Goal: Task Accomplishment & Management: Complete application form

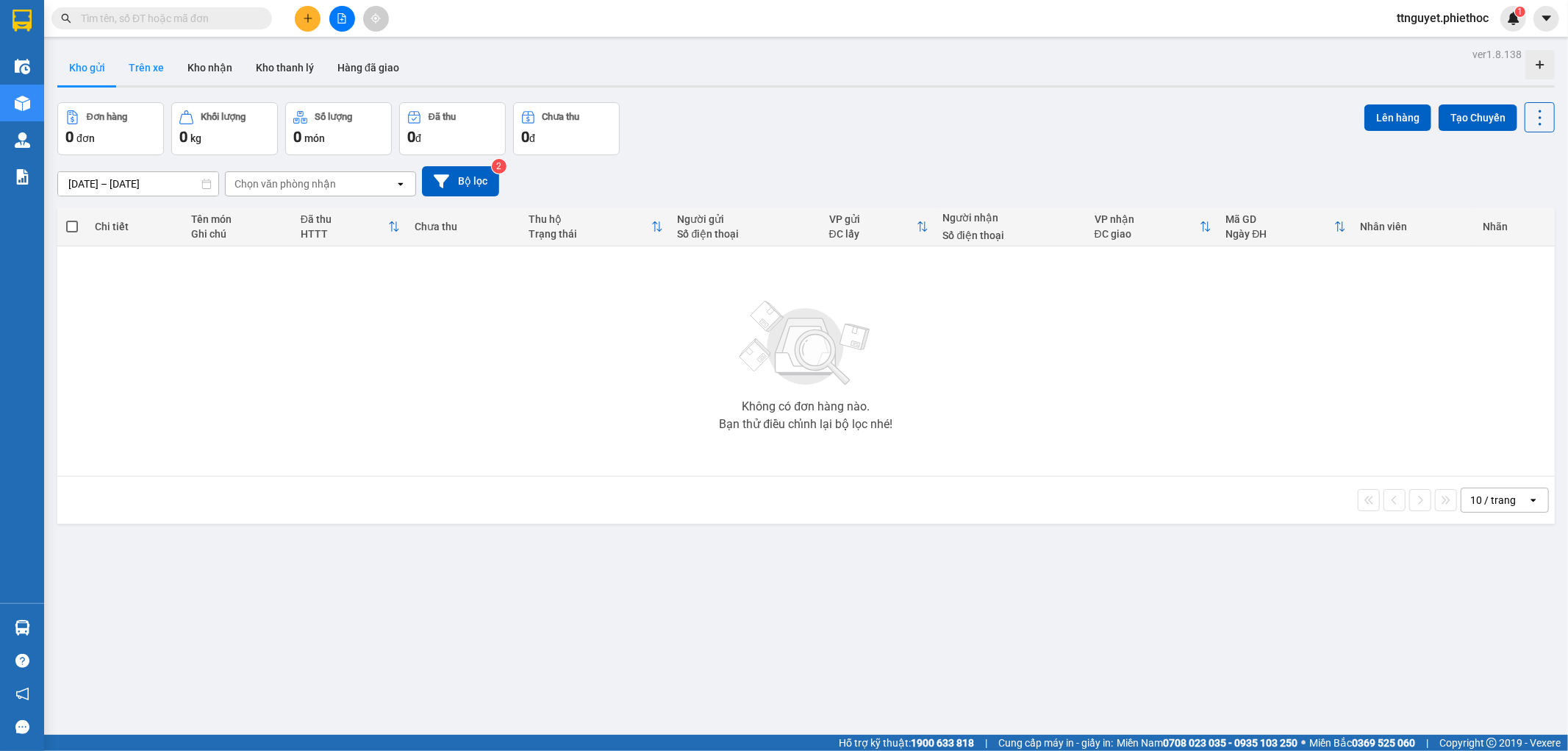
click at [144, 61] on button "Trên xe" at bounding box center [147, 68] width 59 height 35
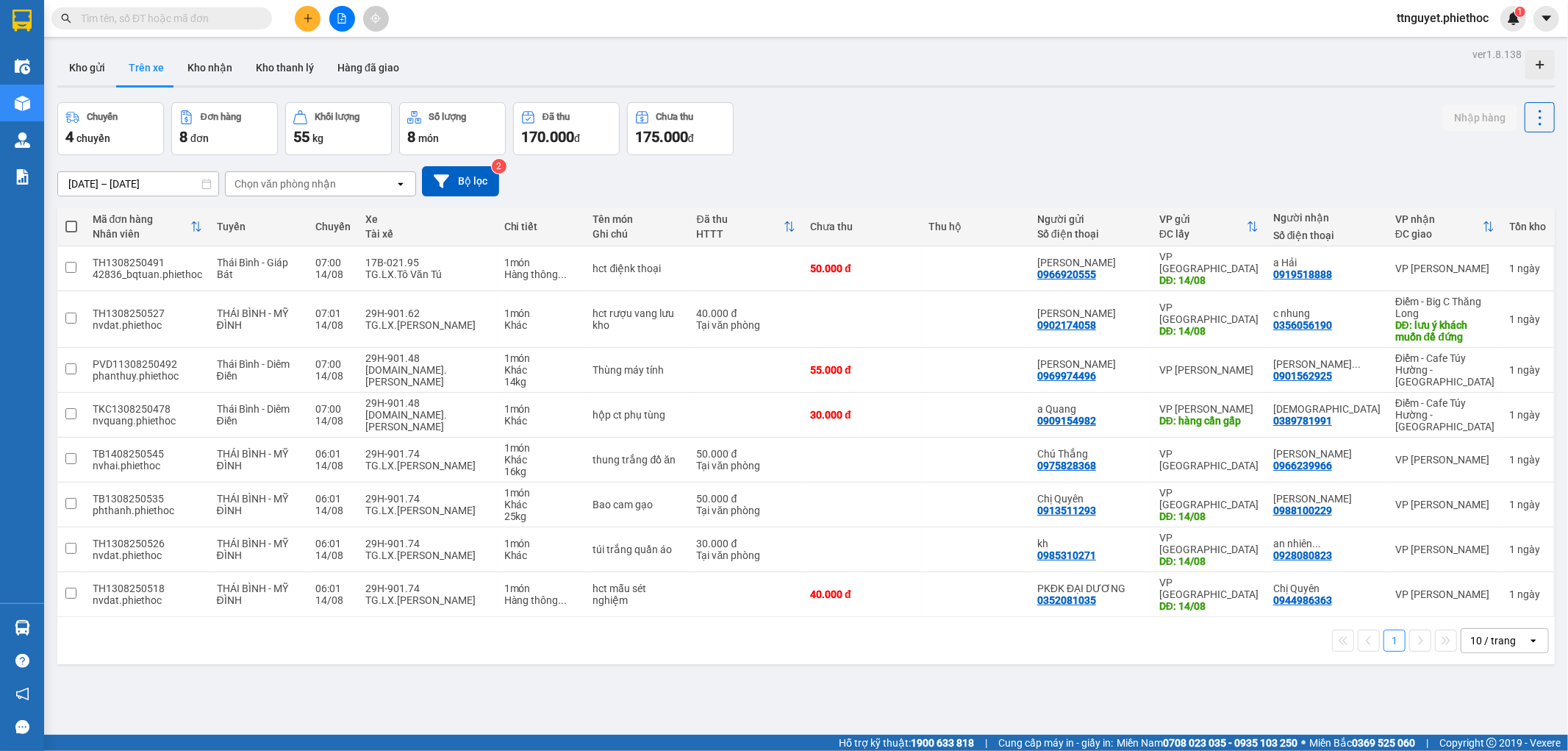
click at [244, 187] on div "Chọn văn phòng nhận" at bounding box center [285, 183] width 101 height 15
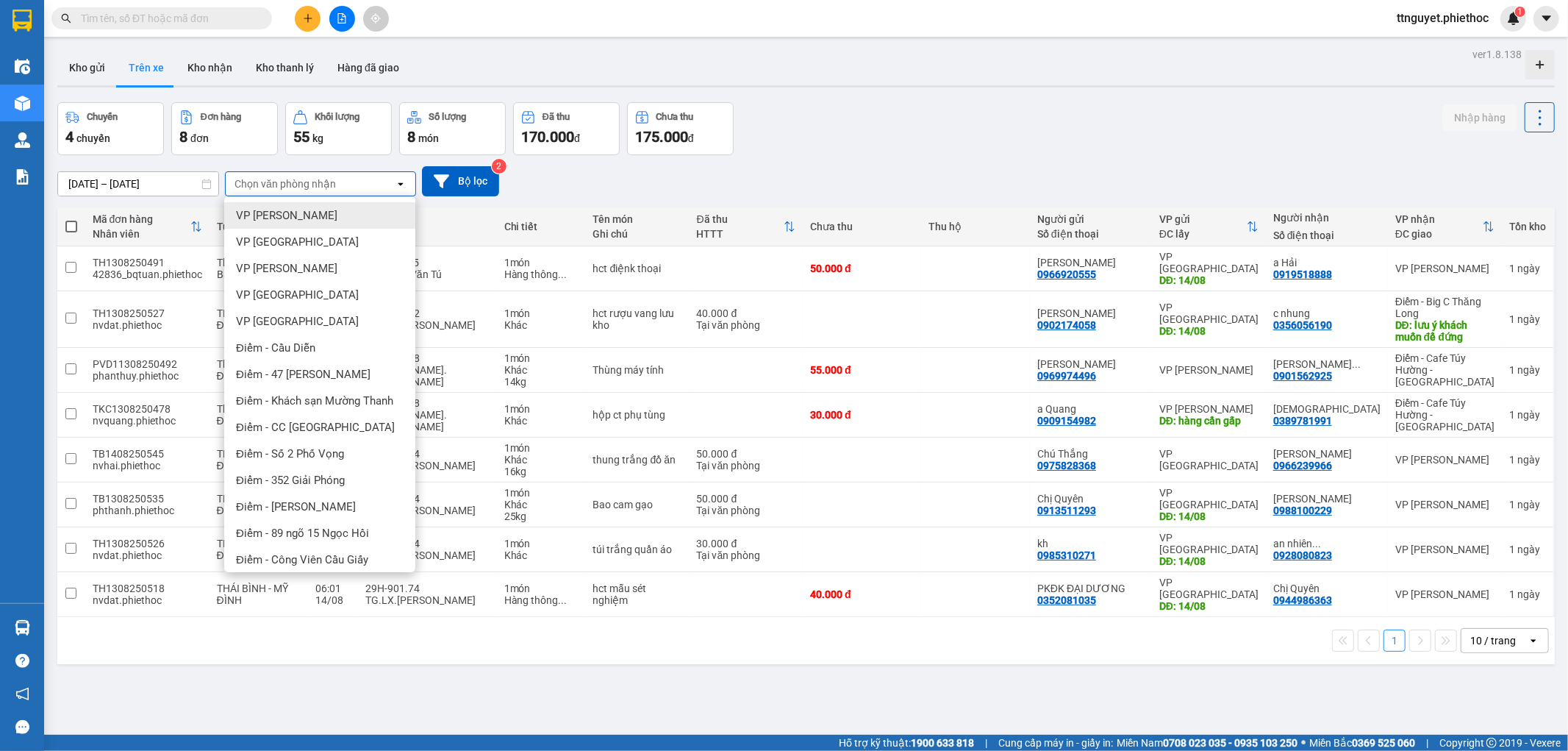
click at [268, 216] on span "VP Nguyễn Xiển" at bounding box center [287, 215] width 101 height 15
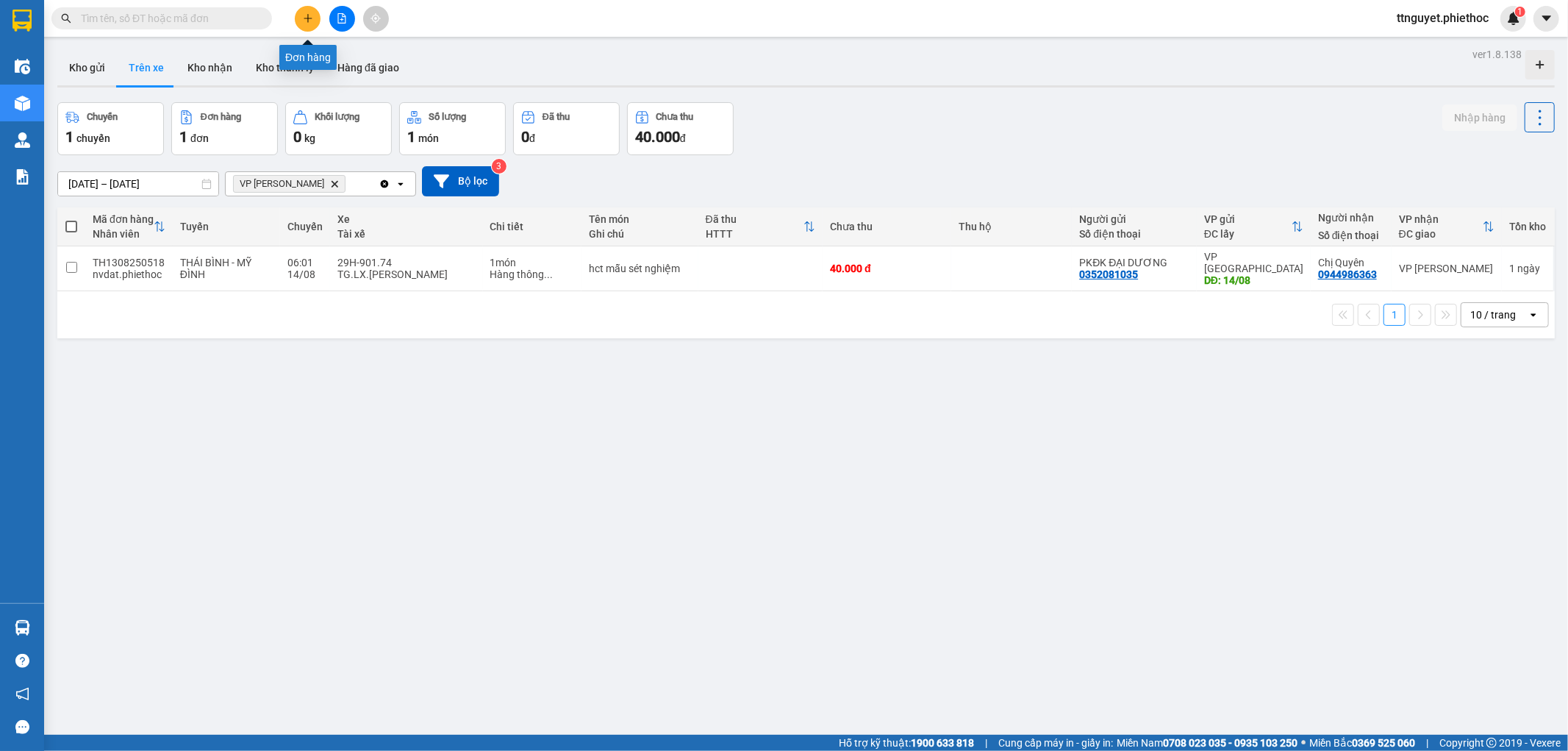
click at [299, 20] on button at bounding box center [307, 19] width 26 height 26
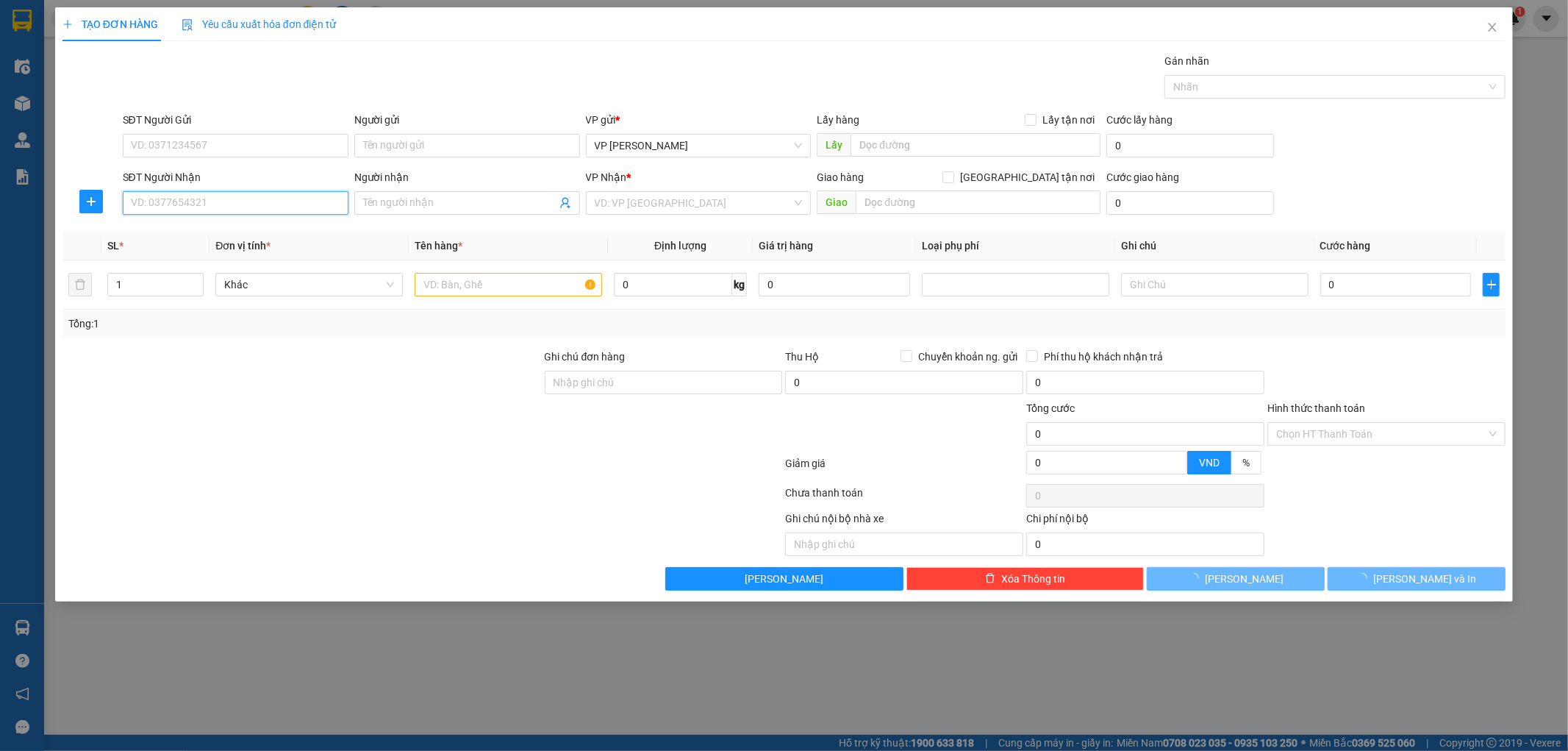
click at [288, 191] on input "SĐT Người Nhận" at bounding box center [235, 203] width 226 height 24
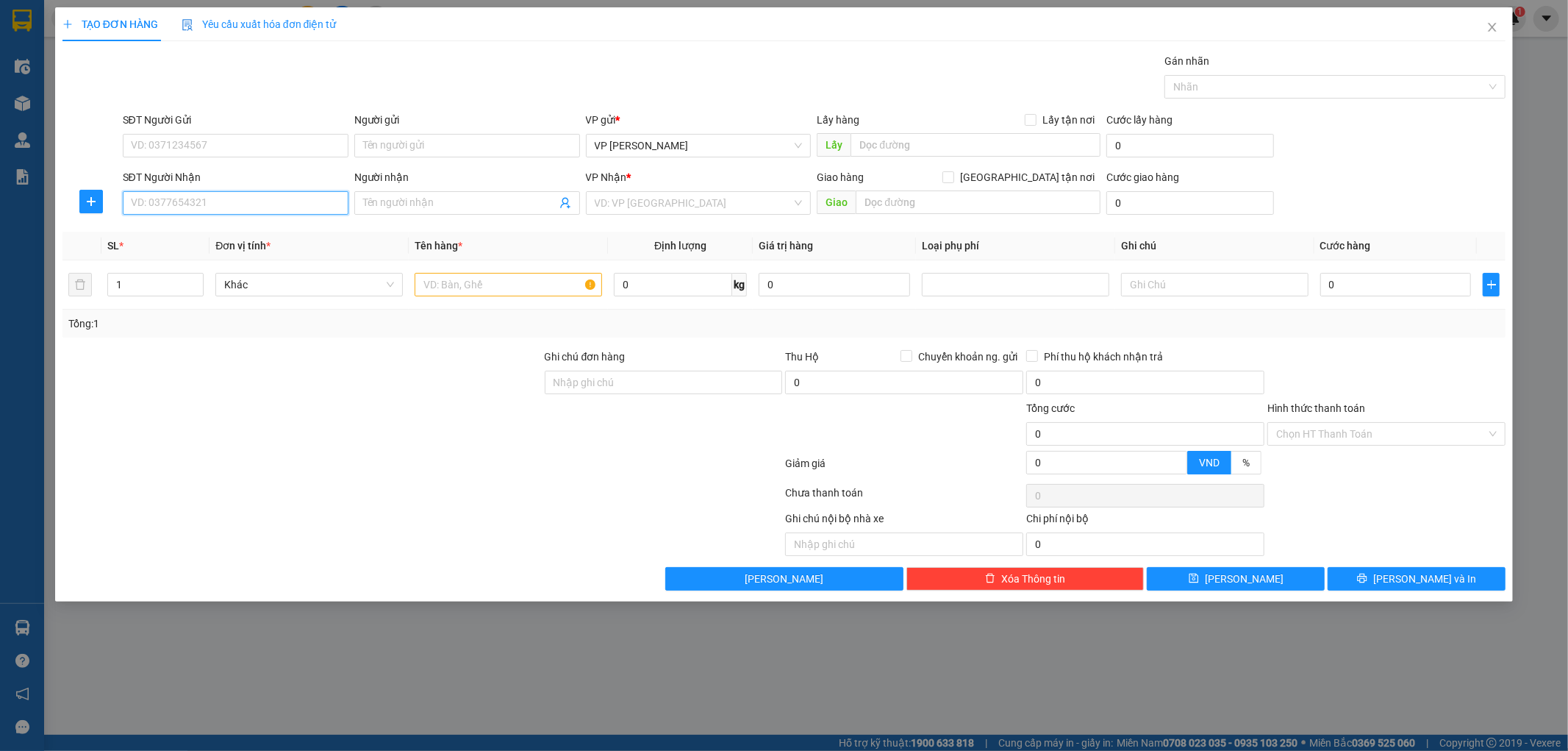
click at [277, 199] on input "SĐT Người Nhận" at bounding box center [235, 203] width 226 height 24
type input "0336269204"
click at [441, 207] on input "Người nhận" at bounding box center [460, 203] width 193 height 16
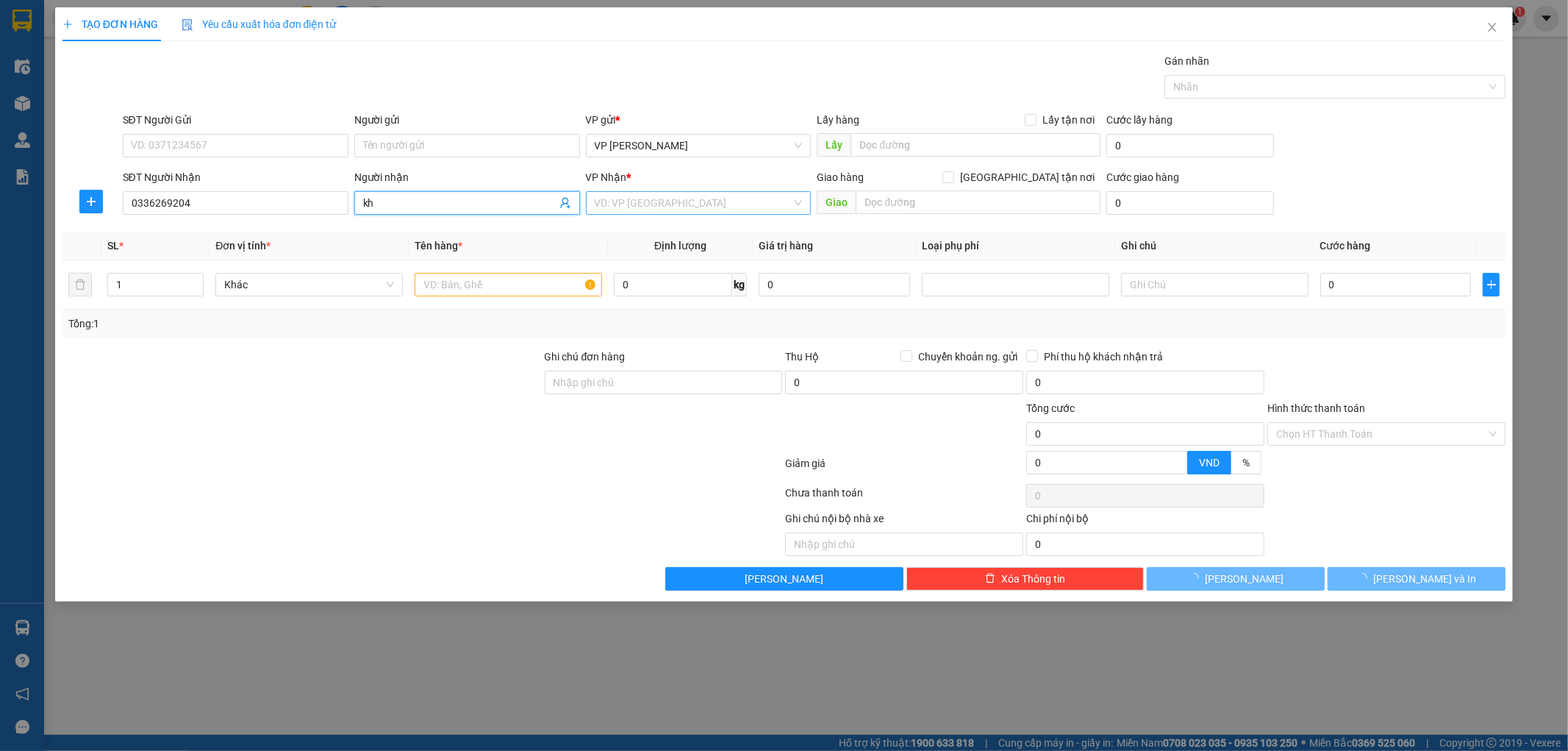
type input "kh"
click at [638, 196] on input "search" at bounding box center [693, 203] width 198 height 22
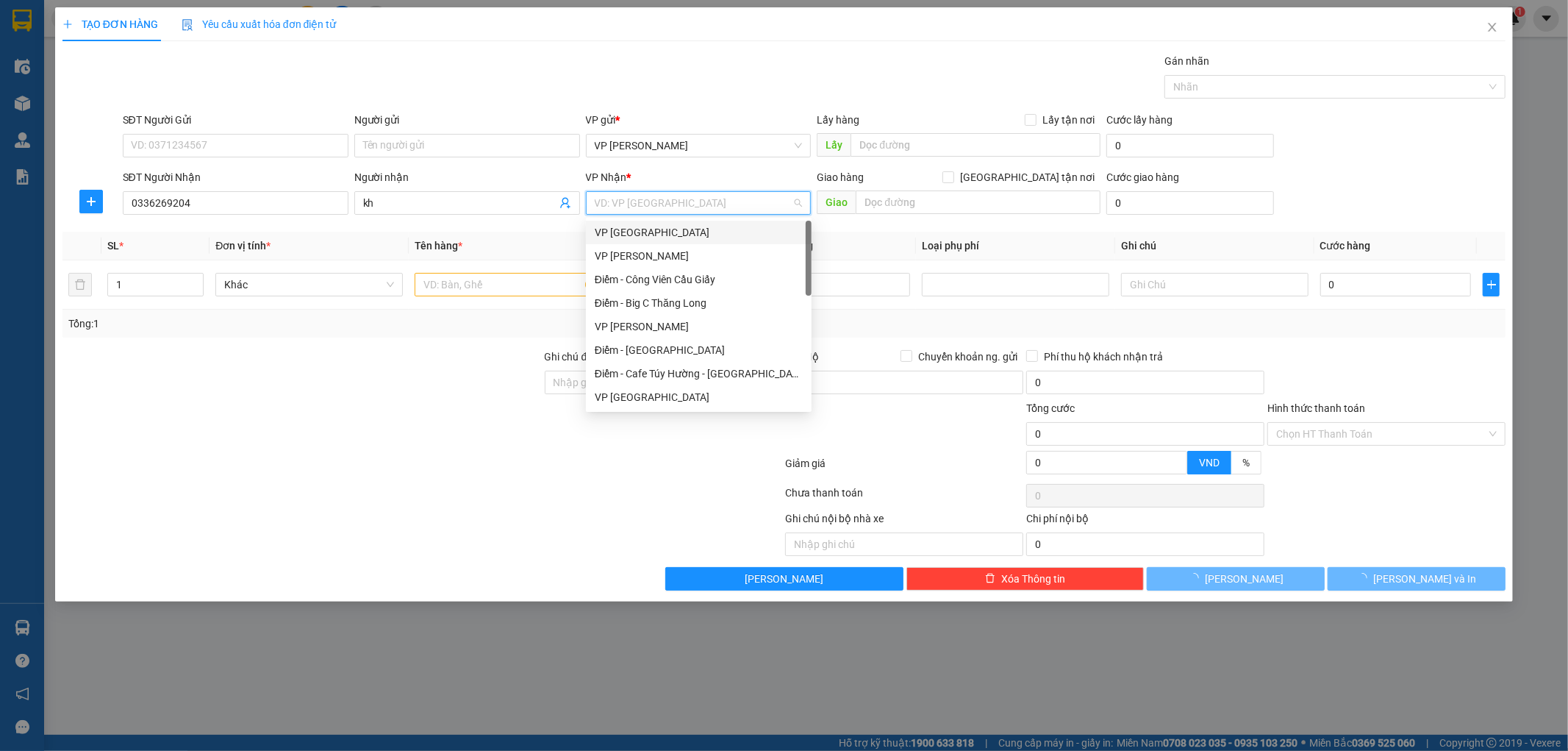
click at [630, 231] on div "VP Thái Bình" at bounding box center [698, 233] width 208 height 16
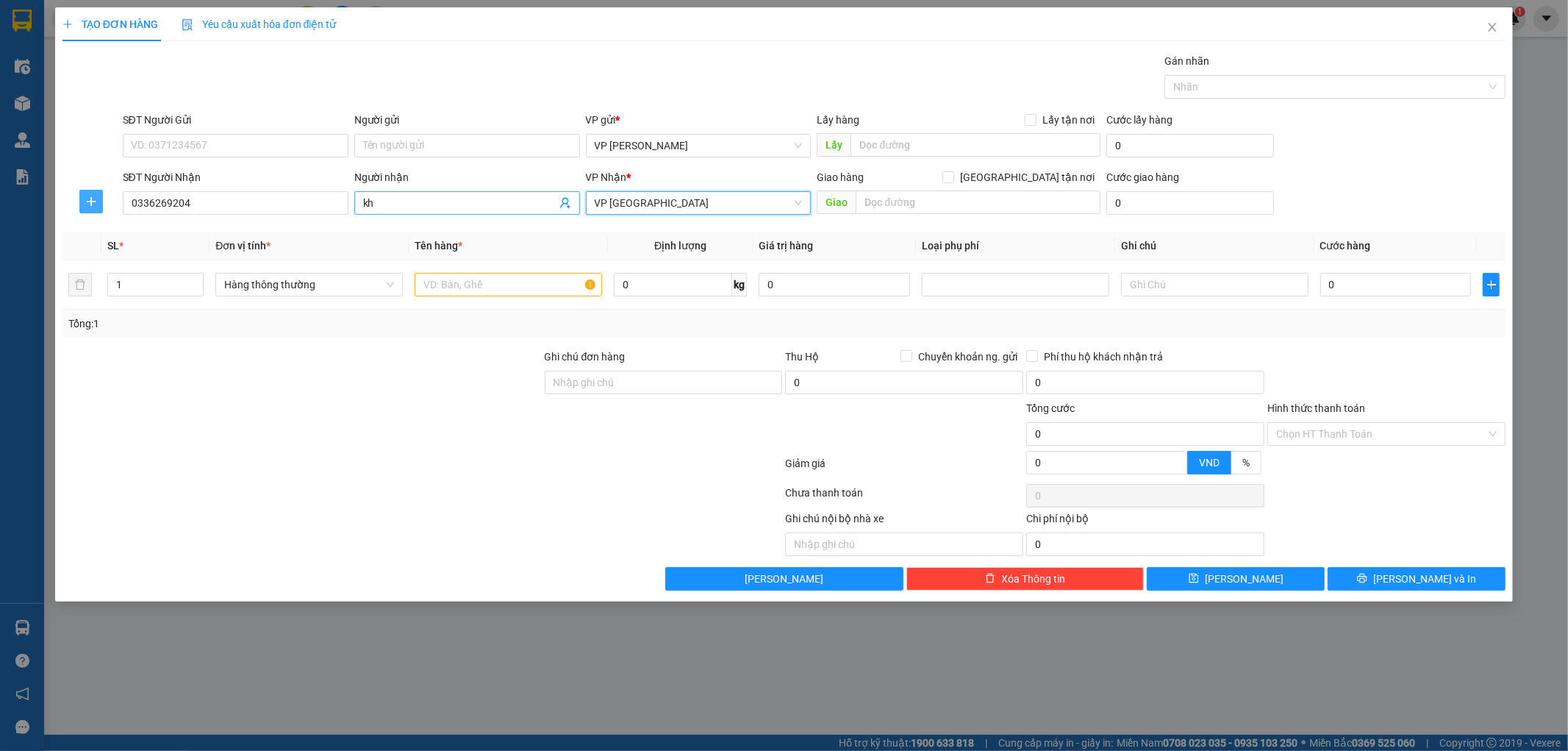
drag, startPoint x: 91, startPoint y: 199, endPoint x: 415, endPoint y: 210, distance: 324.2
click at [95, 199] on icon "plus" at bounding box center [92, 202] width 12 height 12
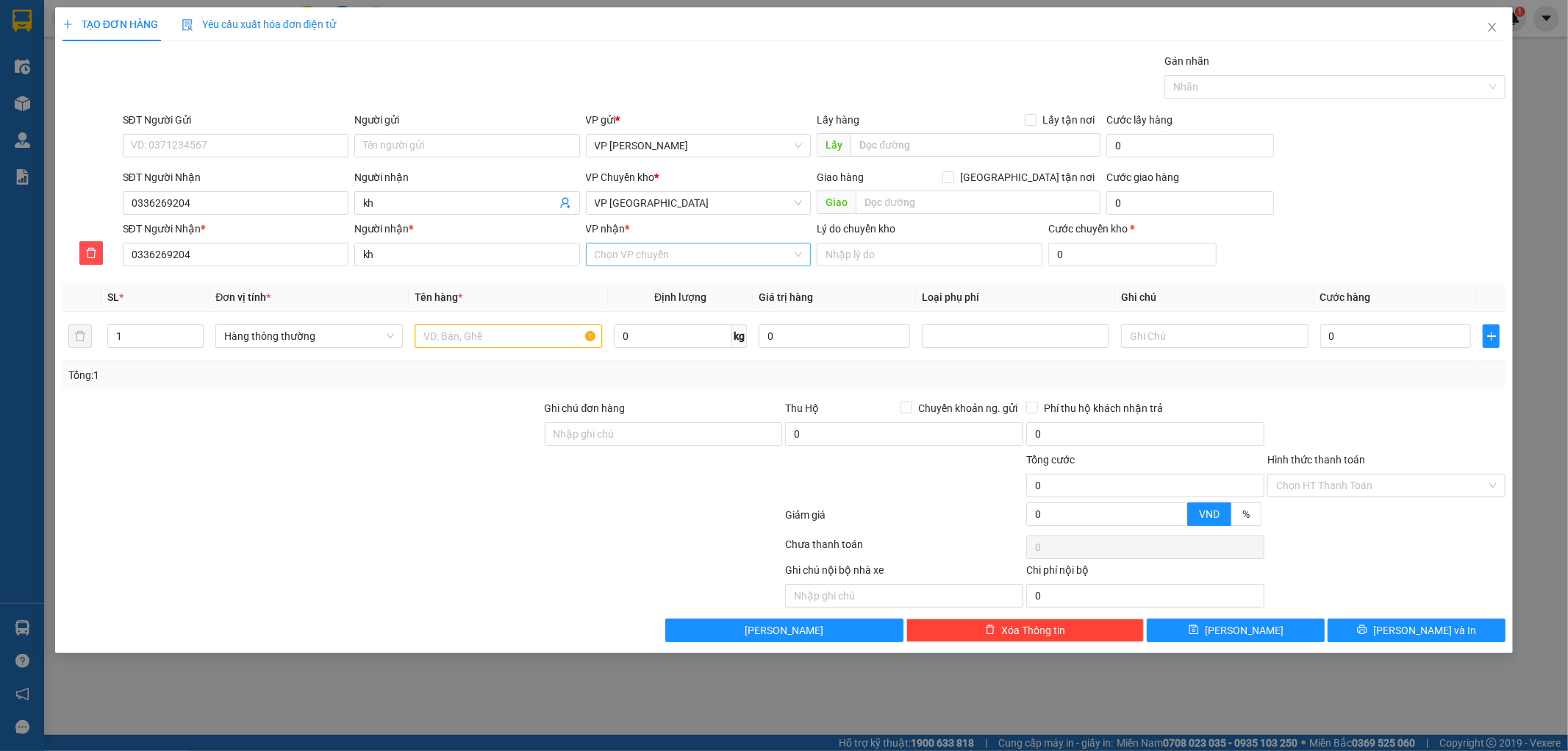
click at [623, 248] on input "VP nhận *" at bounding box center [693, 254] width 198 height 22
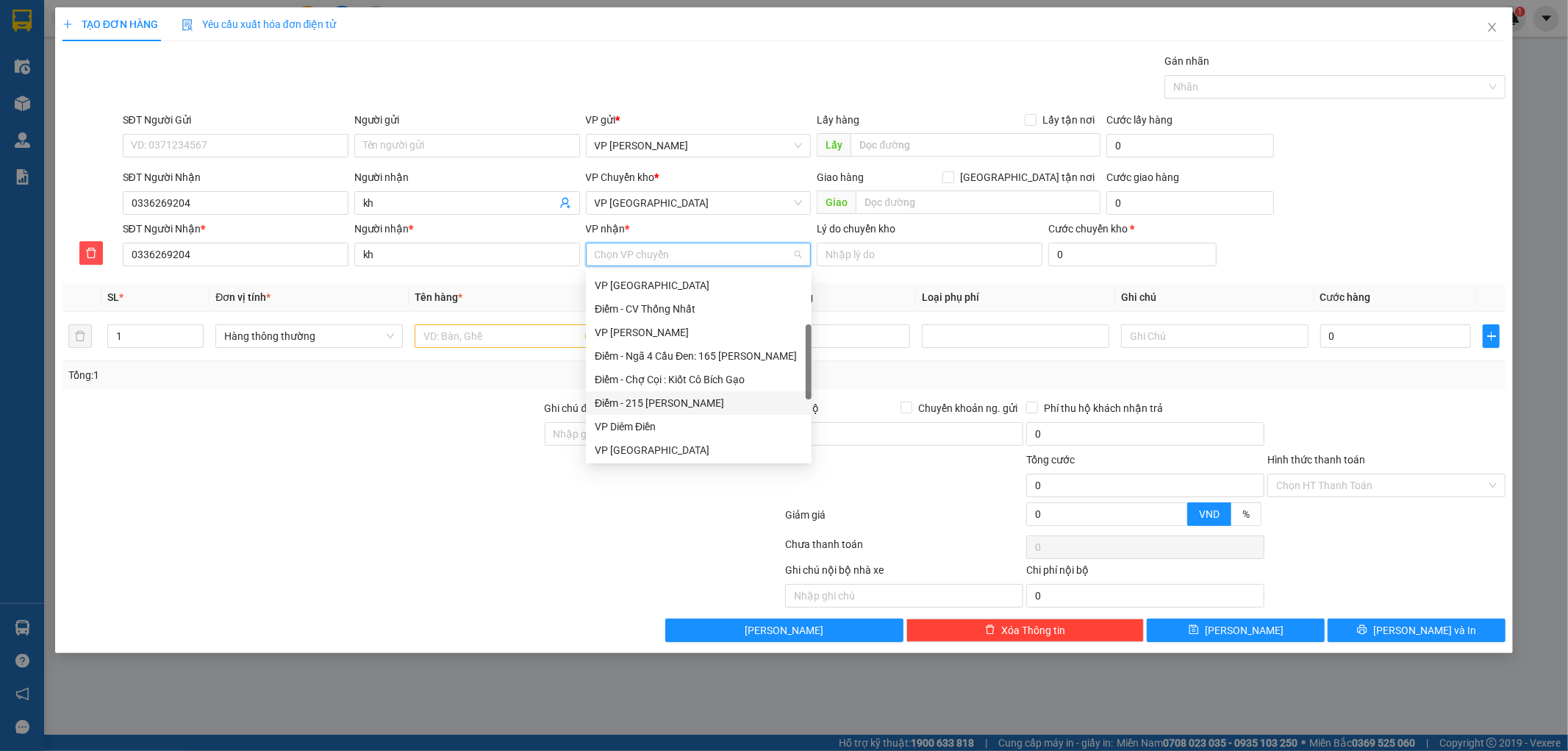
scroll to position [326, 0]
click at [656, 311] on div "VP Kiến Xương" at bounding box center [698, 310] width 208 height 16
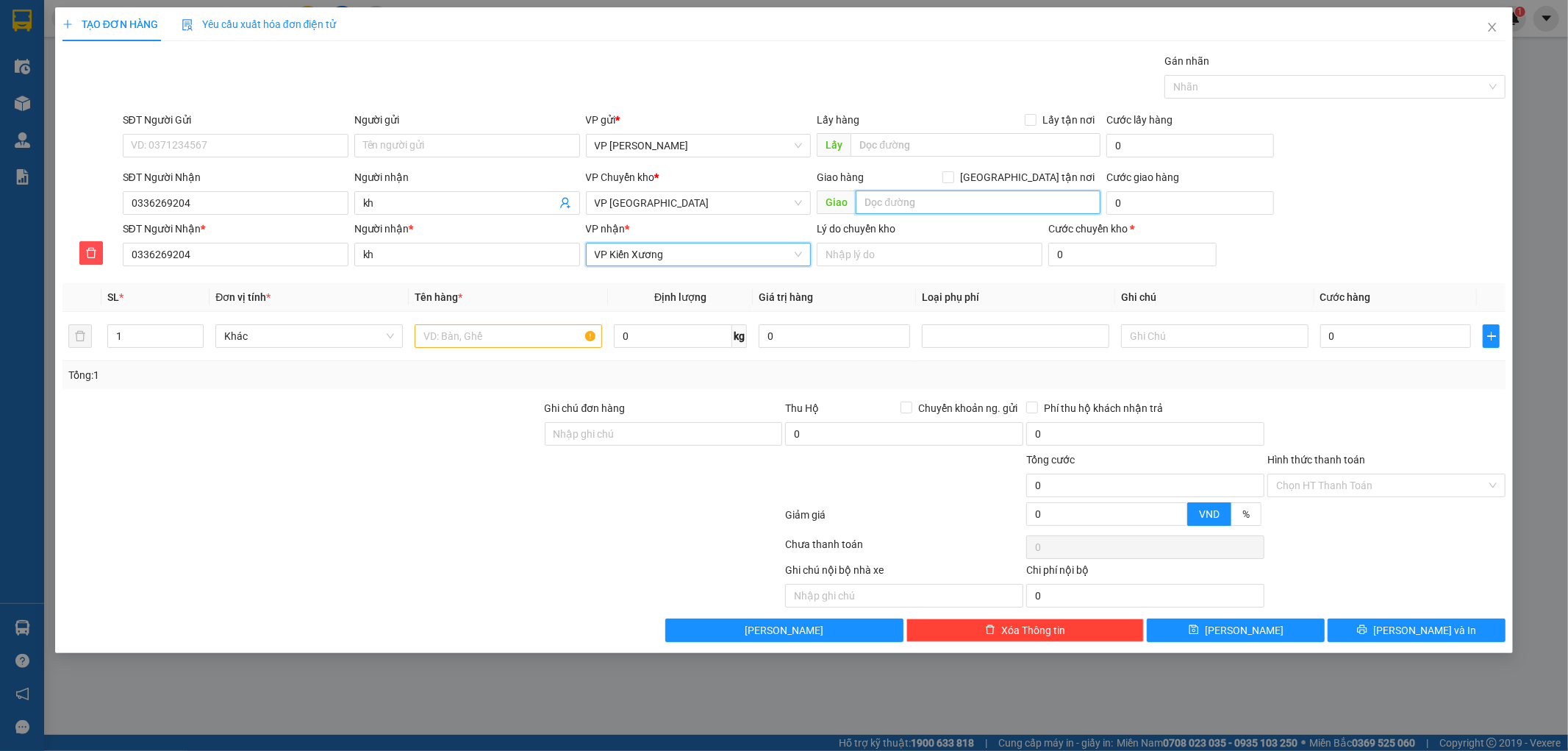
click at [897, 203] on input "text" at bounding box center [978, 202] width 245 height 24
type input "ngã 4 vũ ninh kiến xương"
click at [1169, 200] on input "0" at bounding box center [1190, 203] width 167 height 24
type input "5"
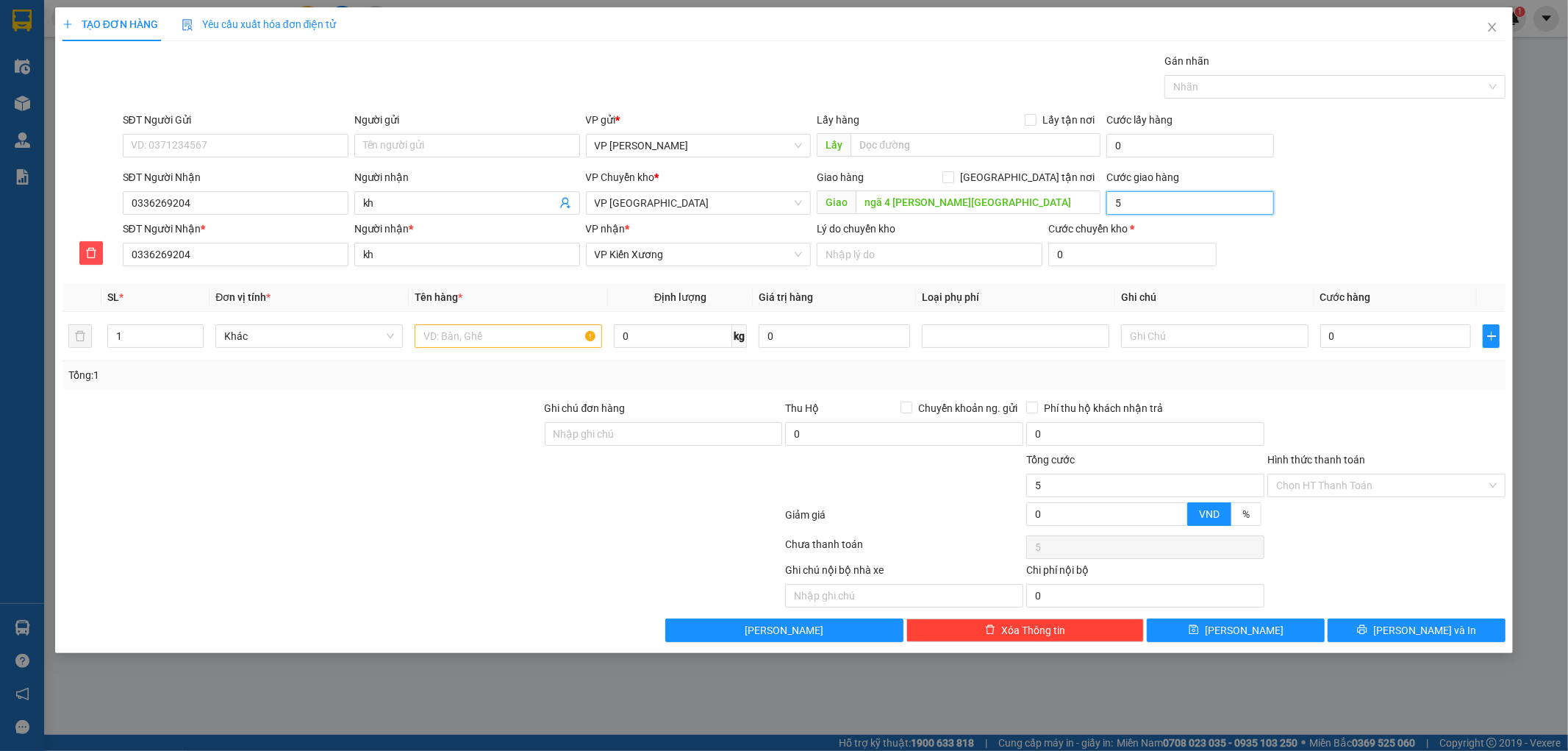
type input "5"
click at [499, 431] on div at bounding box center [302, 426] width 483 height 51
type input "5.000"
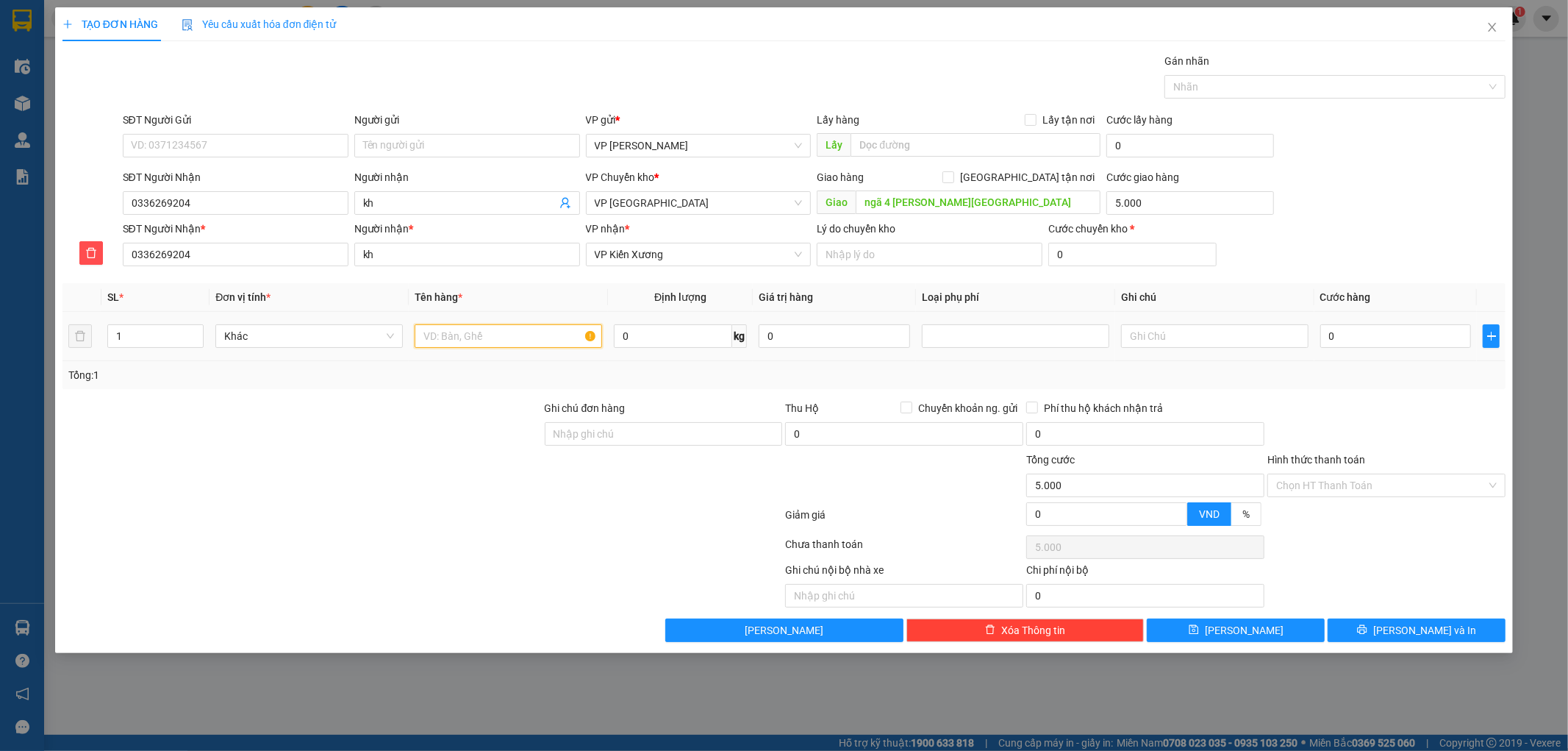
click at [514, 329] on input "text" at bounding box center [508, 336] width 187 height 24
type input "giay tơ"
click at [1357, 338] on input "0" at bounding box center [1396, 336] width 152 height 24
type input "003"
type input "5.003"
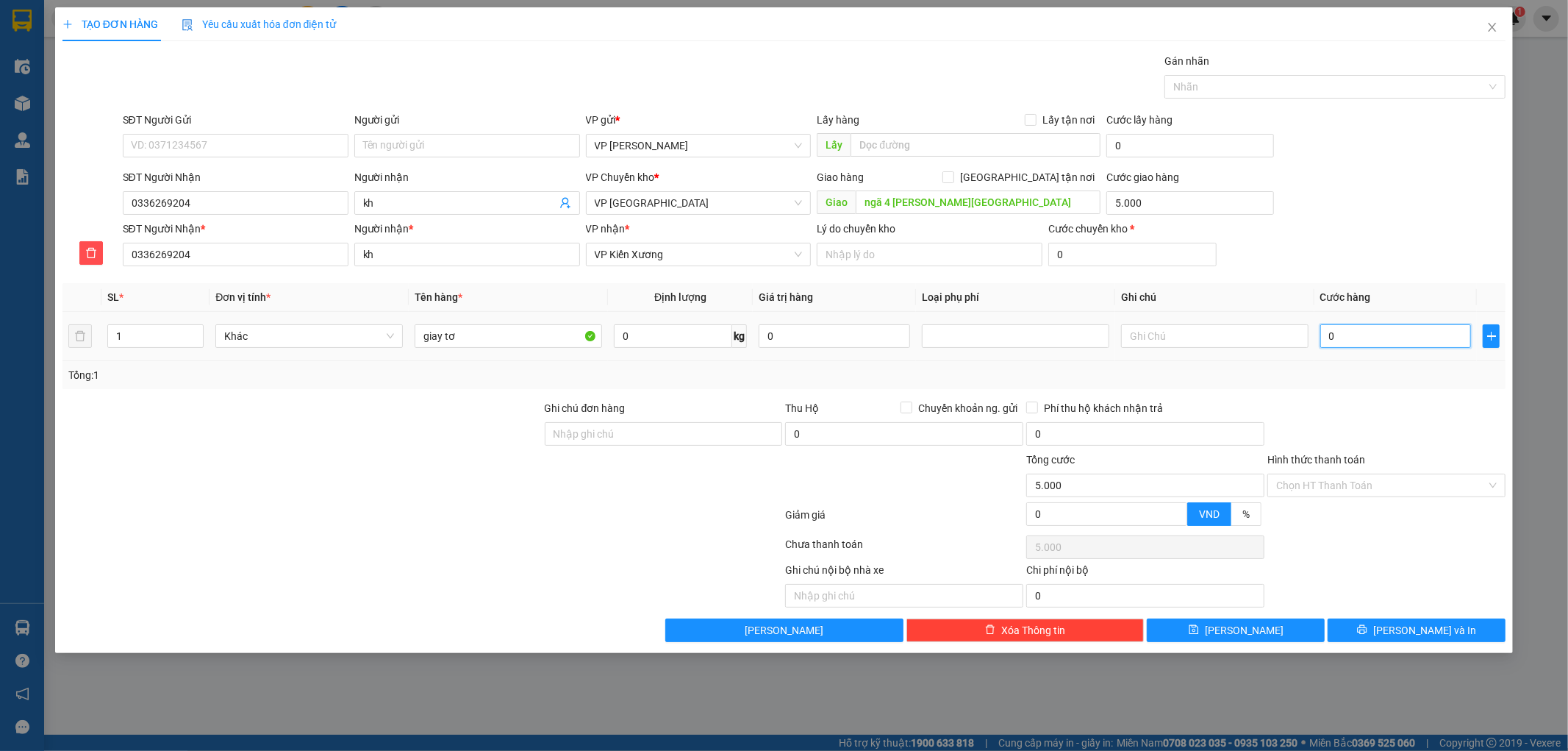
type input "5.003"
type input "0.030"
type input "5.030"
click at [1418, 395] on div "Transit Pickup Surcharge Ids Transit Deliver Surcharge Ids Transit Deliver Surc…" at bounding box center [784, 348] width 1444 height 589
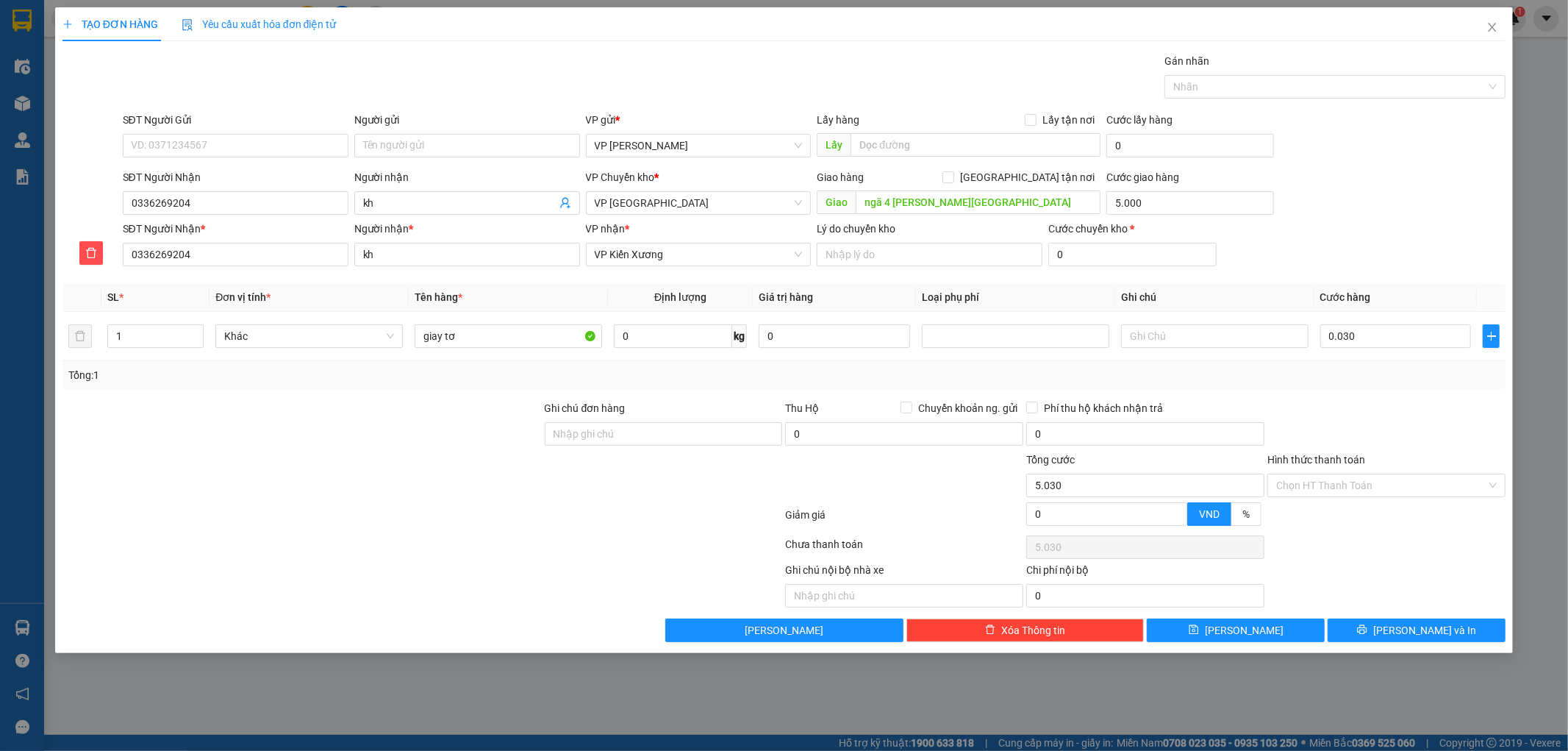
type input "30.000"
type input "35.000"
click at [1384, 484] on input "Hình thức thanh toán" at bounding box center [1381, 485] width 210 height 22
click at [1368, 513] on div "Tại văn phòng" at bounding box center [1387, 514] width 221 height 16
type input "0"
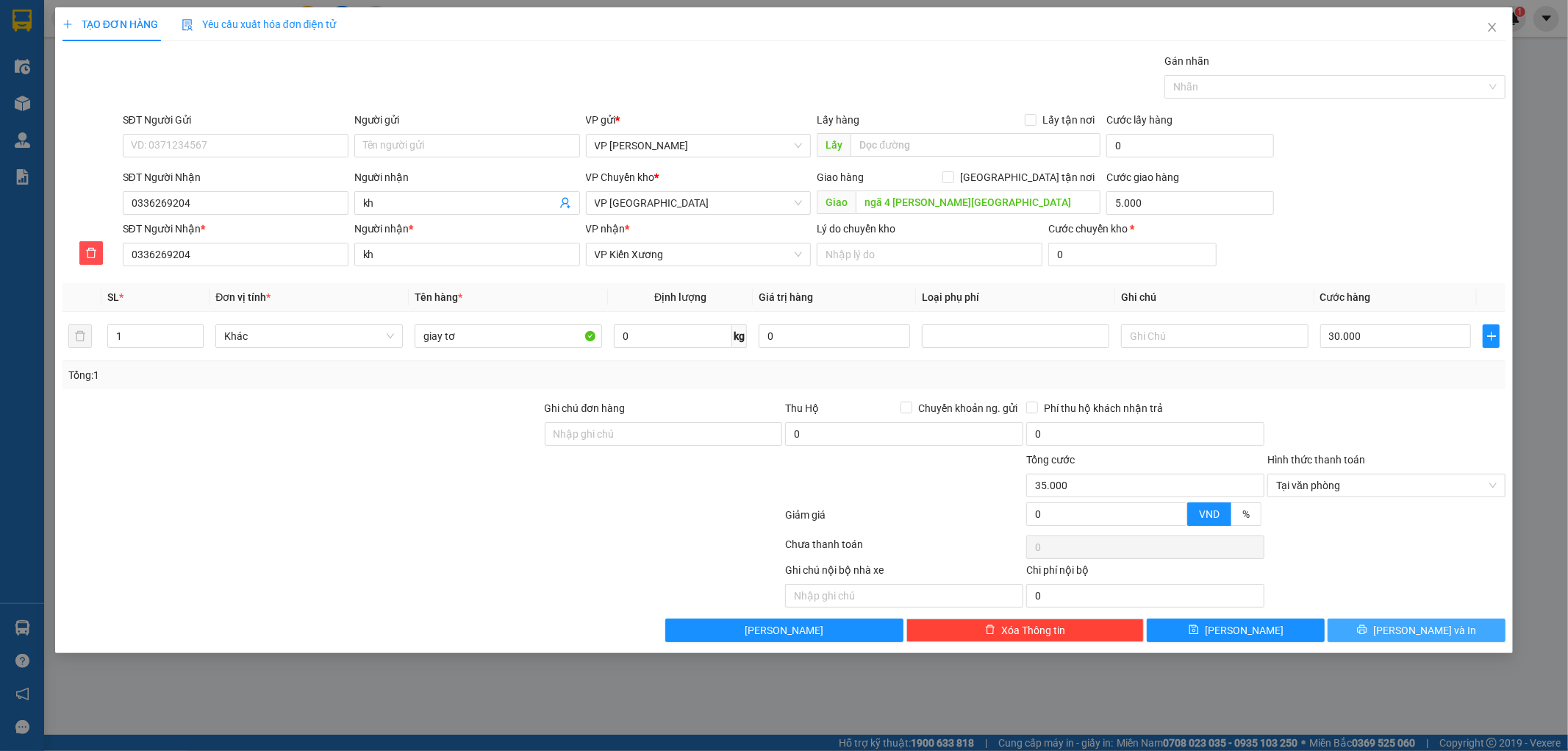
click at [1379, 628] on button "Lưu và In" at bounding box center [1416, 631] width 178 height 24
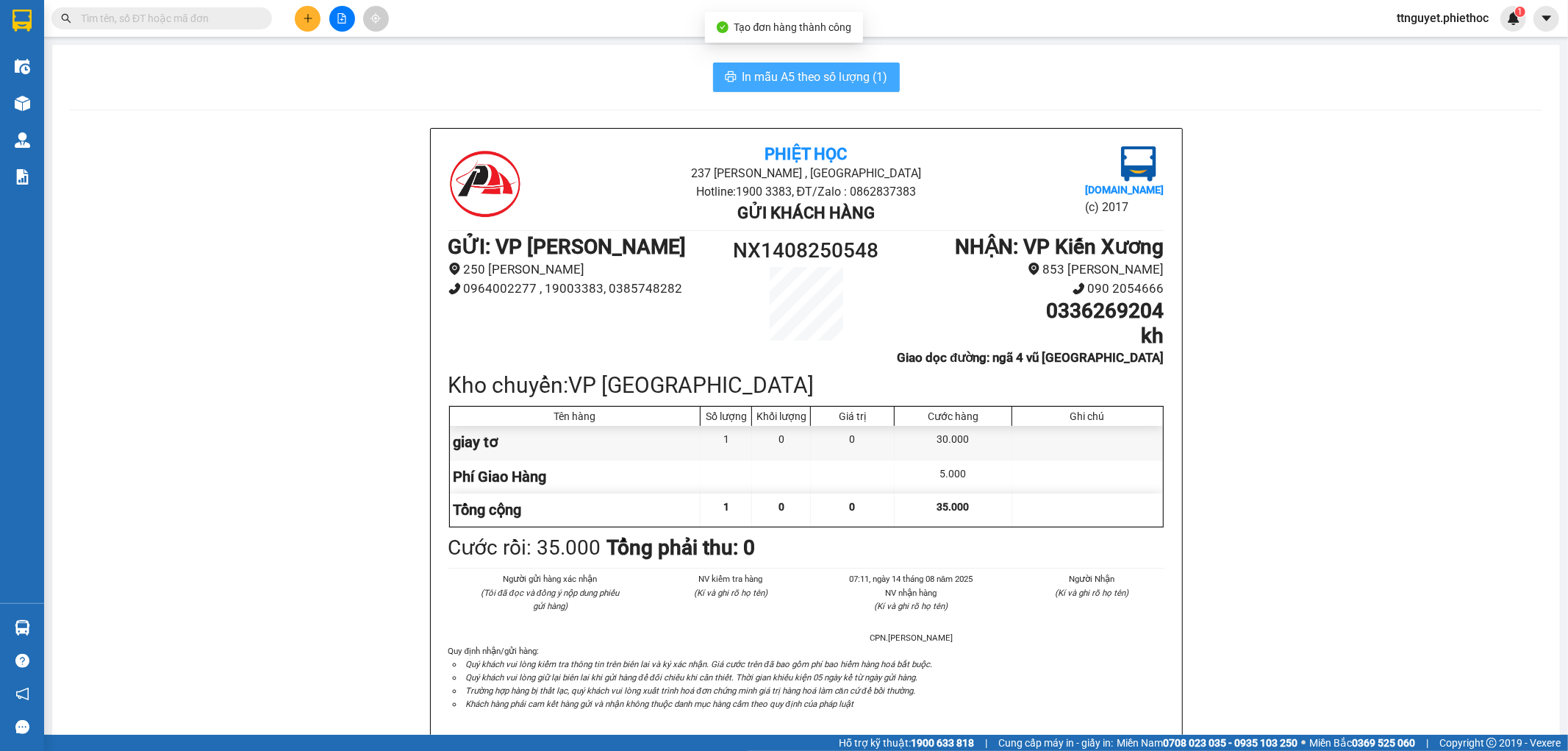
click at [775, 74] on span "In mẫu A5 theo số lượng (1)" at bounding box center [816, 77] width 146 height 19
click at [301, 16] on button at bounding box center [307, 19] width 26 height 26
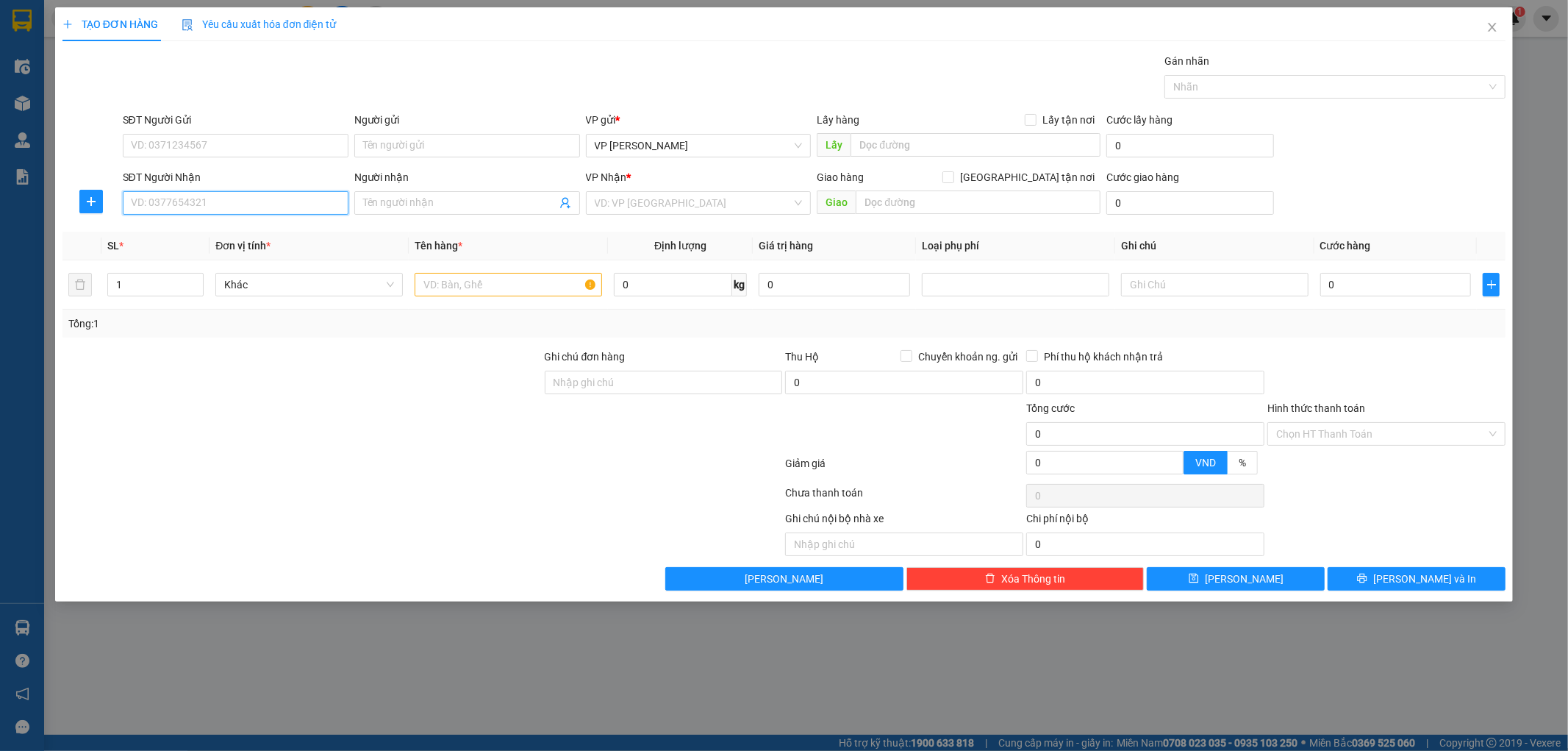
click at [285, 211] on input "SĐT Người Nhận" at bounding box center [235, 203] width 226 height 24
type input "0968042369"
click at [415, 197] on input "Người nhận" at bounding box center [460, 203] width 193 height 16
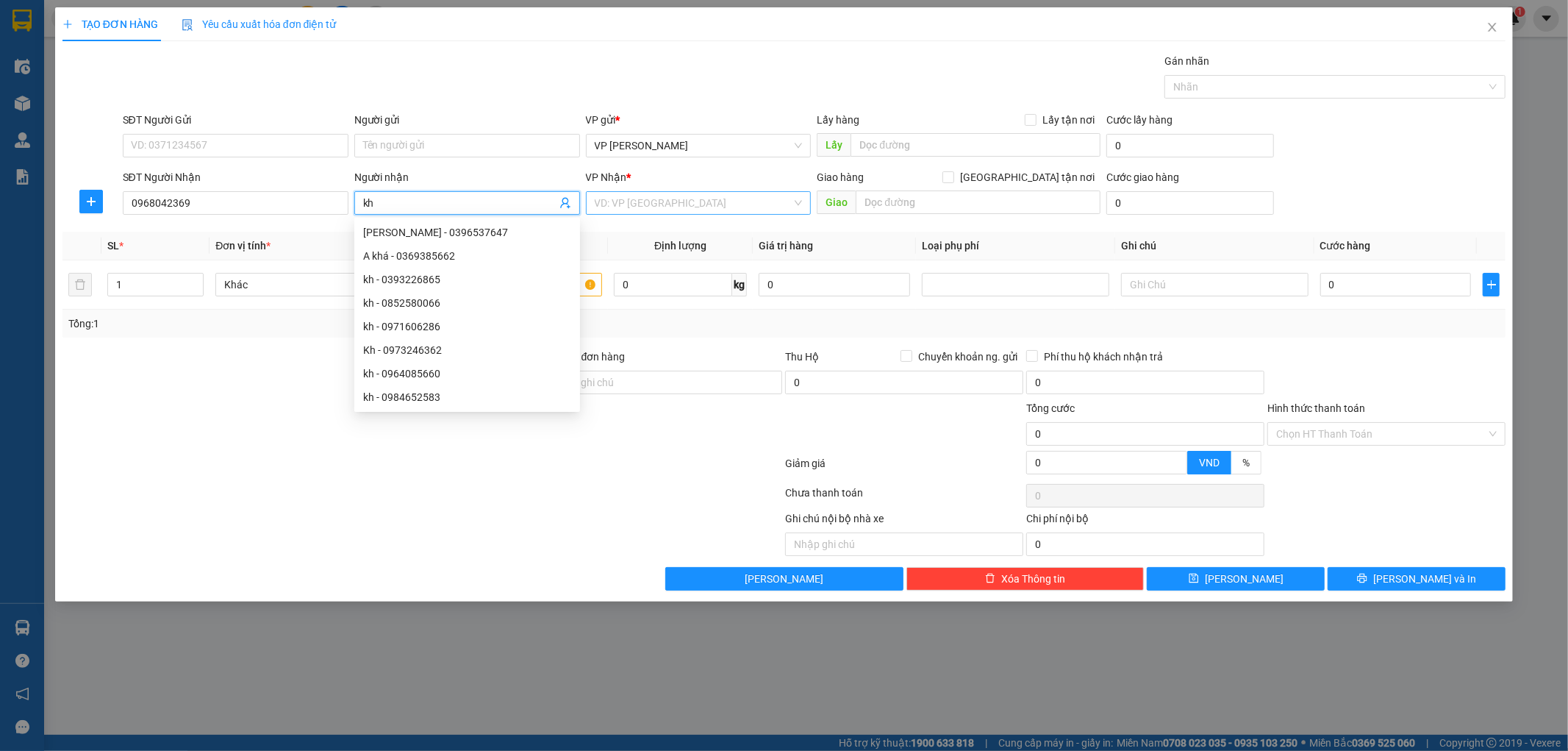
type input "kh"
click at [680, 203] on input "search" at bounding box center [693, 203] width 198 height 22
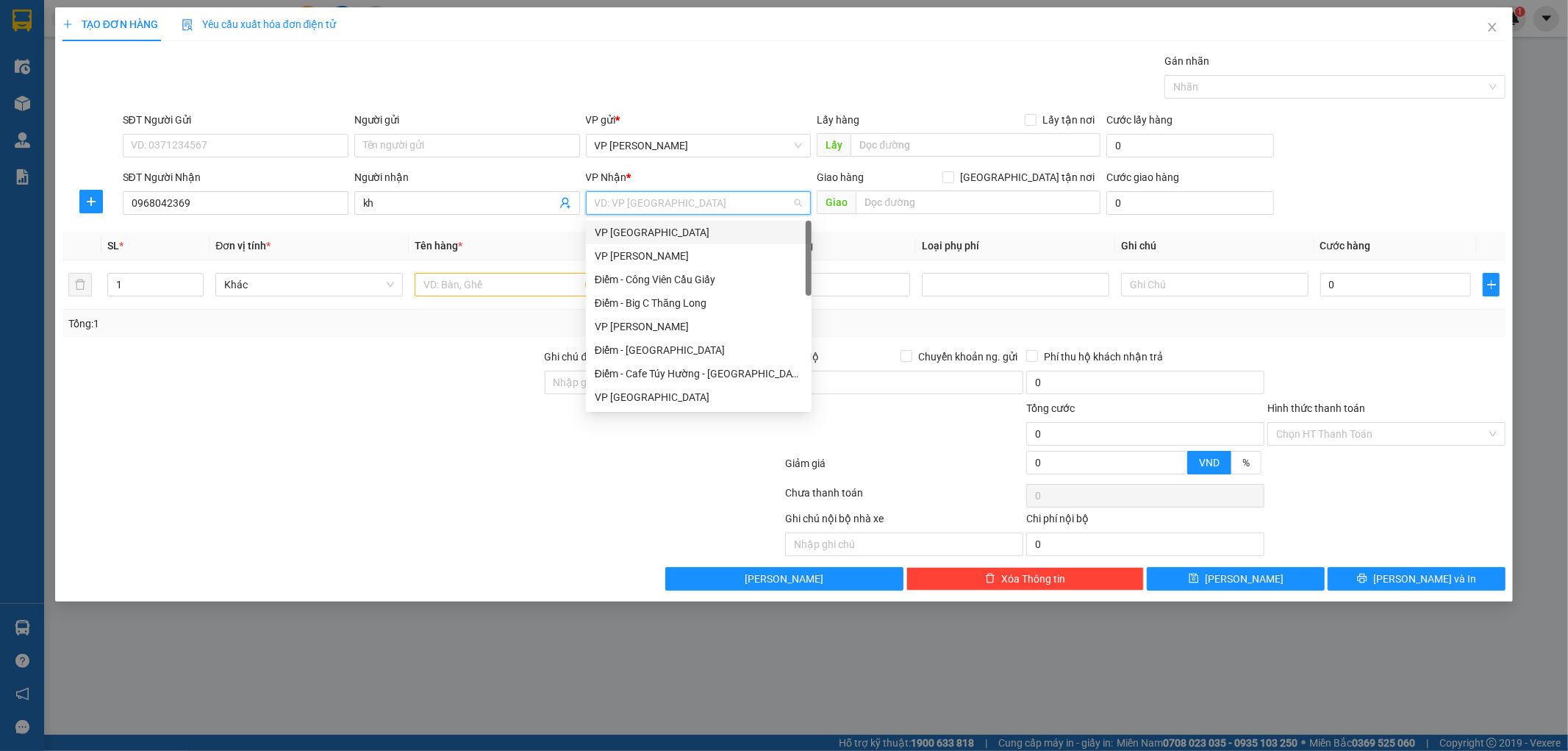
click at [618, 240] on div "VP Thái Bình" at bounding box center [698, 233] width 226 height 24
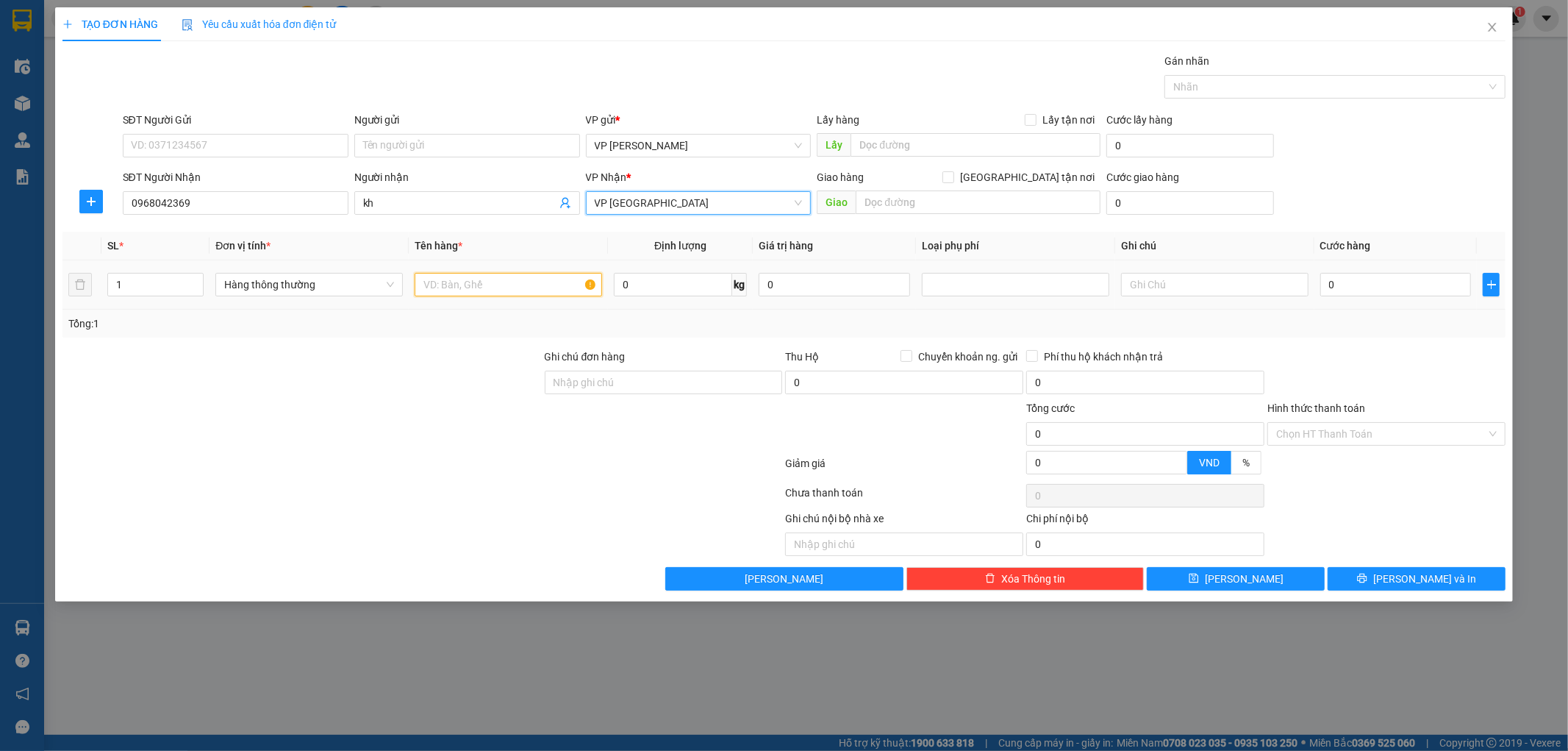
click at [539, 289] on input "text" at bounding box center [508, 285] width 187 height 24
type input "j"
type input "hct"
click at [662, 283] on input "0" at bounding box center [673, 285] width 118 height 24
type input "12"
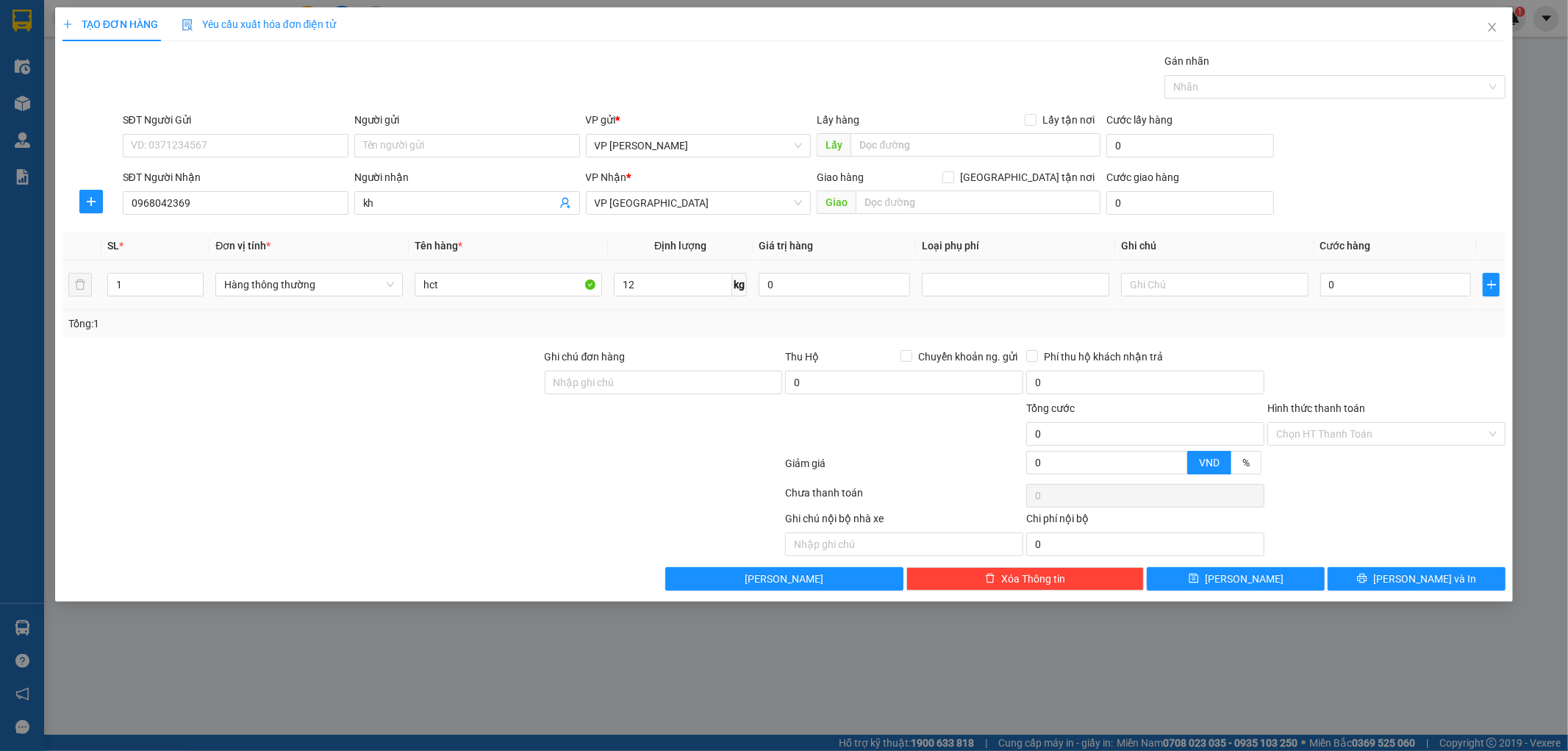
click at [251, 430] on div at bounding box center [302, 426] width 483 height 51
type input "40.000"
click at [1369, 579] on button "Lưu và In" at bounding box center [1416, 579] width 178 height 24
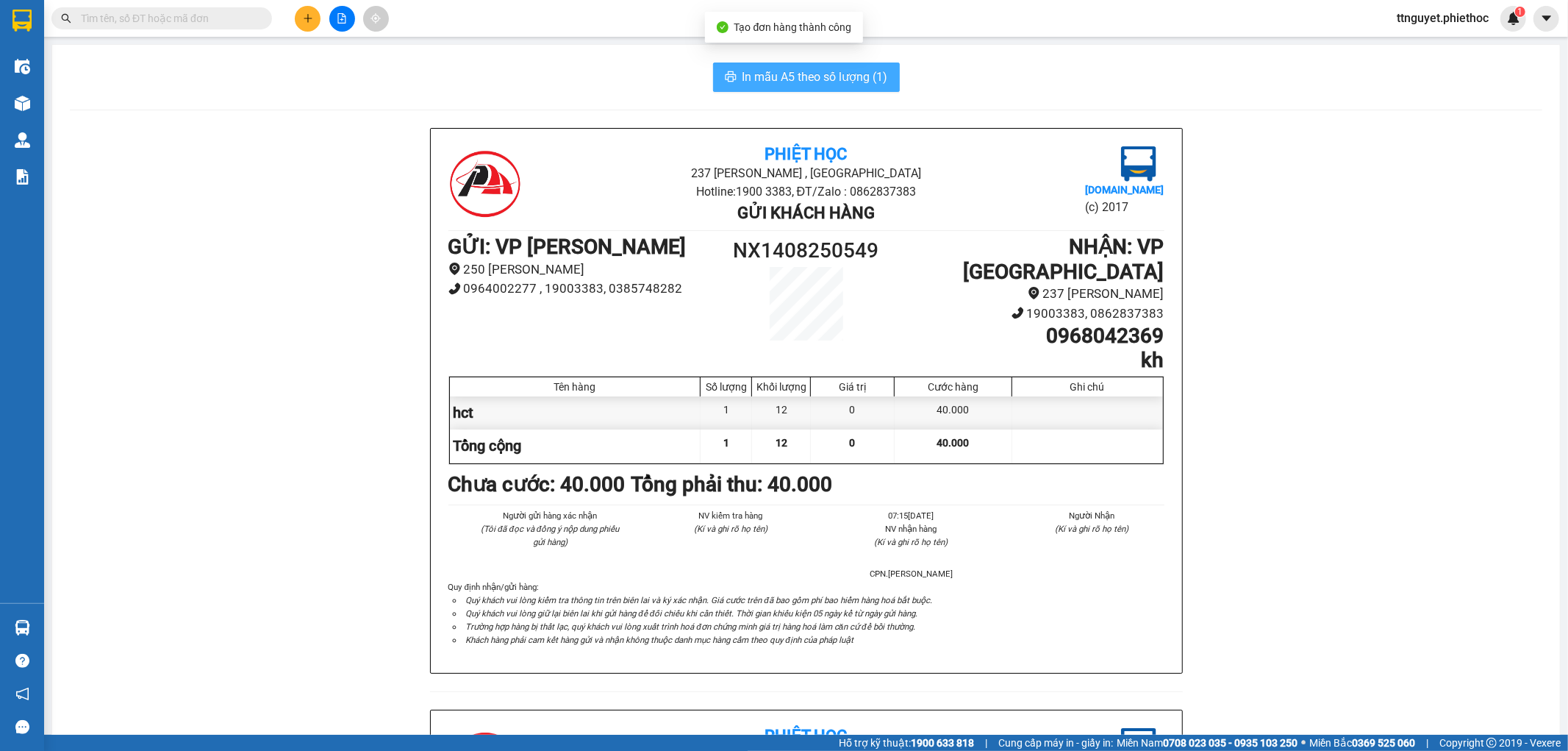
click at [775, 78] on span "In mẫu A5 theo số lượng (1)" at bounding box center [816, 77] width 146 height 19
click at [303, 25] on button at bounding box center [307, 19] width 26 height 26
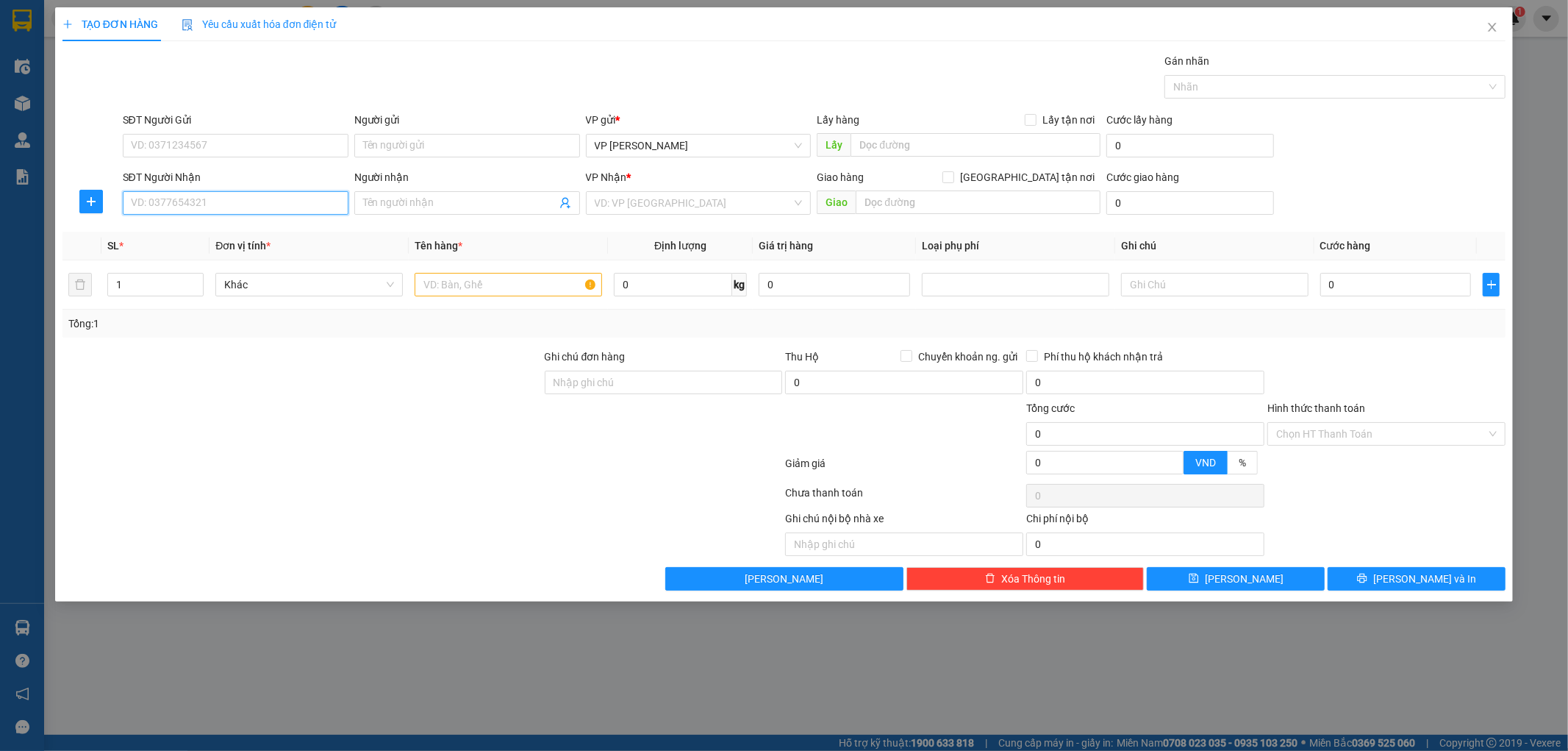
click at [201, 202] on input "SĐT Người Nhận" at bounding box center [235, 203] width 226 height 24
type input "0986185093"
click at [182, 237] on div "0986185093 - thanh" at bounding box center [235, 233] width 208 height 16
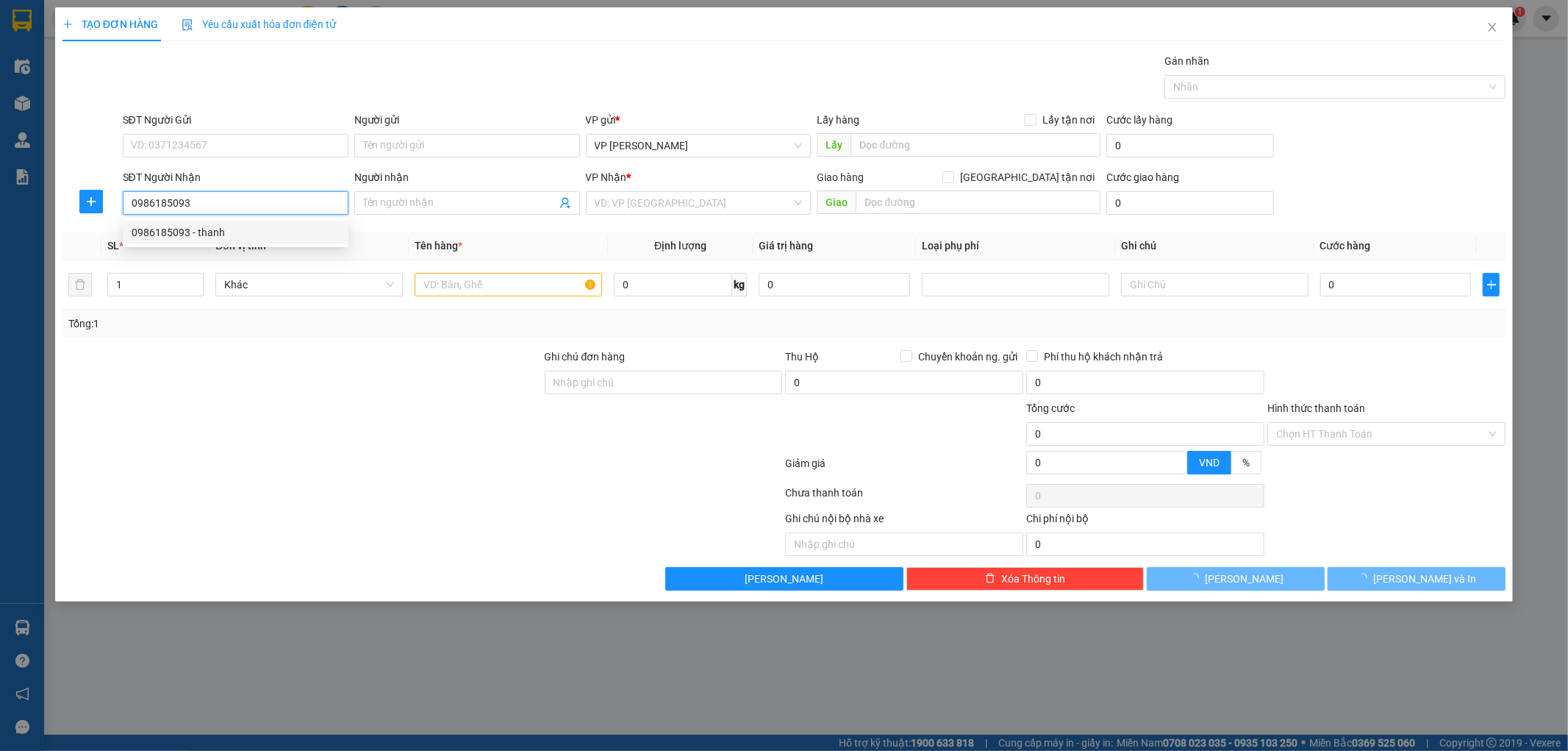
type input "thanh"
checkbox input "true"
type input "N3 Quang Lang"
type input "5.000"
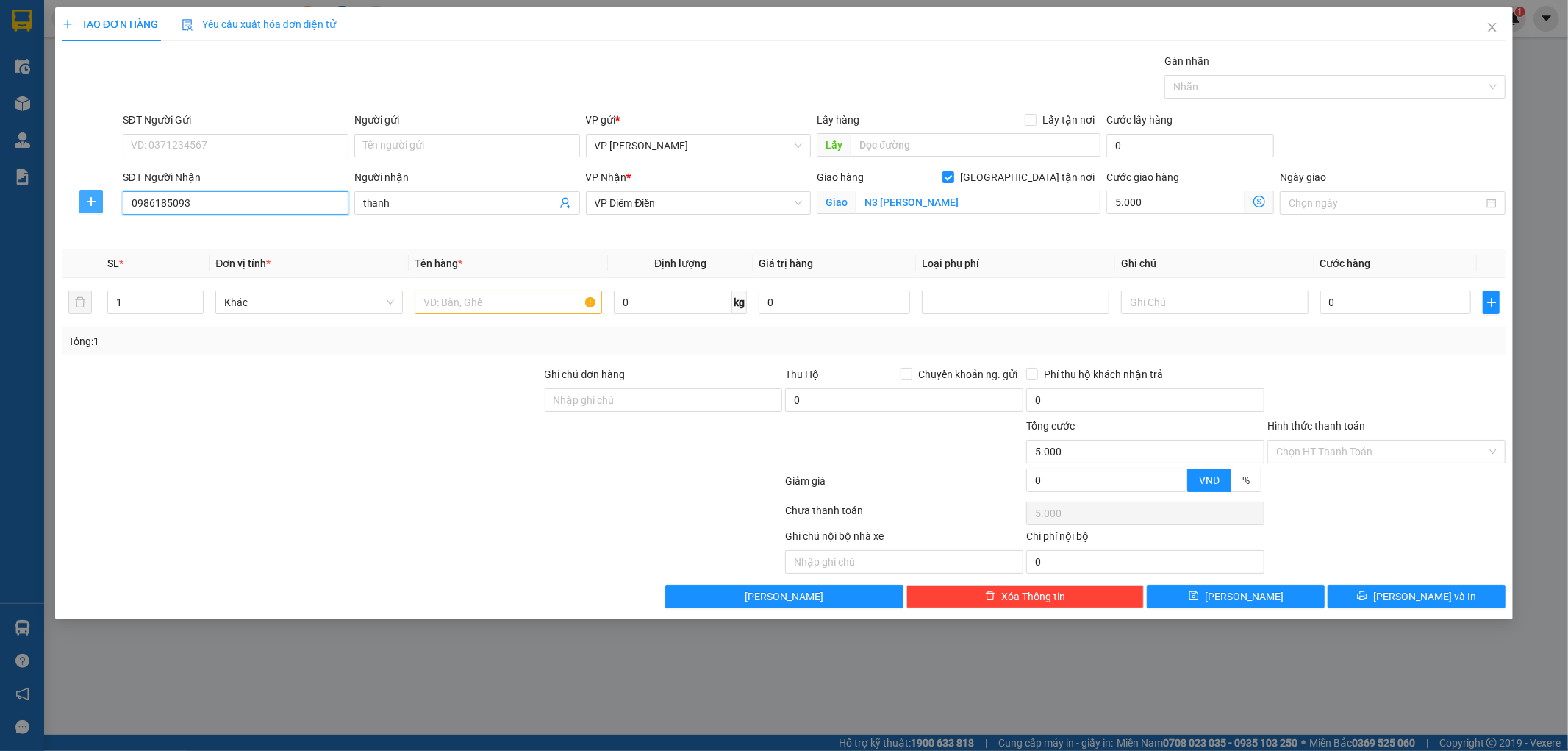
type input "0986185093"
click at [91, 204] on icon "plus" at bounding box center [91, 202] width 1 height 10
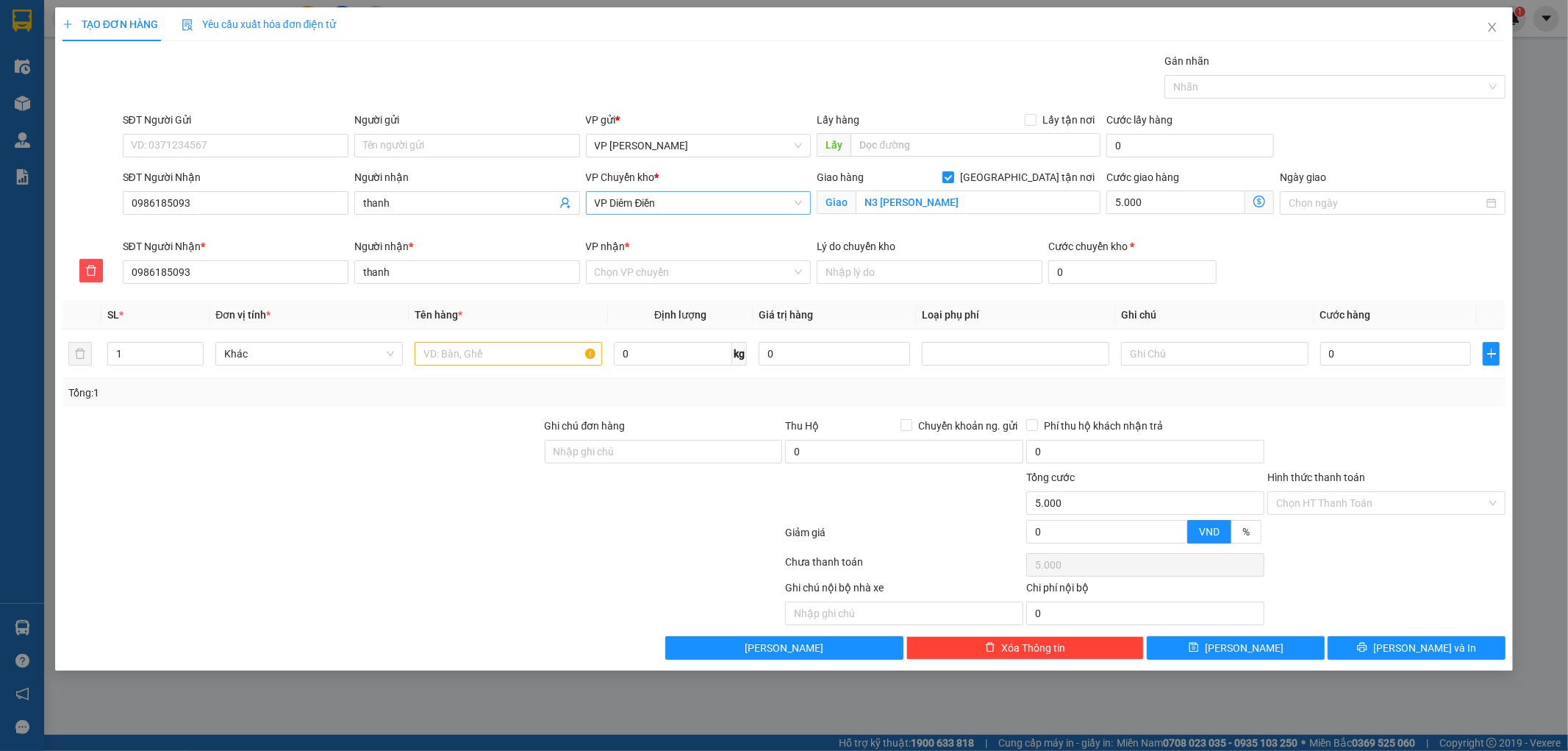
click at [715, 202] on span "VP Diêm Điền" at bounding box center [698, 203] width 208 height 22
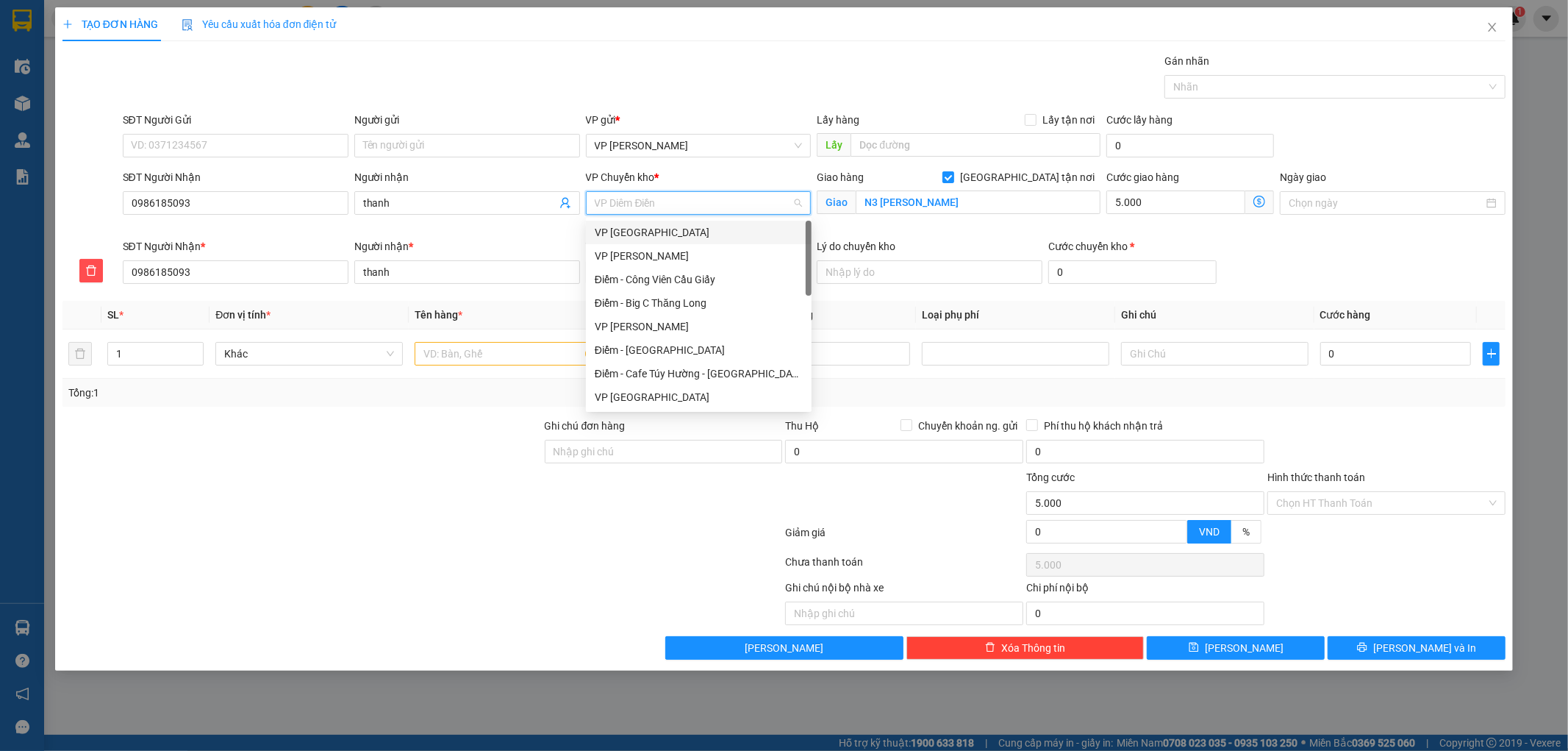
click at [678, 234] on div "VP Thái Bình" at bounding box center [698, 233] width 208 height 16
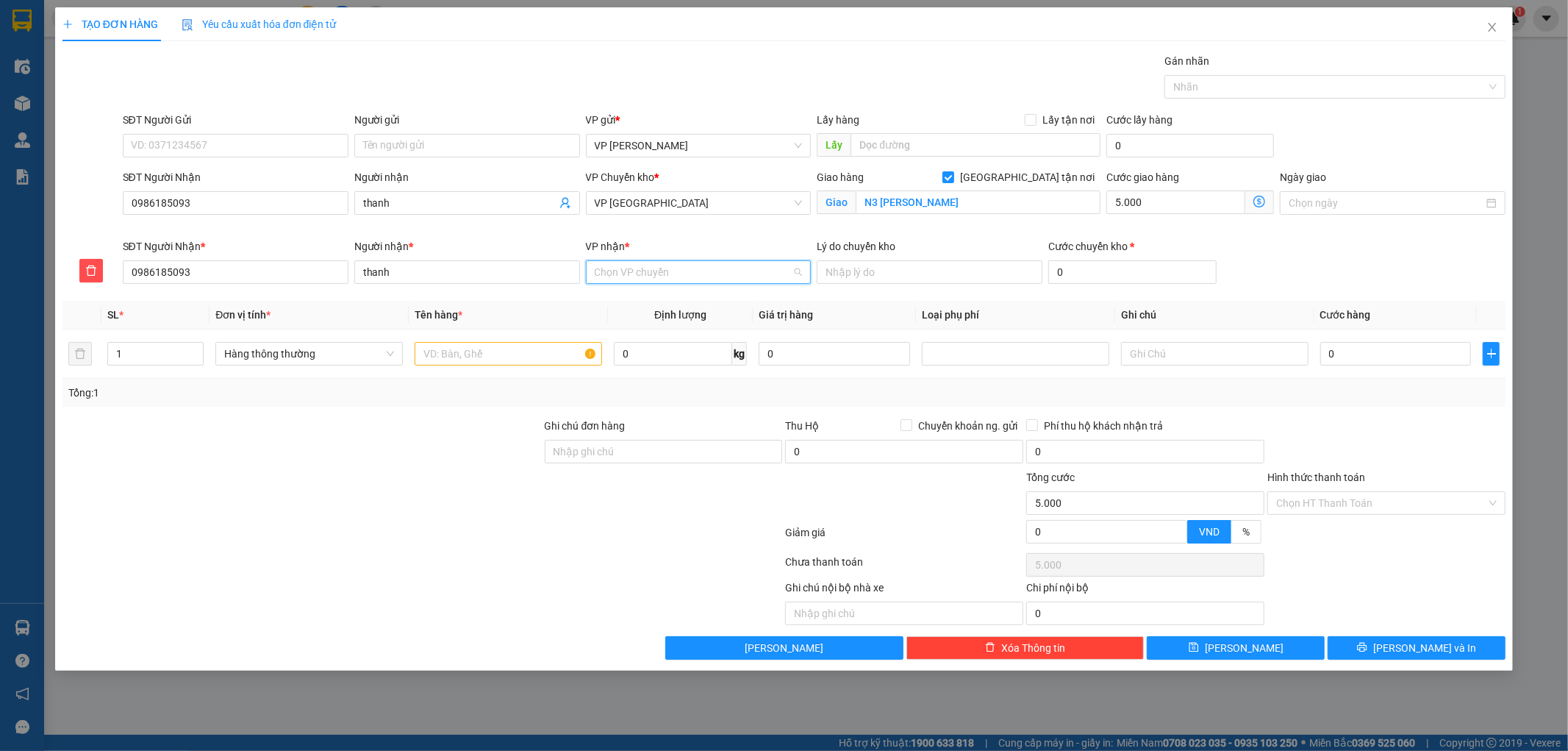
click at [645, 274] on input "VP nhận *" at bounding box center [693, 272] width 198 height 22
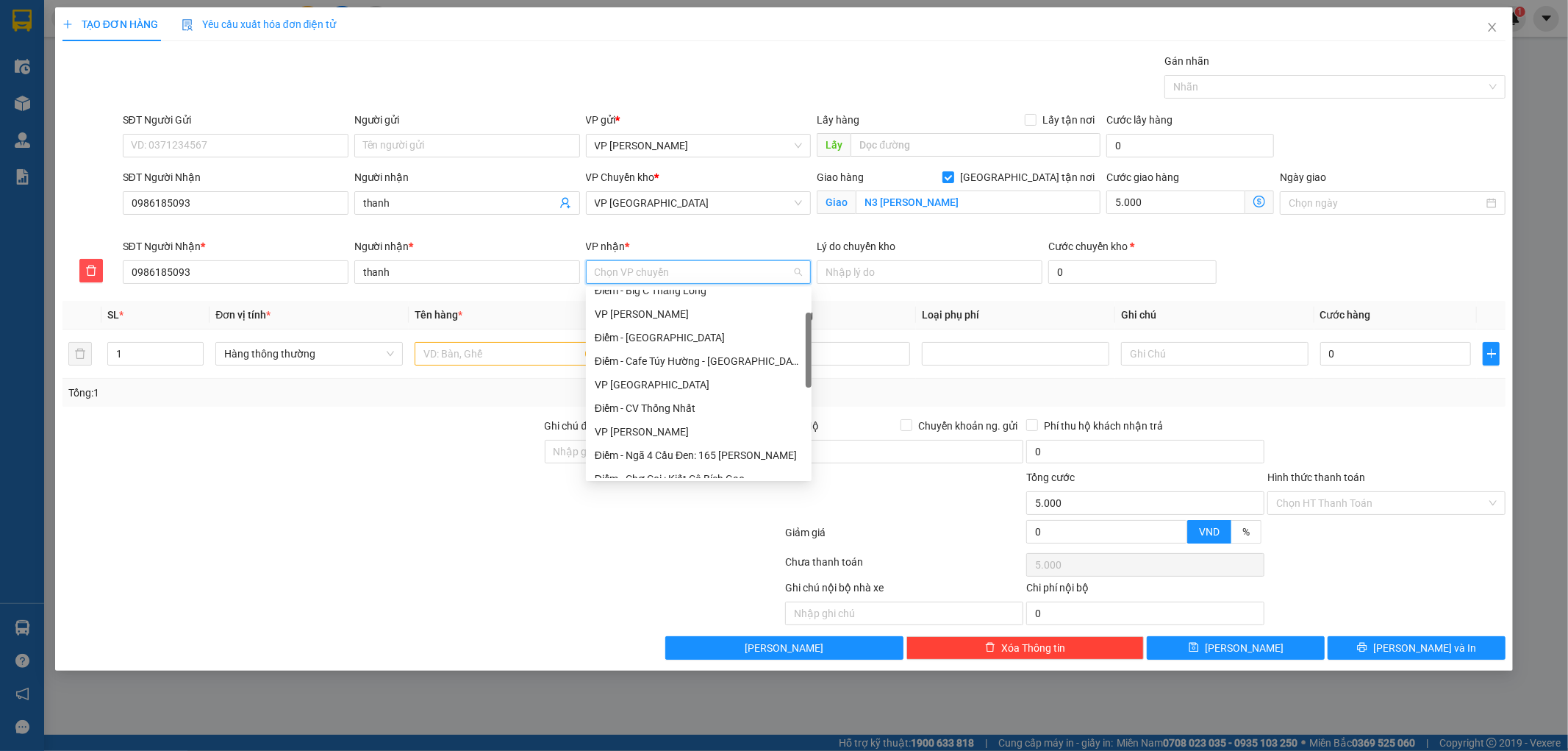
scroll to position [164, 0]
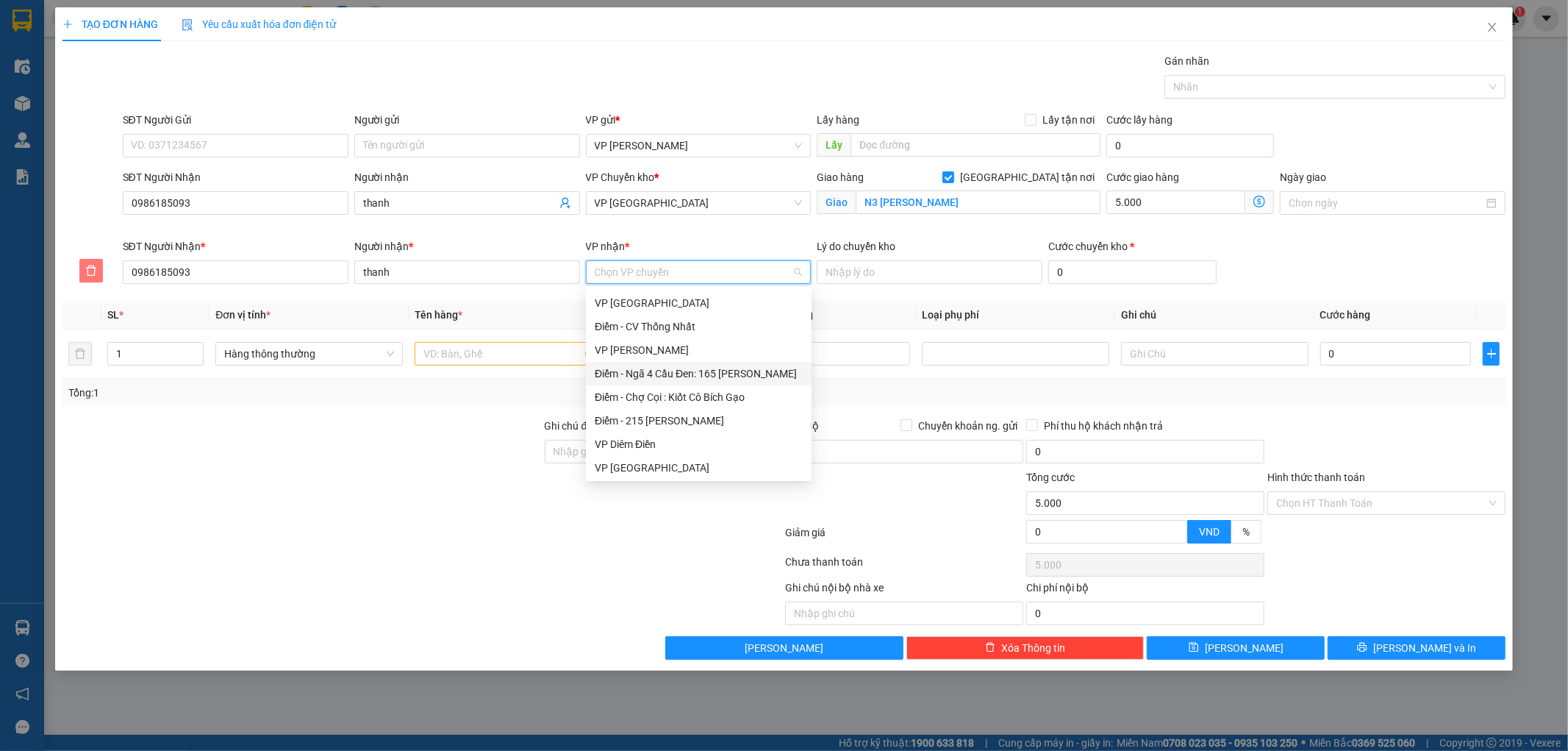
click at [96, 272] on icon "delete" at bounding box center [92, 271] width 12 height 12
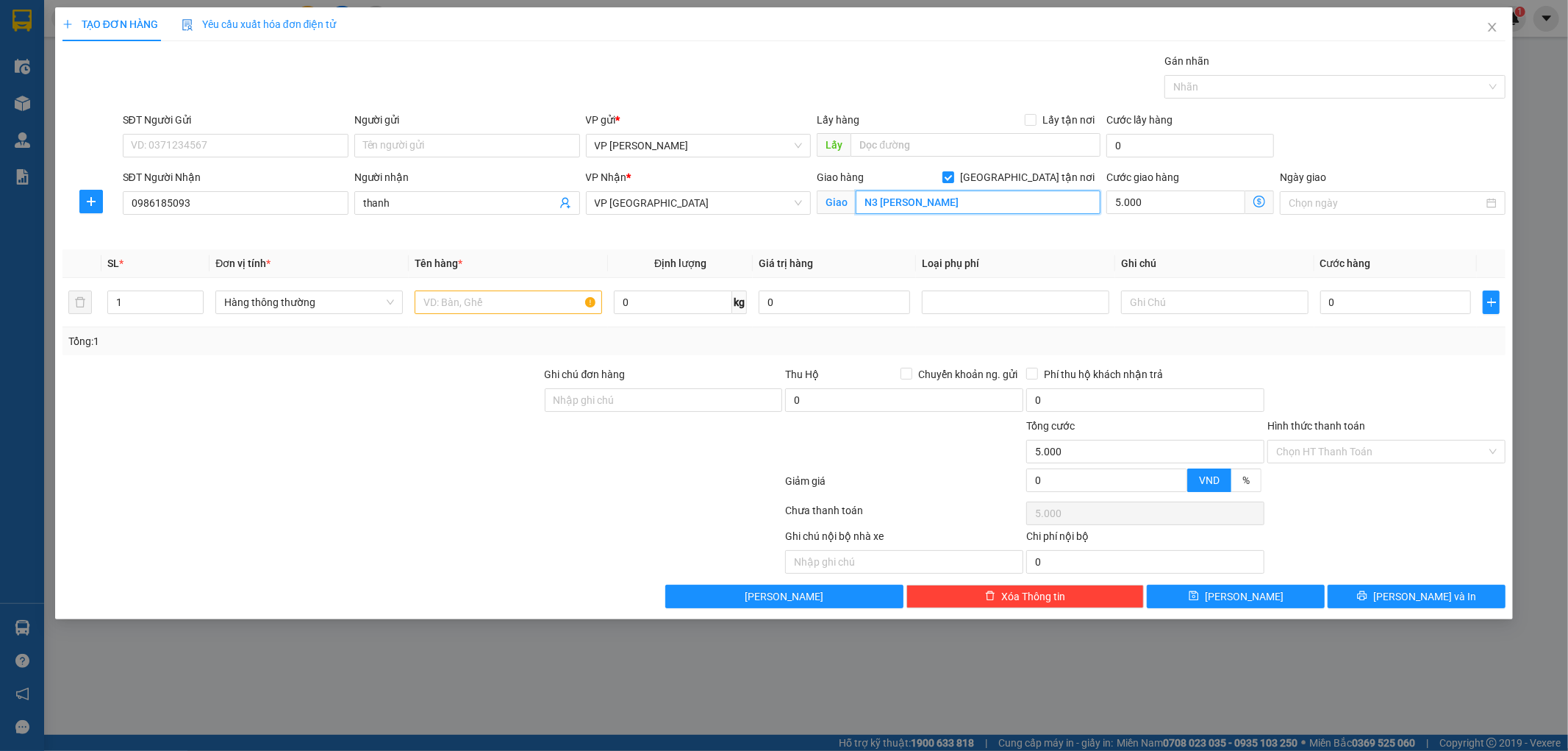
click at [947, 208] on input "N3 Quang Lang" at bounding box center [978, 202] width 245 height 24
click at [952, 178] on input "Giao tận nơi" at bounding box center [947, 176] width 10 height 10
checkbox input "false"
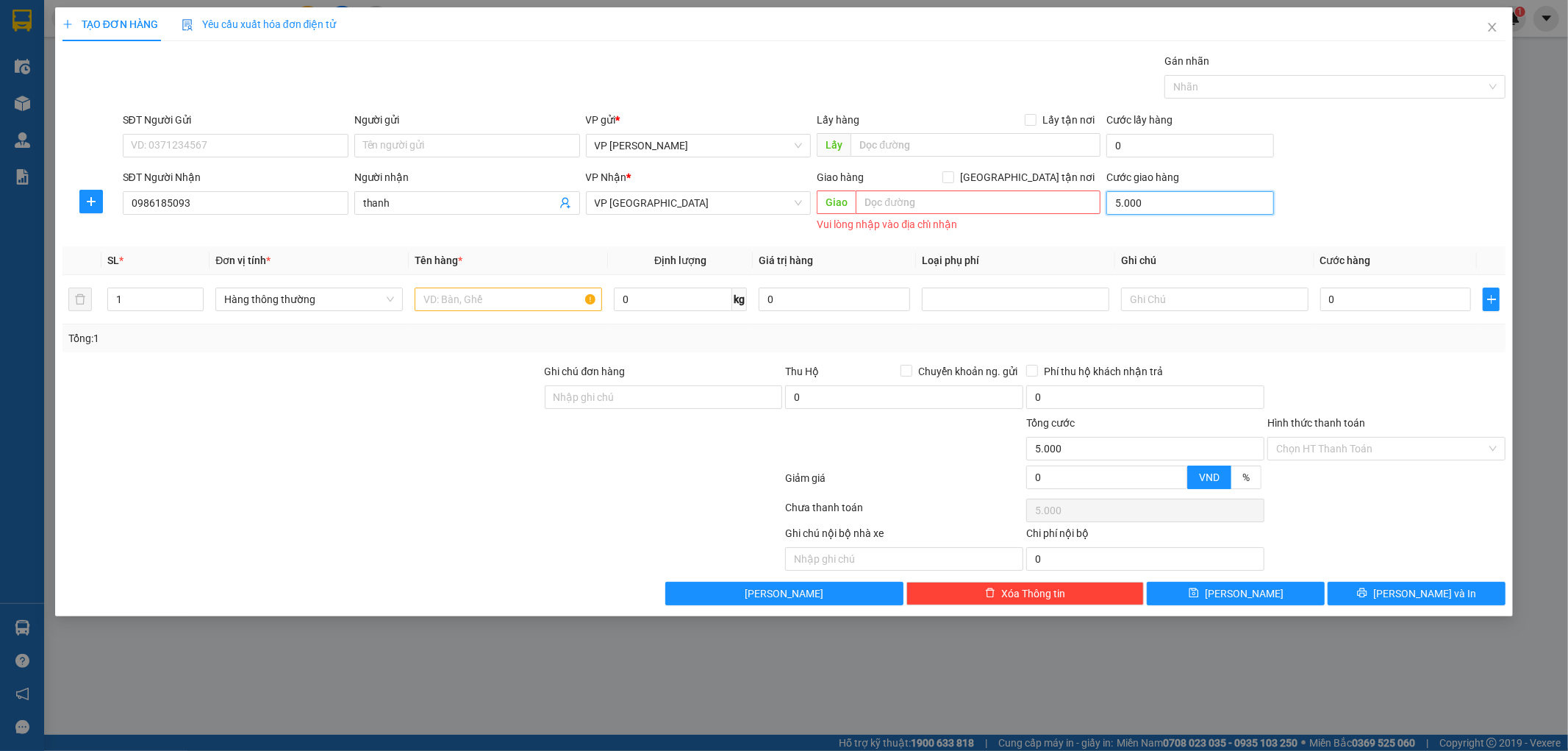
click at [1176, 209] on input "5.000" at bounding box center [1190, 203] width 167 height 24
type input "0"
click at [451, 300] on input "text" at bounding box center [508, 300] width 187 height 24
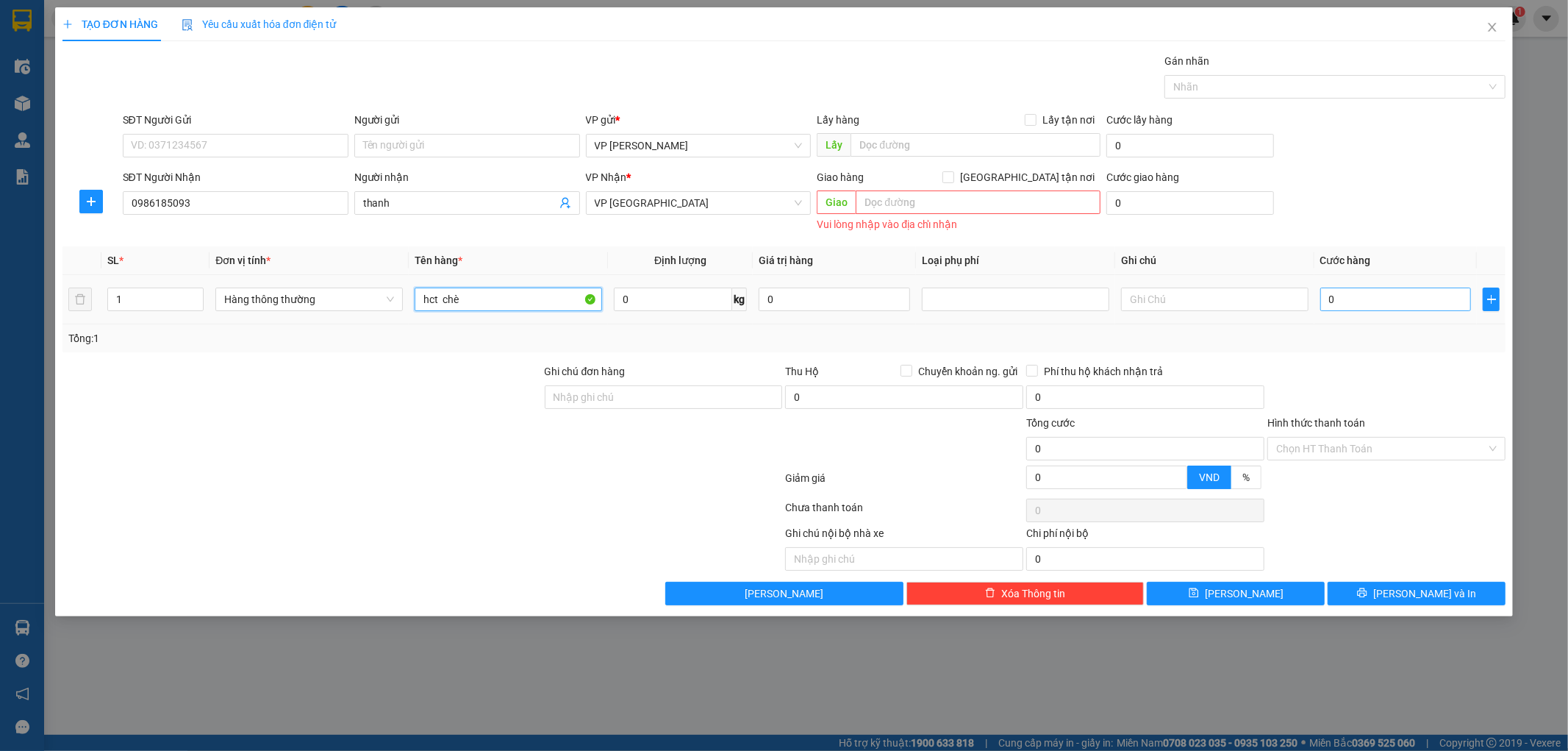
type input "hct chè"
click at [1415, 306] on input "0" at bounding box center [1396, 300] width 152 height 24
type input "002"
type input "2"
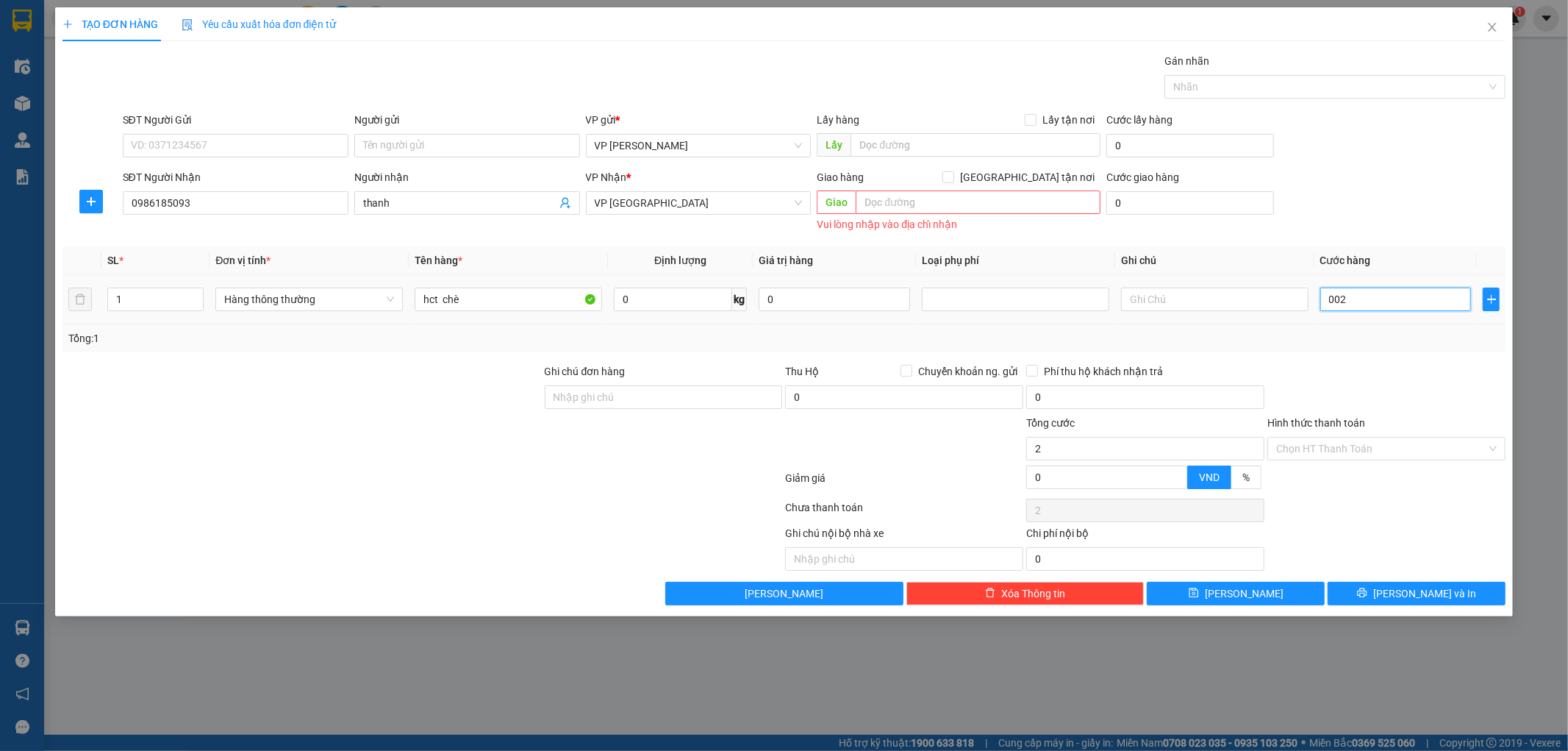
type input "0.025"
type input "25"
type input "25.000"
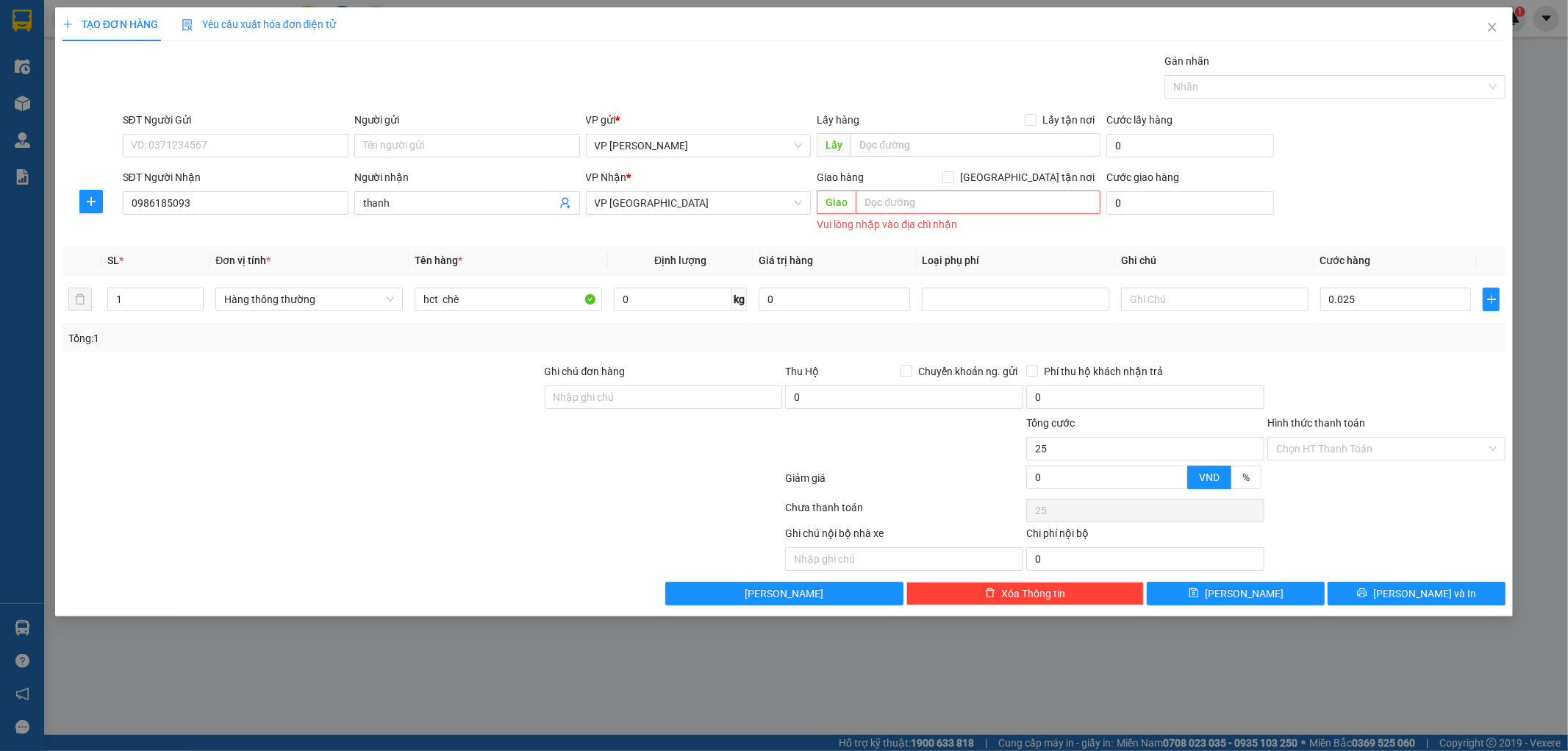
type input "25.000"
click at [1407, 336] on div "Tổng: 1" at bounding box center [784, 338] width 1432 height 16
click at [1375, 594] on button "Lưu và In" at bounding box center [1416, 593] width 178 height 24
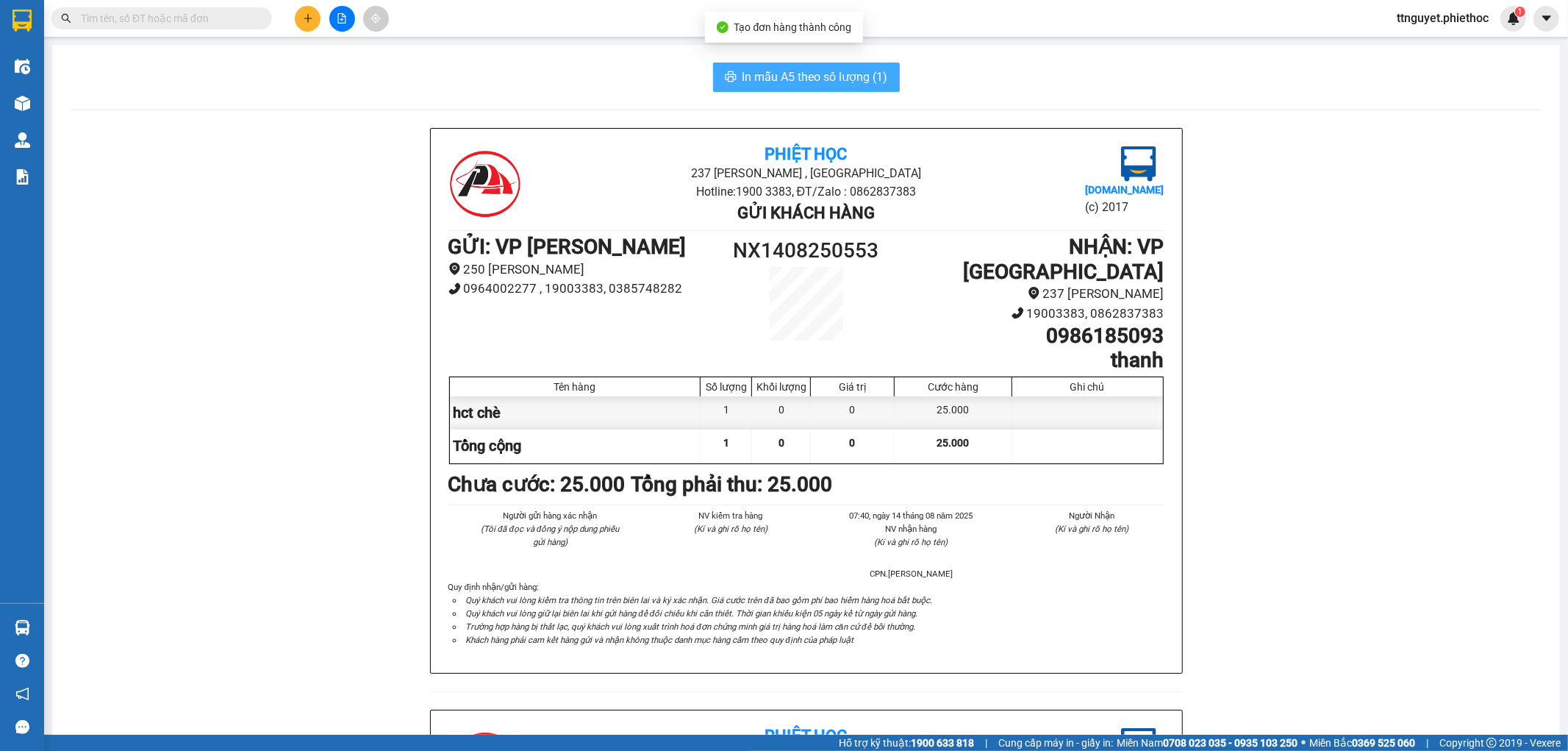
click at [836, 77] on span "In mẫu A5 theo số lượng (1)" at bounding box center [816, 77] width 146 height 19
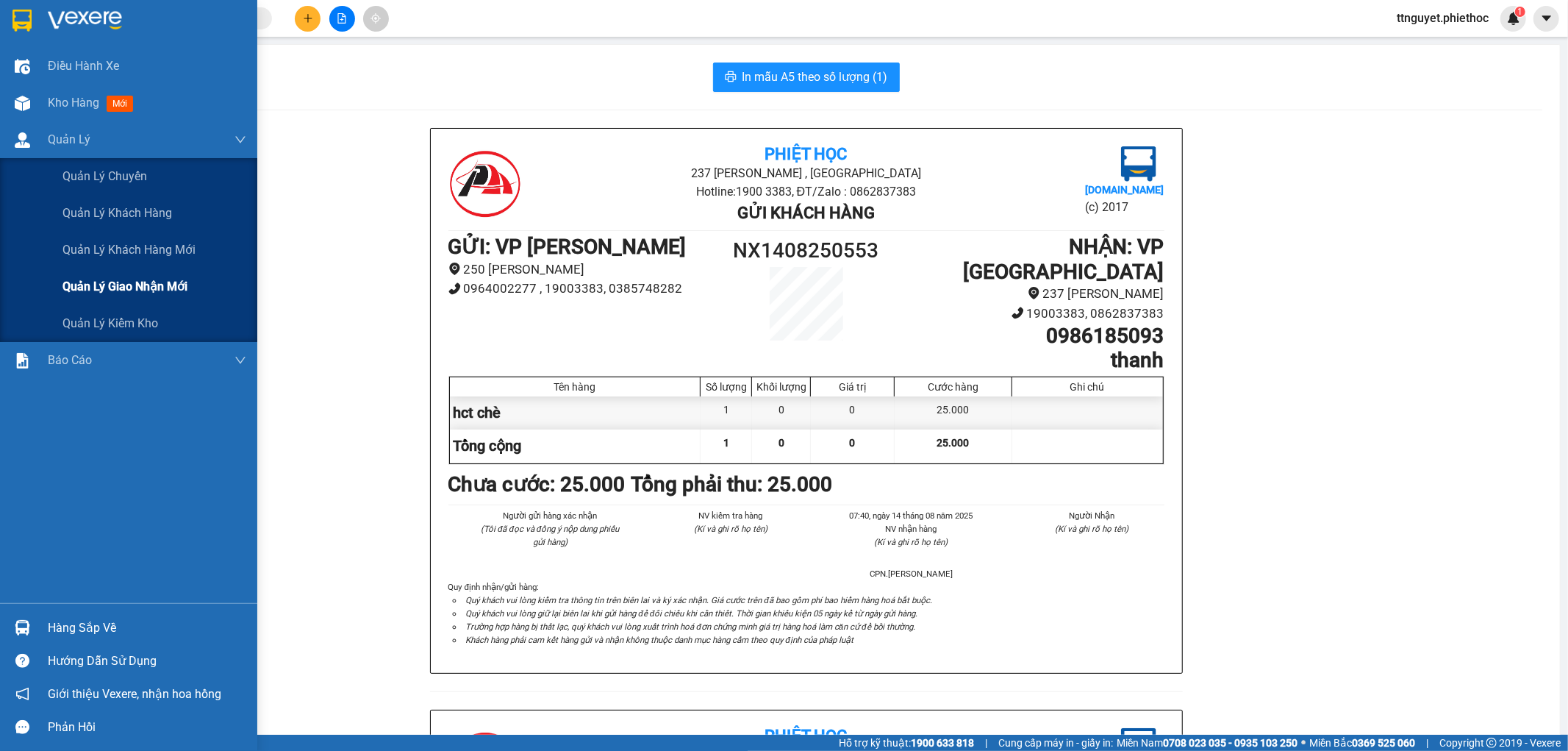
click at [51, 292] on div "Quản lý giao nhận mới" at bounding box center [128, 286] width 257 height 36
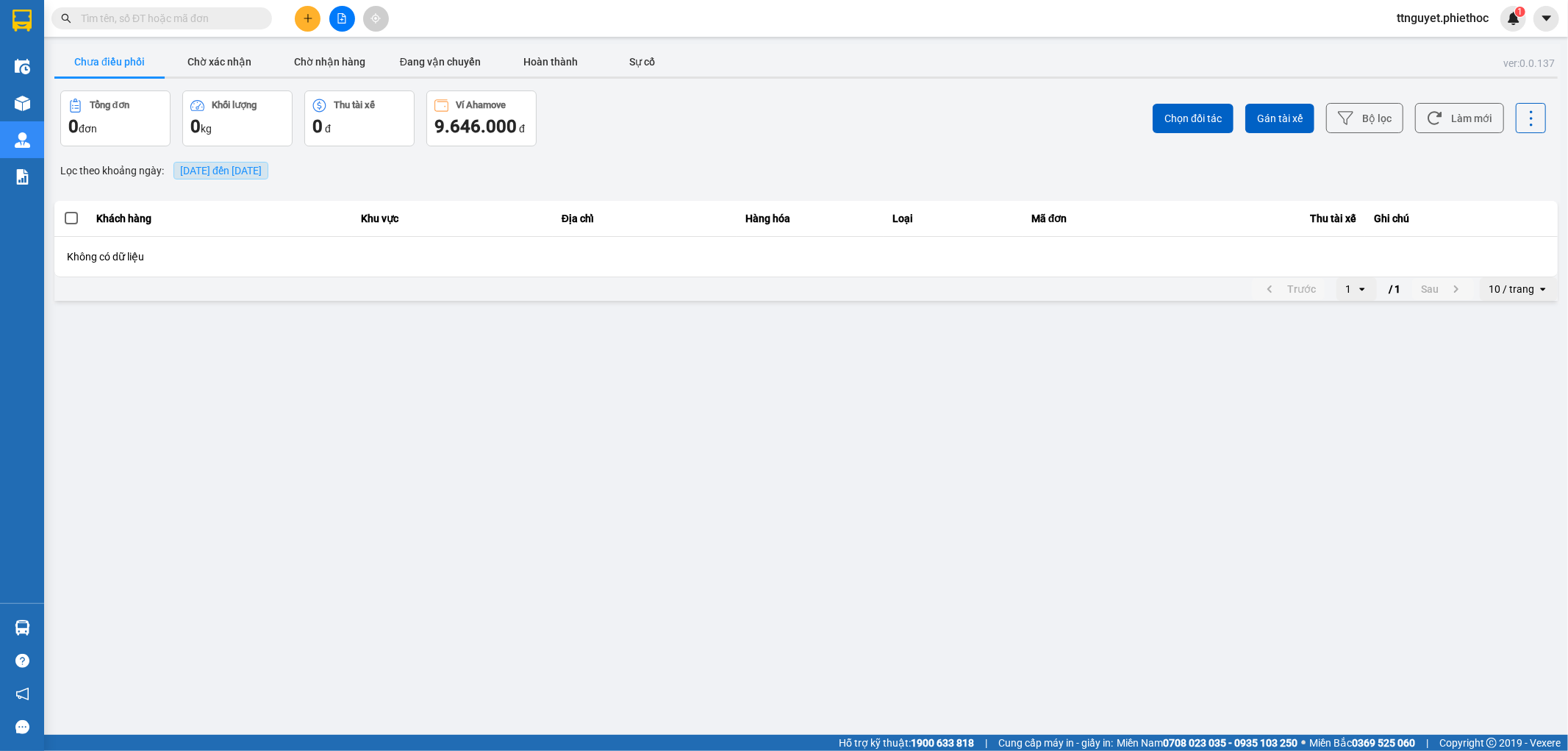
click at [216, 170] on span "14/08/2025 đến 14/08/2025" at bounding box center [221, 171] width 82 height 12
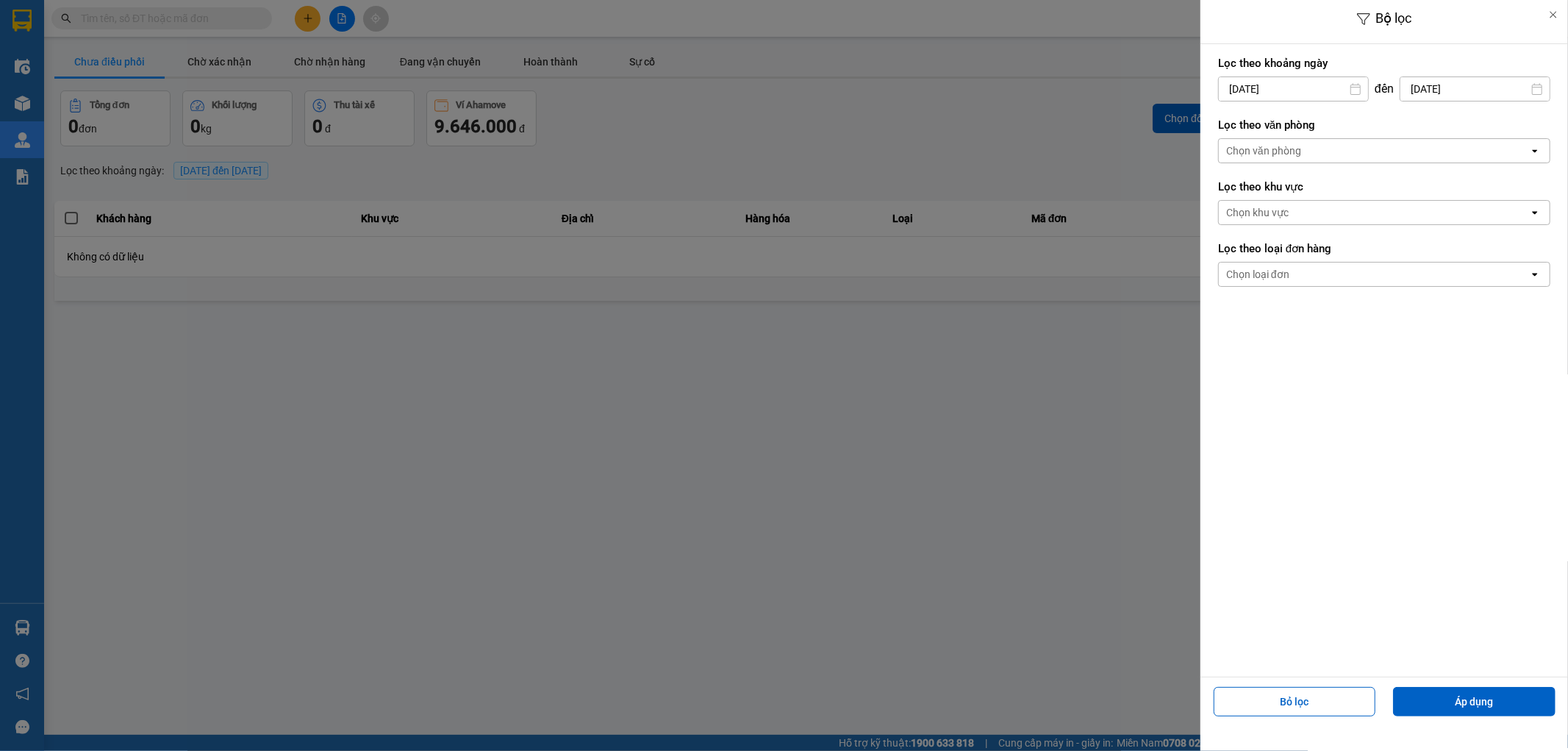
click at [1318, 92] on input "14/08/2025" at bounding box center [1293, 89] width 150 height 24
click at [1290, 262] on div "13" at bounding box center [1285, 261] width 21 height 18
type input "13/08/2025"
click at [1290, 262] on div "Chọn loại đơn" at bounding box center [1373, 274] width 310 height 24
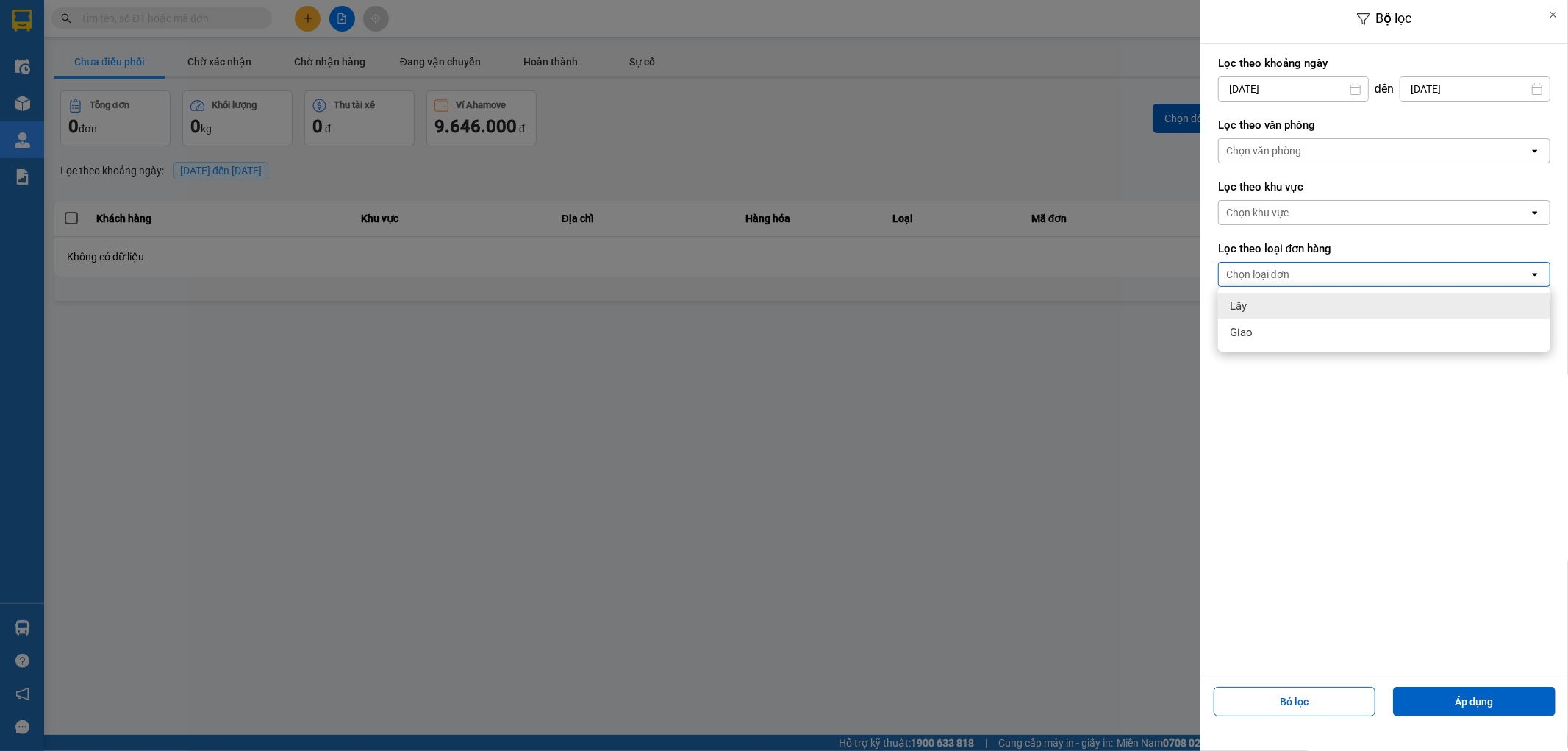
click at [1434, 83] on input "14/08/2025" at bounding box center [1475, 89] width 150 height 24
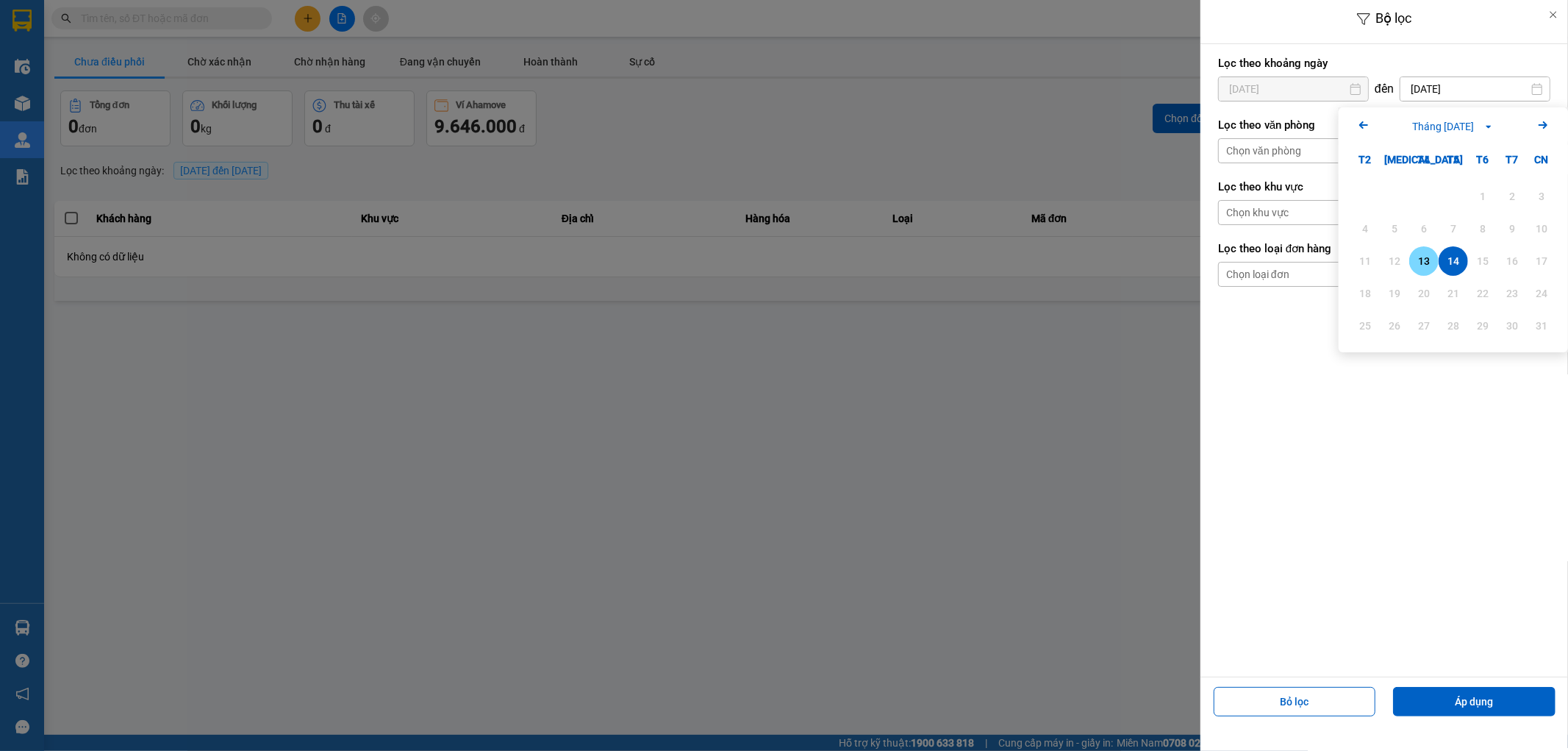
click at [1424, 265] on div "13" at bounding box center [1423, 261] width 21 height 18
type input "13/08/2025"
click at [1446, 700] on button "Áp dụng" at bounding box center [1473, 702] width 163 height 30
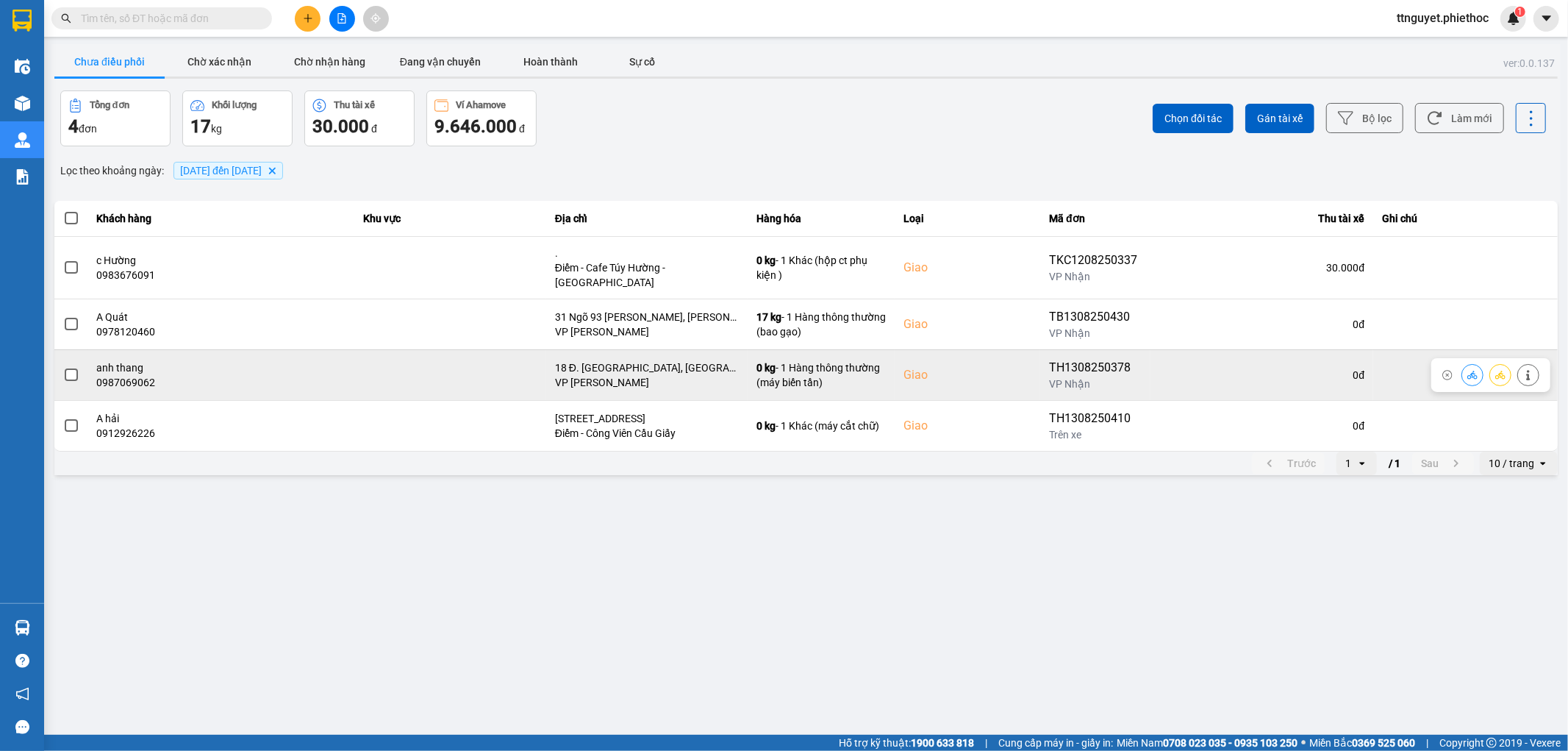
click at [69, 369] on span at bounding box center [71, 375] width 13 height 13
click at [63, 367] on input "checkbox" at bounding box center [63, 367] width 0 height 0
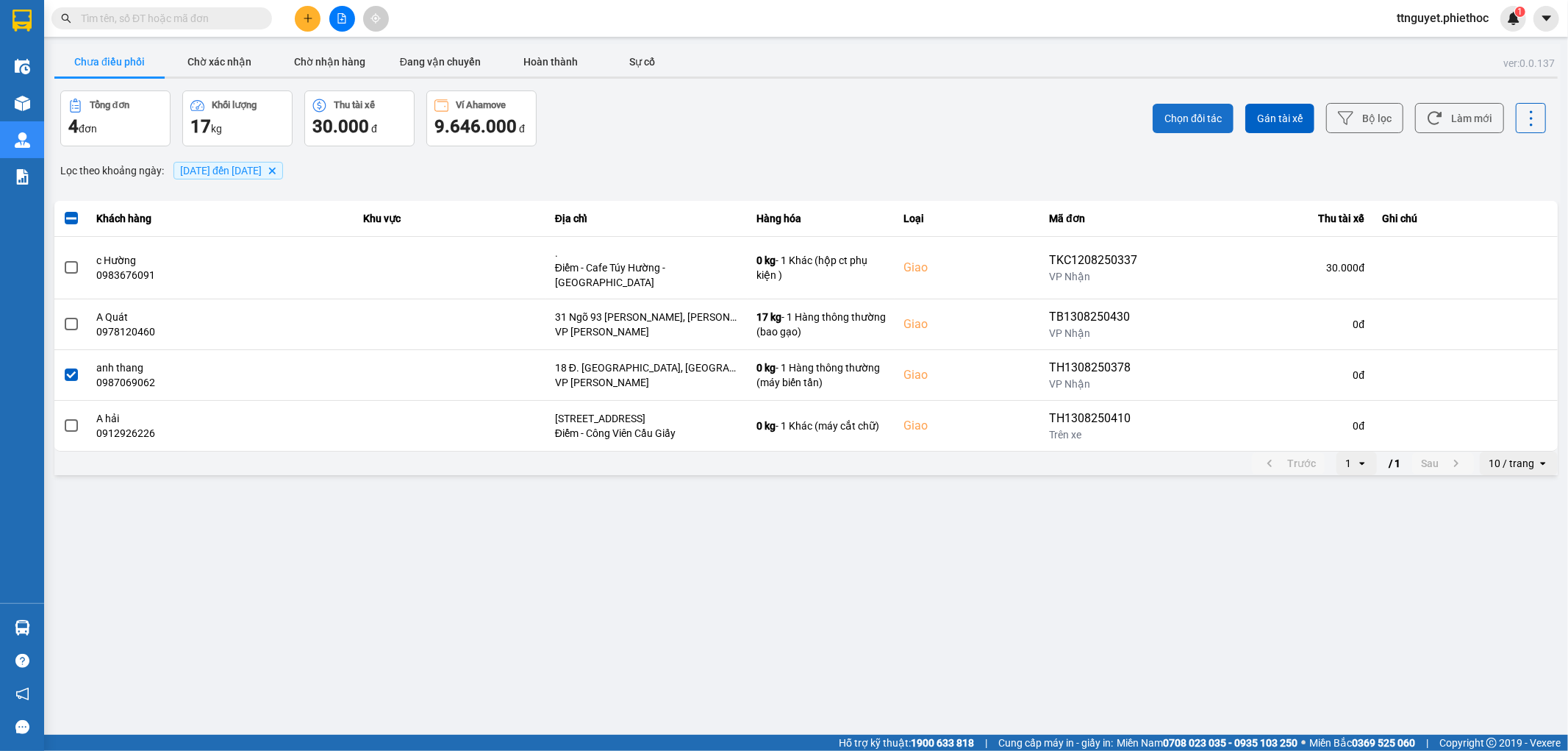
click at [1192, 112] on span "Chọn đối tác" at bounding box center [1193, 118] width 57 height 15
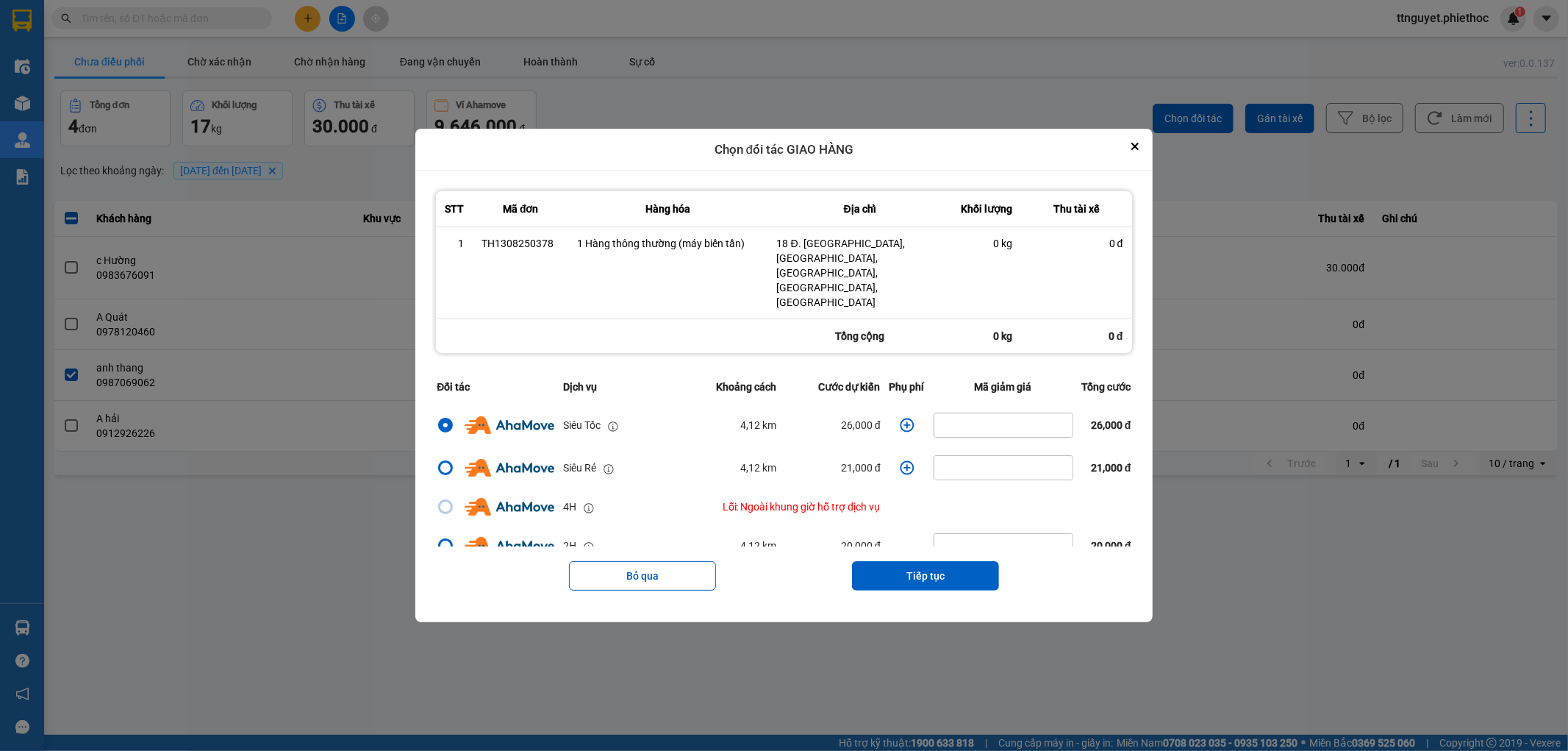
click at [899, 418] on icon "dialog" at bounding box center [906, 425] width 15 height 15
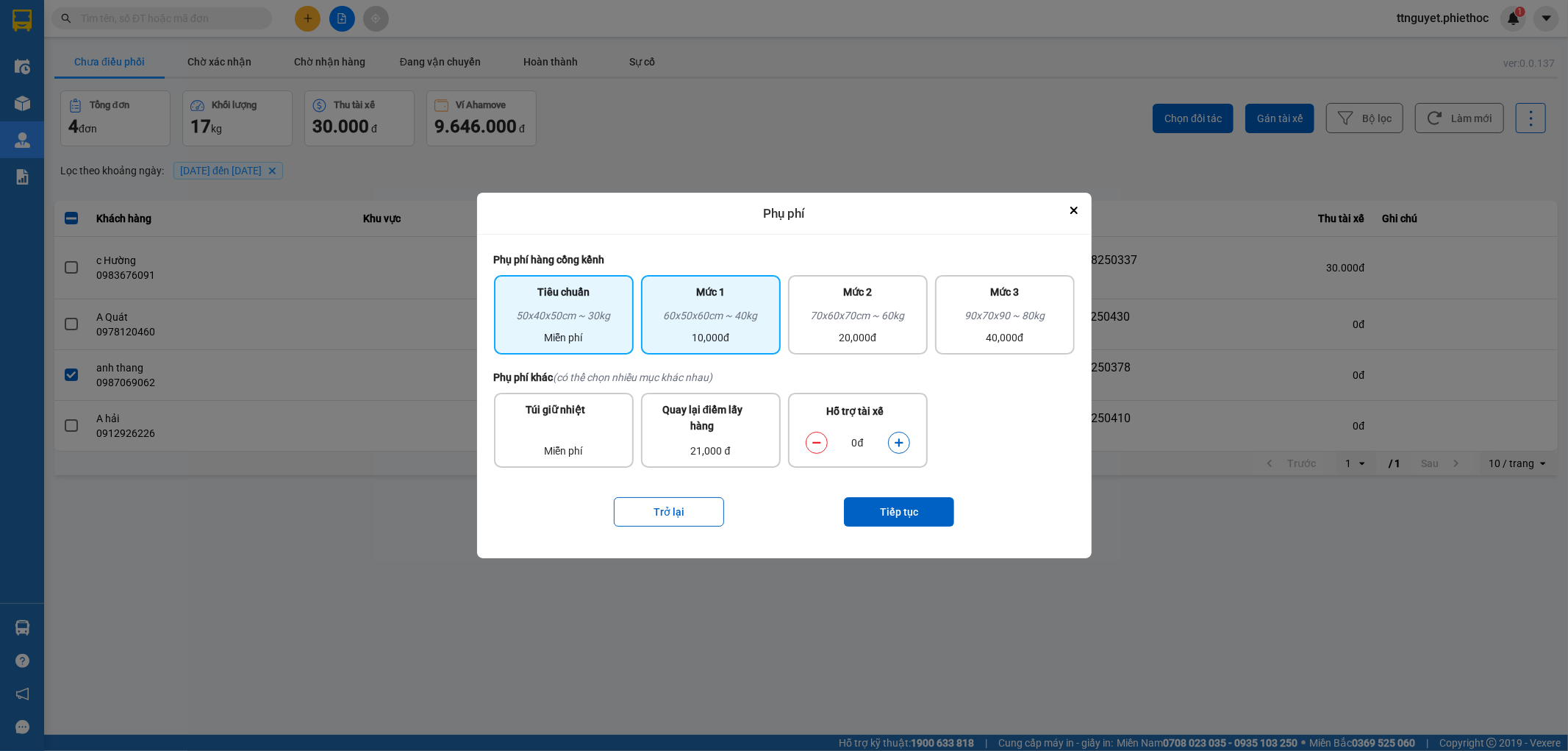
click at [729, 331] on div "10,000đ" at bounding box center [711, 337] width 122 height 16
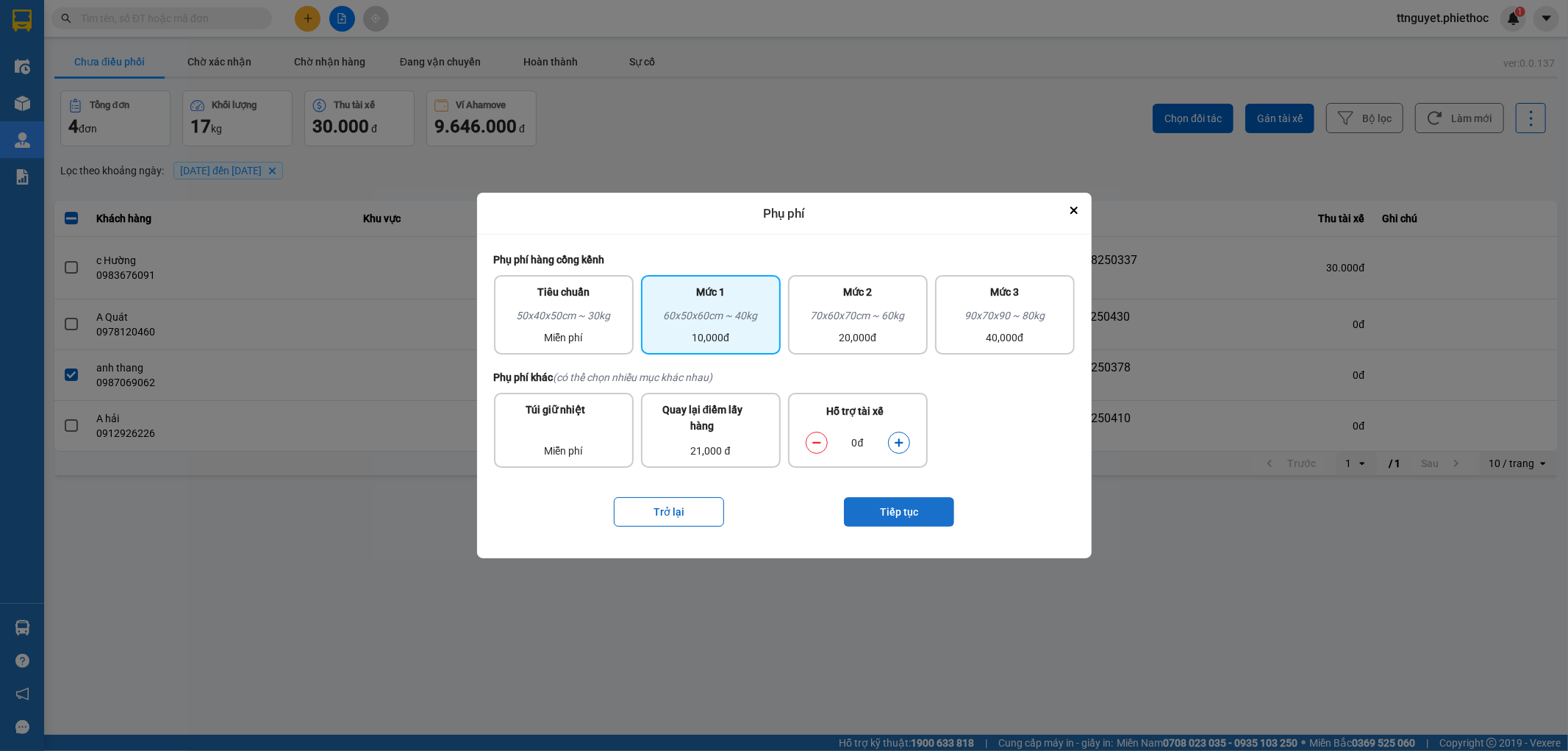
click at [888, 506] on button "Tiếp tục" at bounding box center [899, 512] width 110 height 30
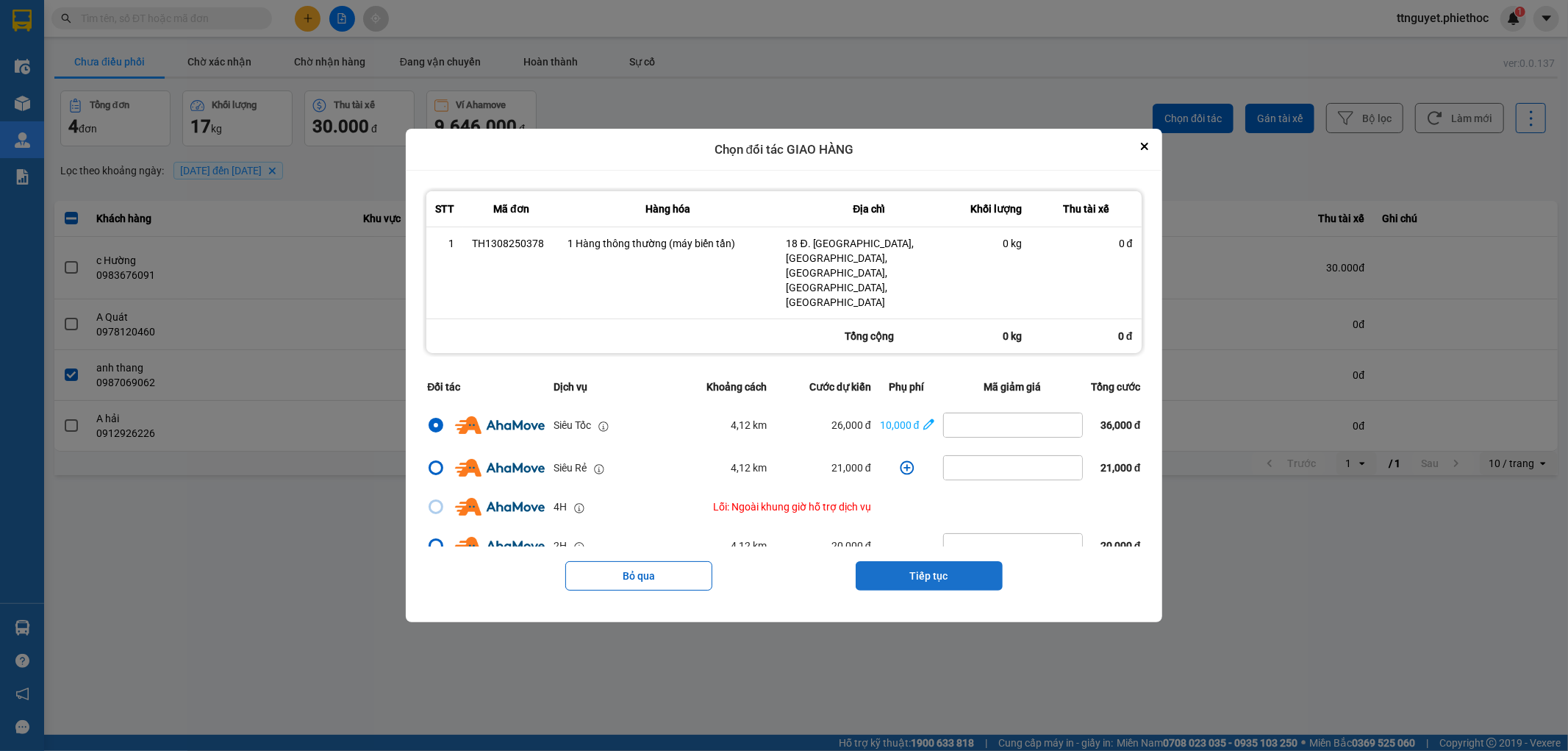
click at [923, 561] on button "Tiếp tục" at bounding box center [929, 576] width 147 height 30
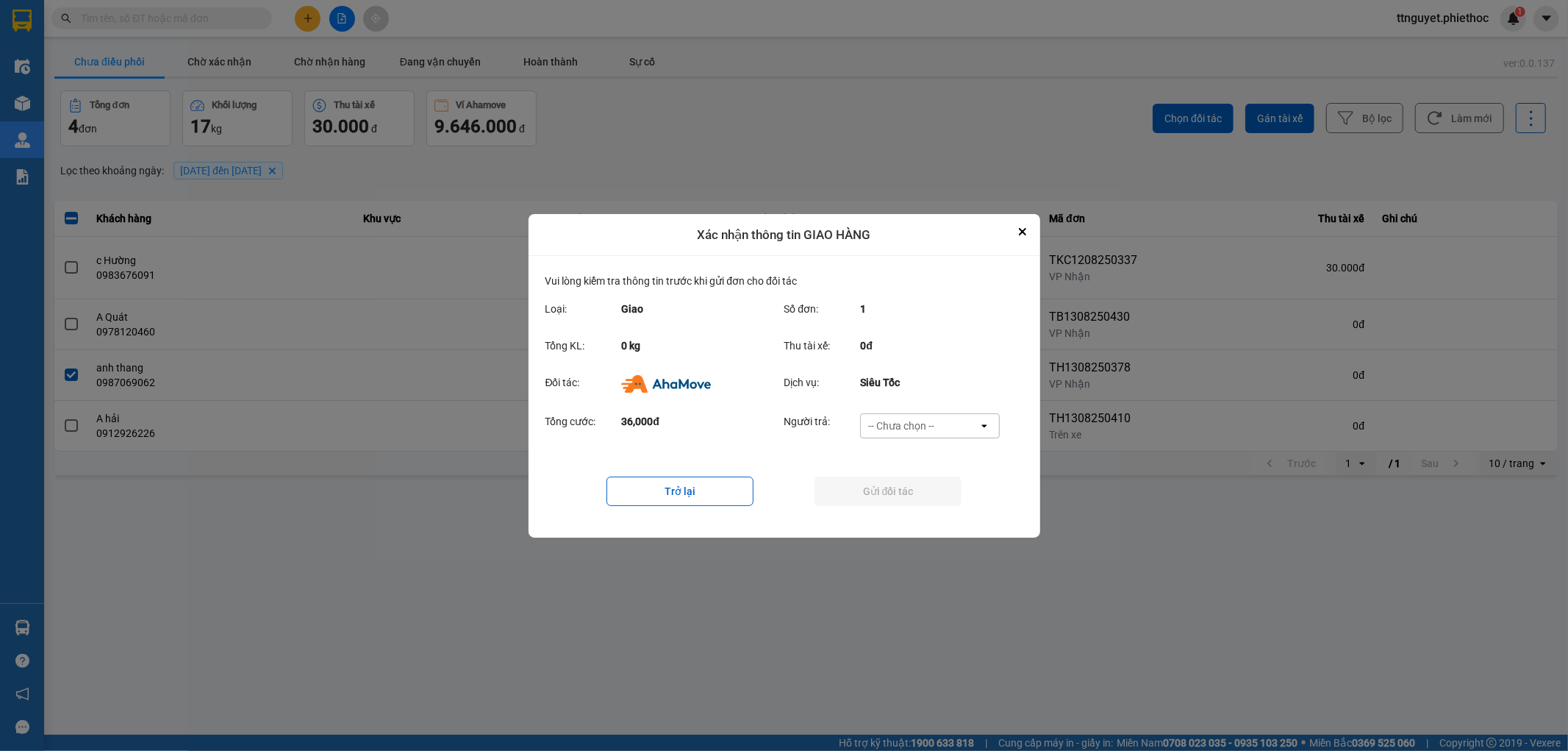
click at [760, 652] on main "ver: 0.0.137 Chưa điều phối Chờ xác nhận Chờ nhận hàng Đang vận chuyển Hoàn thà…" at bounding box center [784, 368] width 1568 height 735
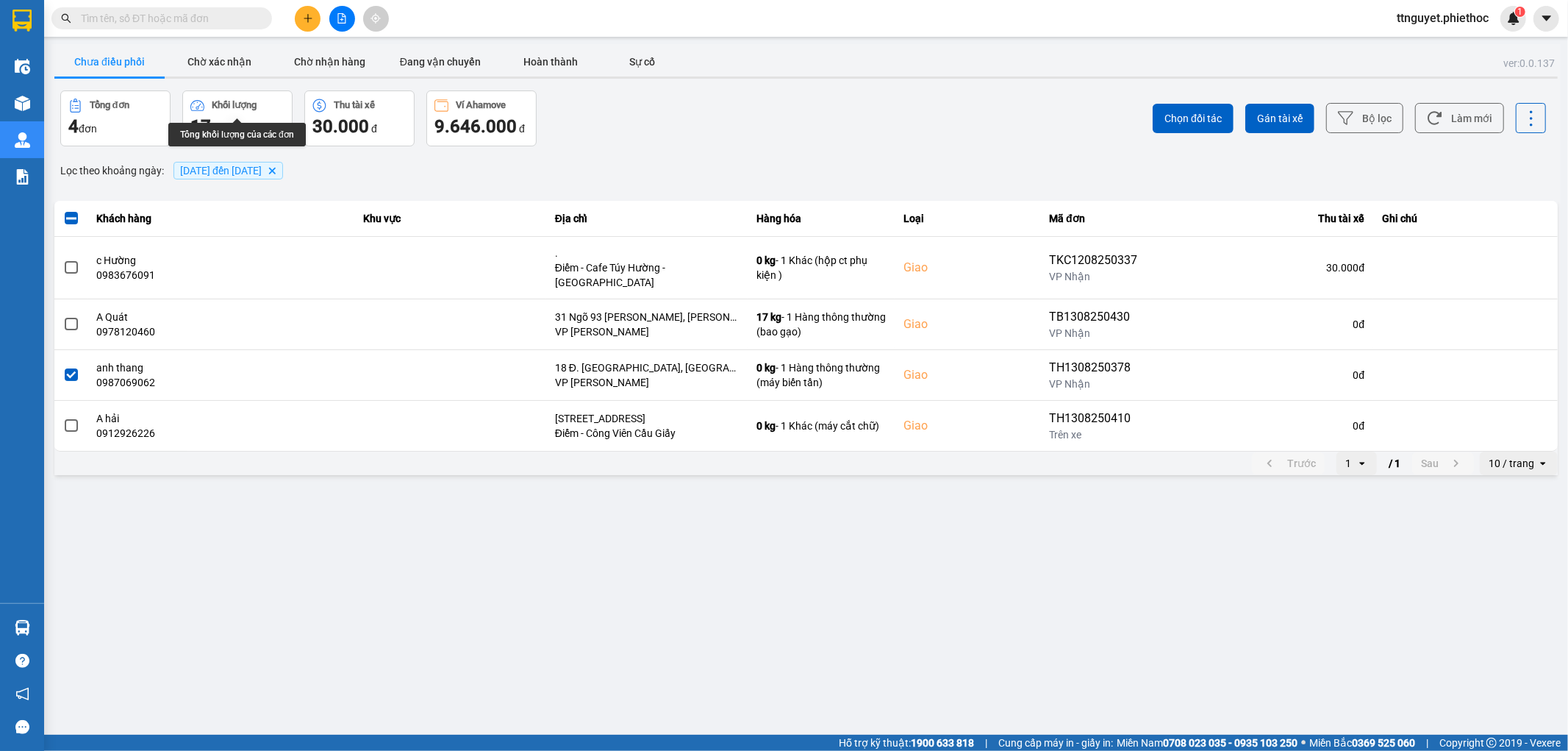
click at [224, 100] on div "Khối lượng" at bounding box center [234, 104] width 45 height 10
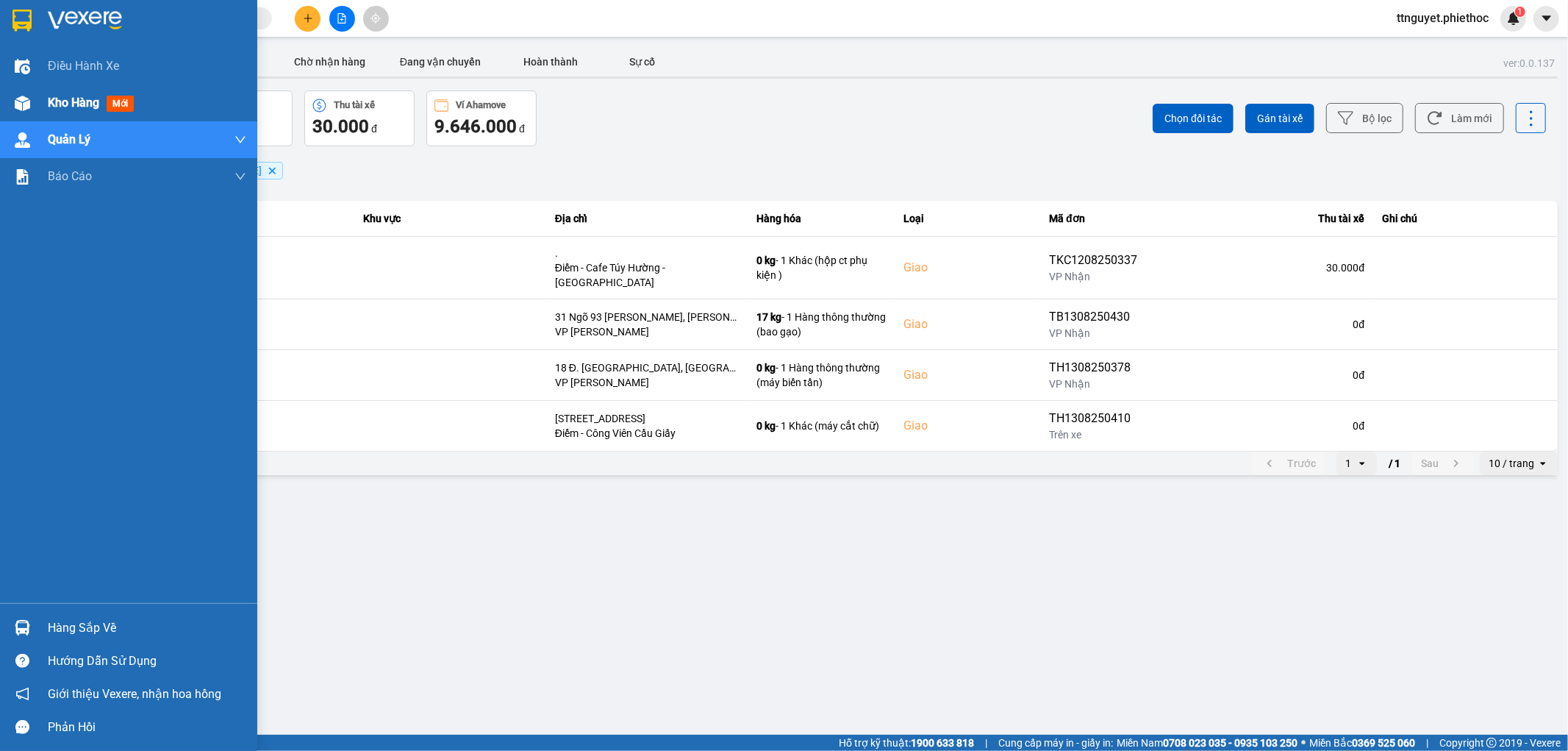
click at [27, 100] on img at bounding box center [23, 103] width 16 height 16
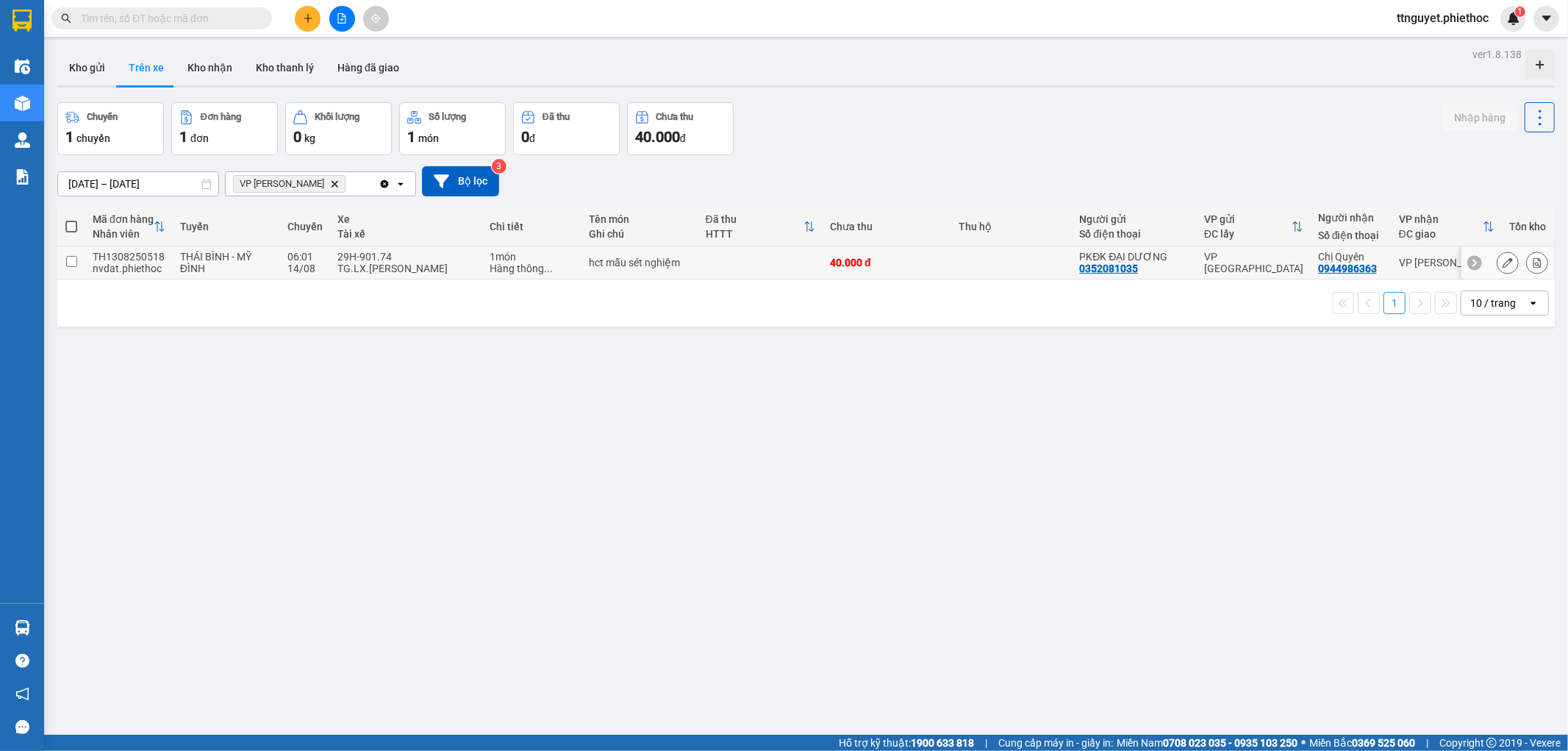
click at [142, 258] on div "TH1308250518" at bounding box center [129, 256] width 73 height 12
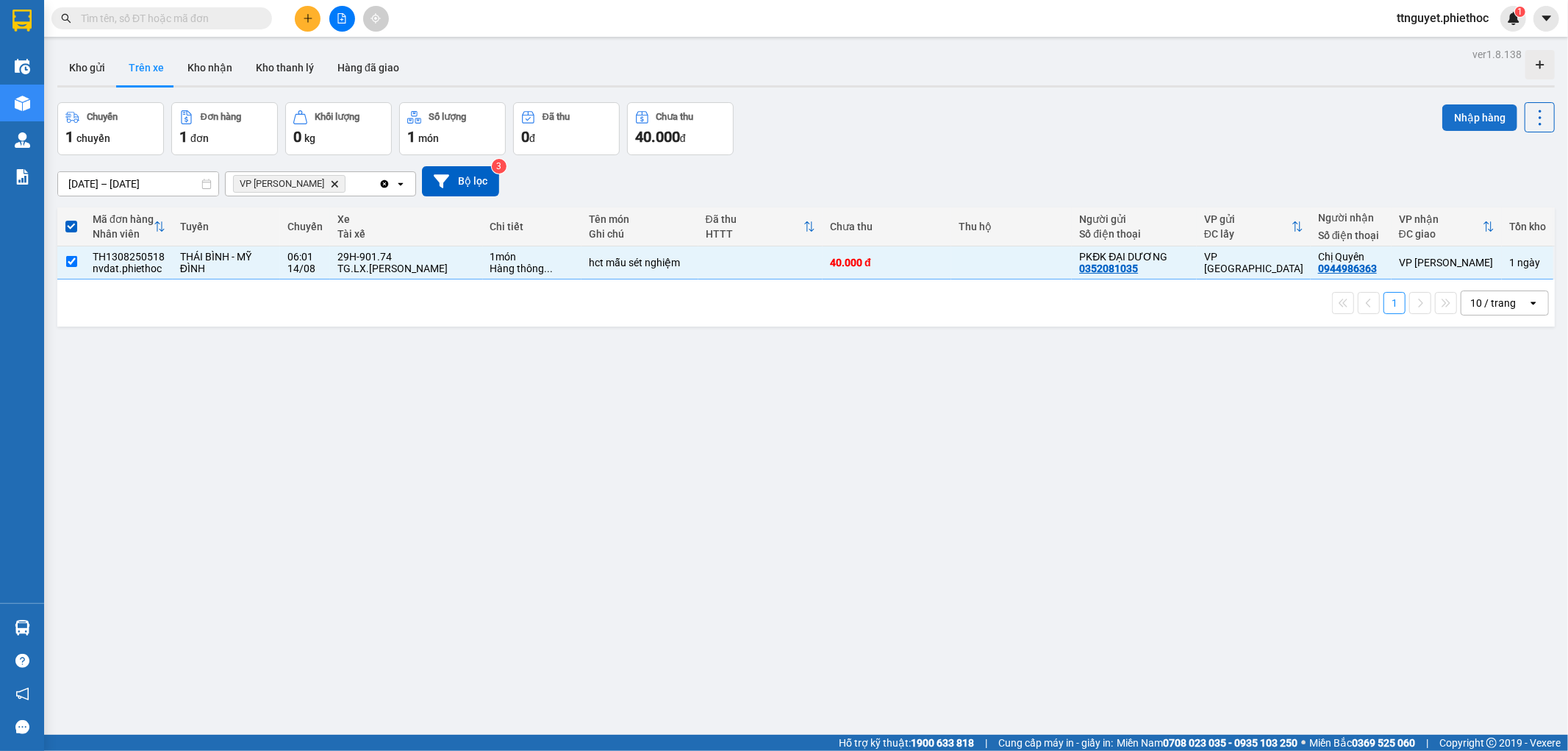
drag, startPoint x: 1468, startPoint y: 113, endPoint x: 1460, endPoint y: 111, distance: 8.2
click at [1468, 114] on button "Nhập hàng" at bounding box center [1479, 117] width 75 height 27
checkbox input "false"
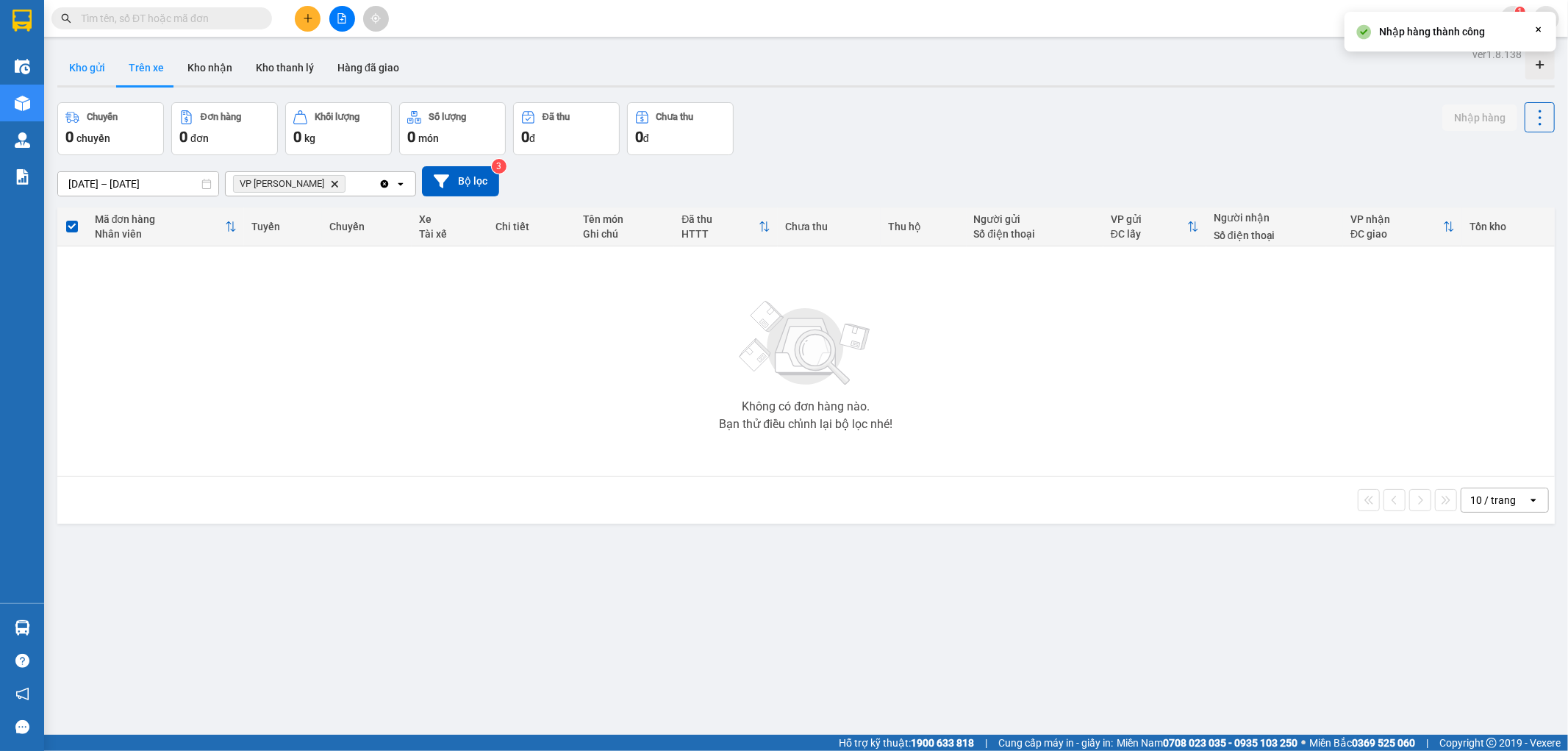
click at [89, 68] on button "Kho gửi" at bounding box center [87, 68] width 59 height 35
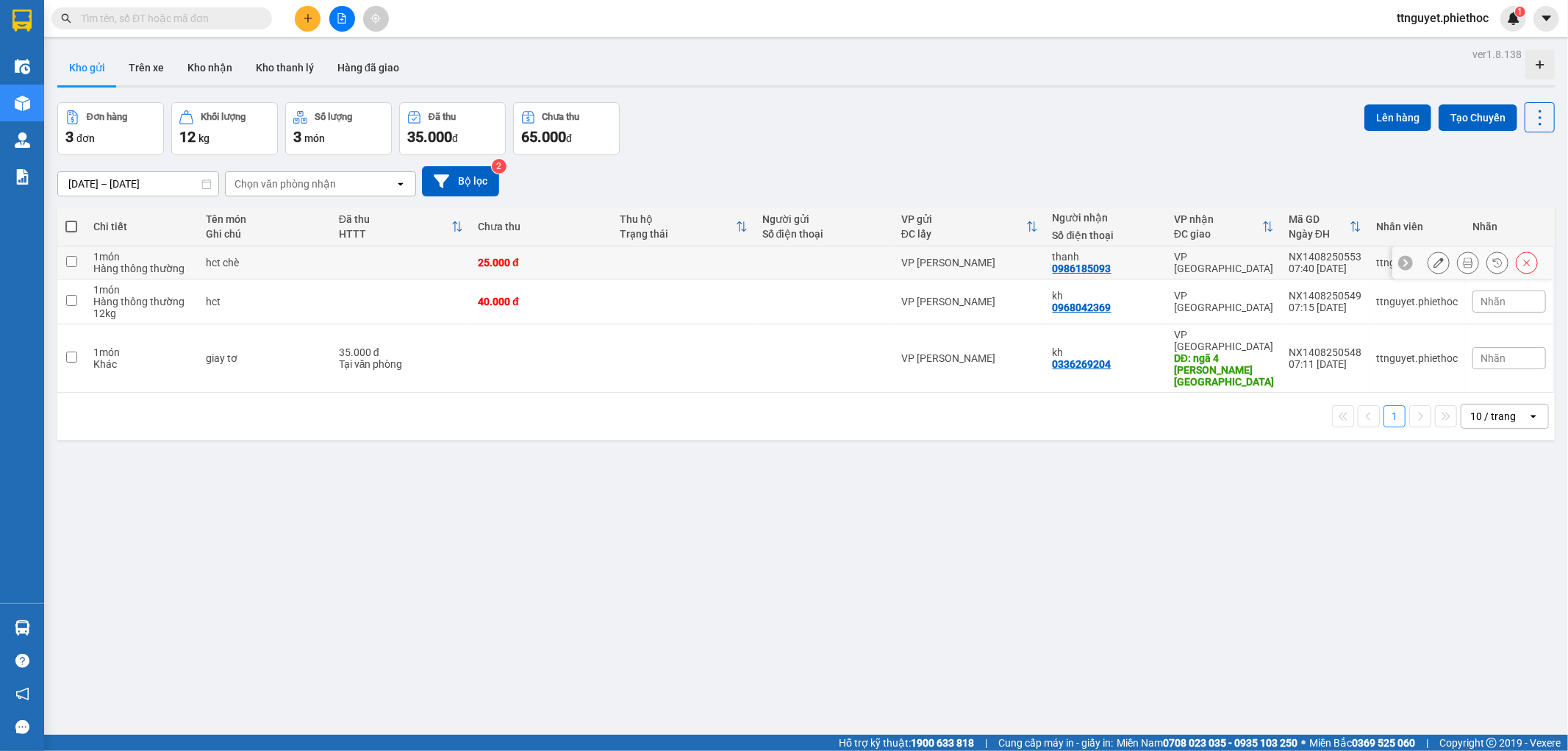
click at [122, 273] on div "Hàng thông thường" at bounding box center [142, 268] width 98 height 12
checkbox input "true"
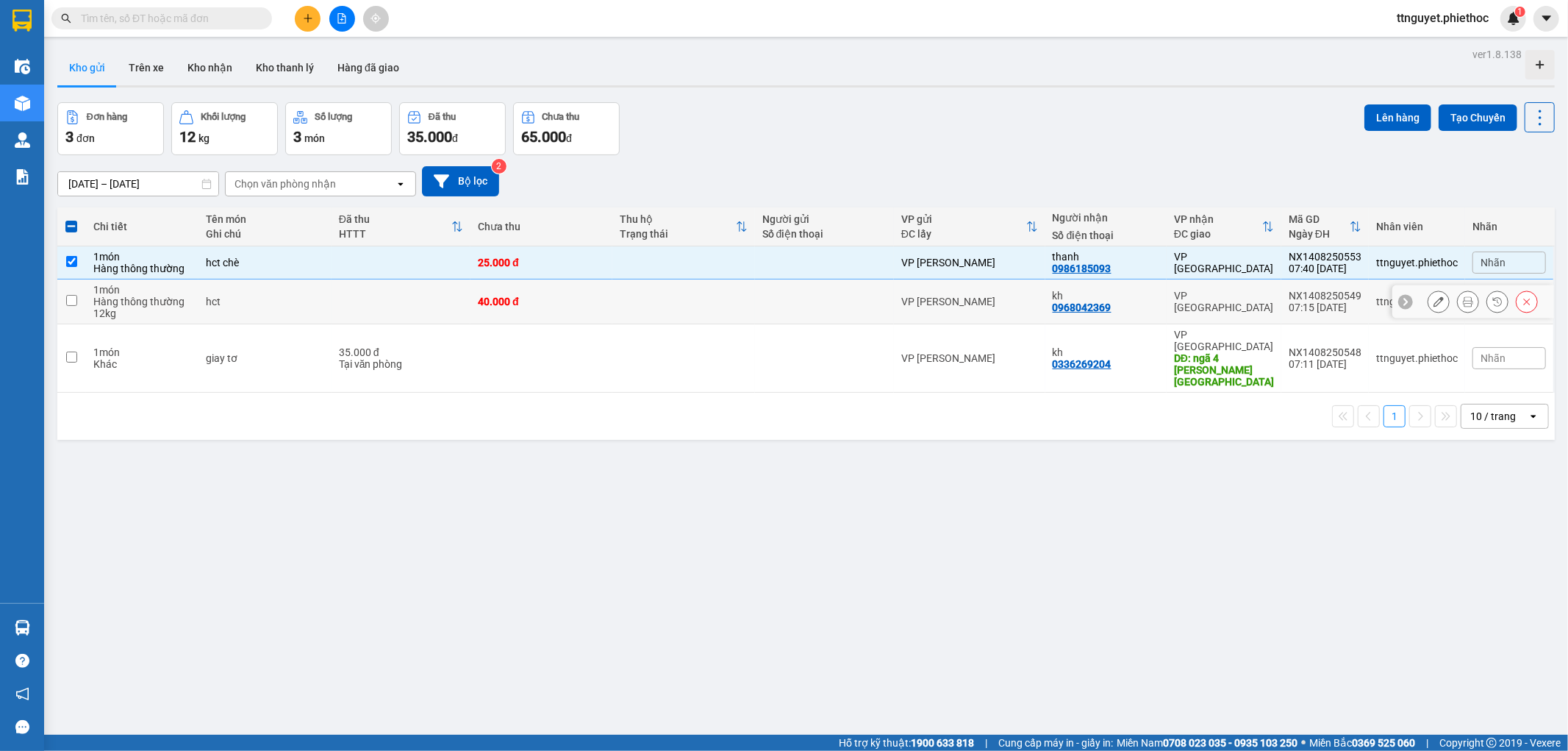
click at [114, 302] on div "Hàng thông thường" at bounding box center [142, 302] width 98 height 12
checkbox input "true"
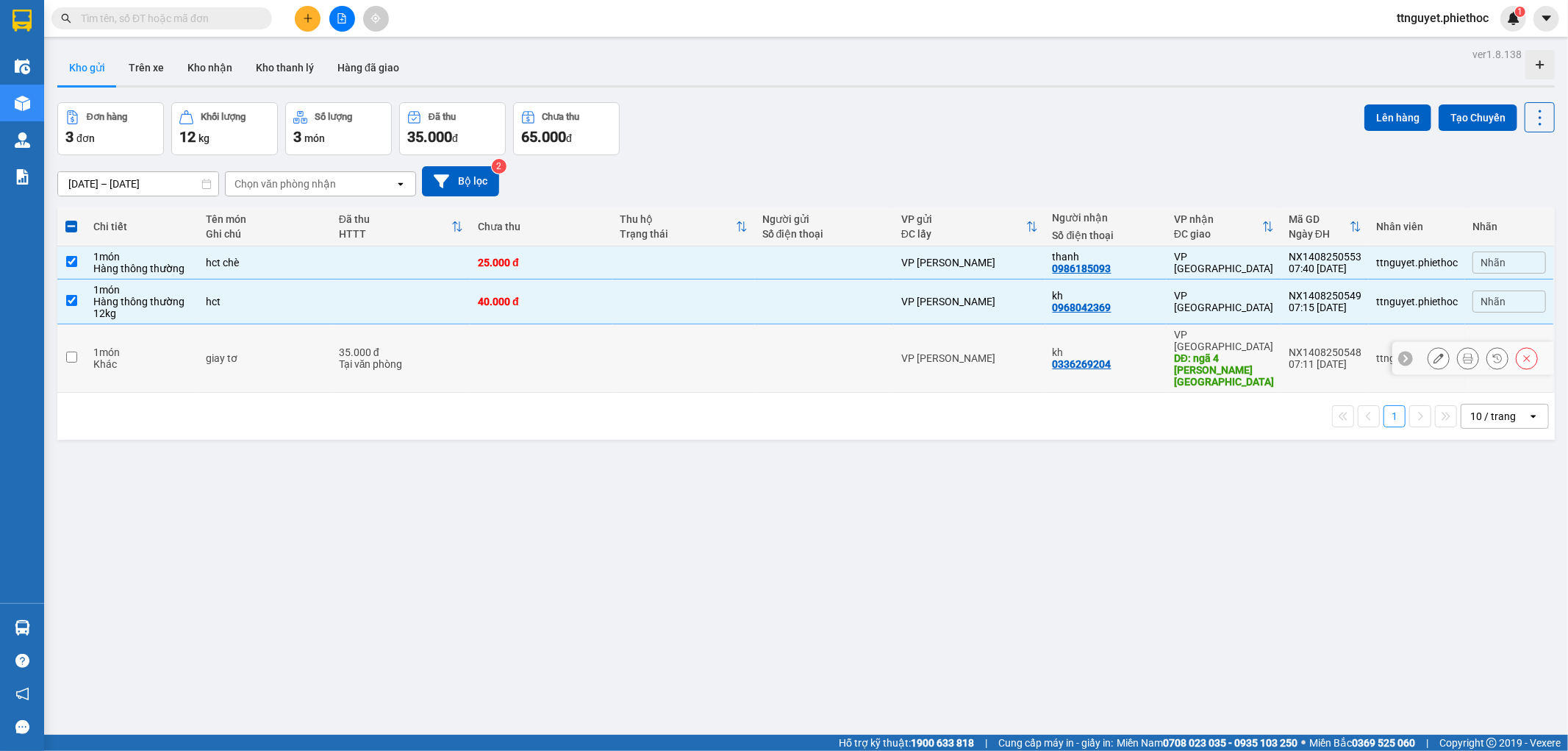
click at [100, 347] on div "1 món" at bounding box center [142, 353] width 98 height 12
checkbox input "true"
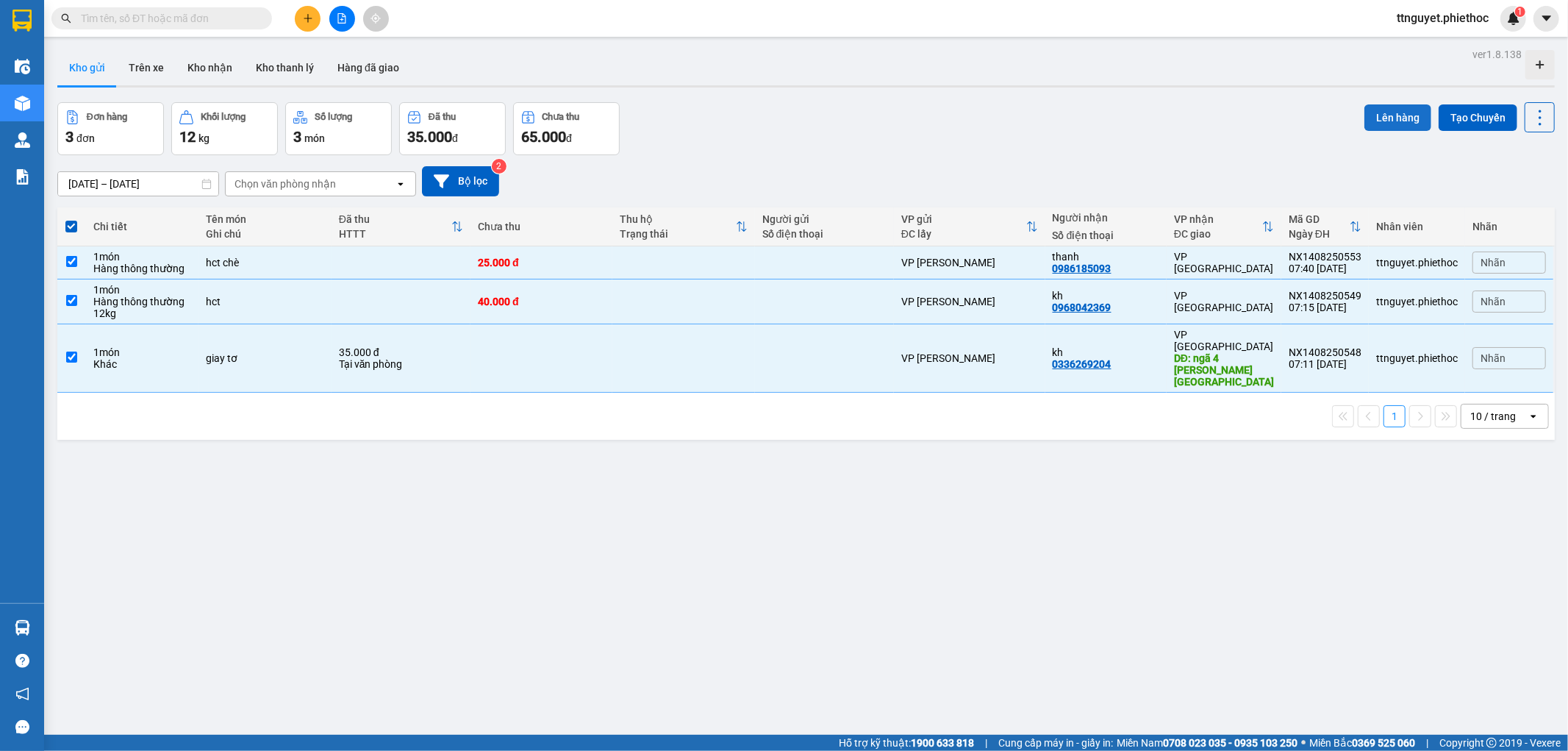
click at [1391, 116] on button "Lên hàng" at bounding box center [1398, 117] width 67 height 27
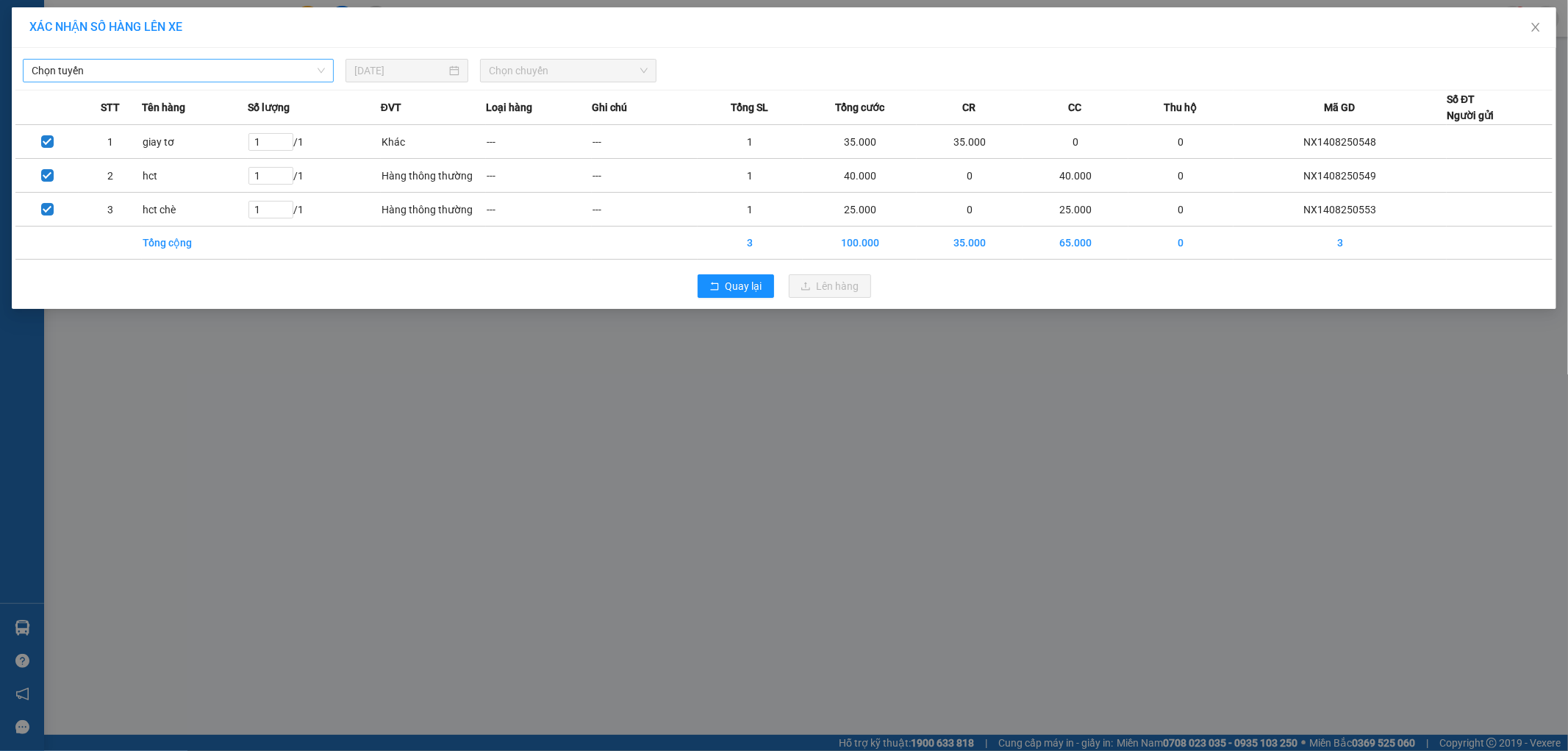
click at [210, 62] on span "Chọn tuyến" at bounding box center [178, 70] width 294 height 22
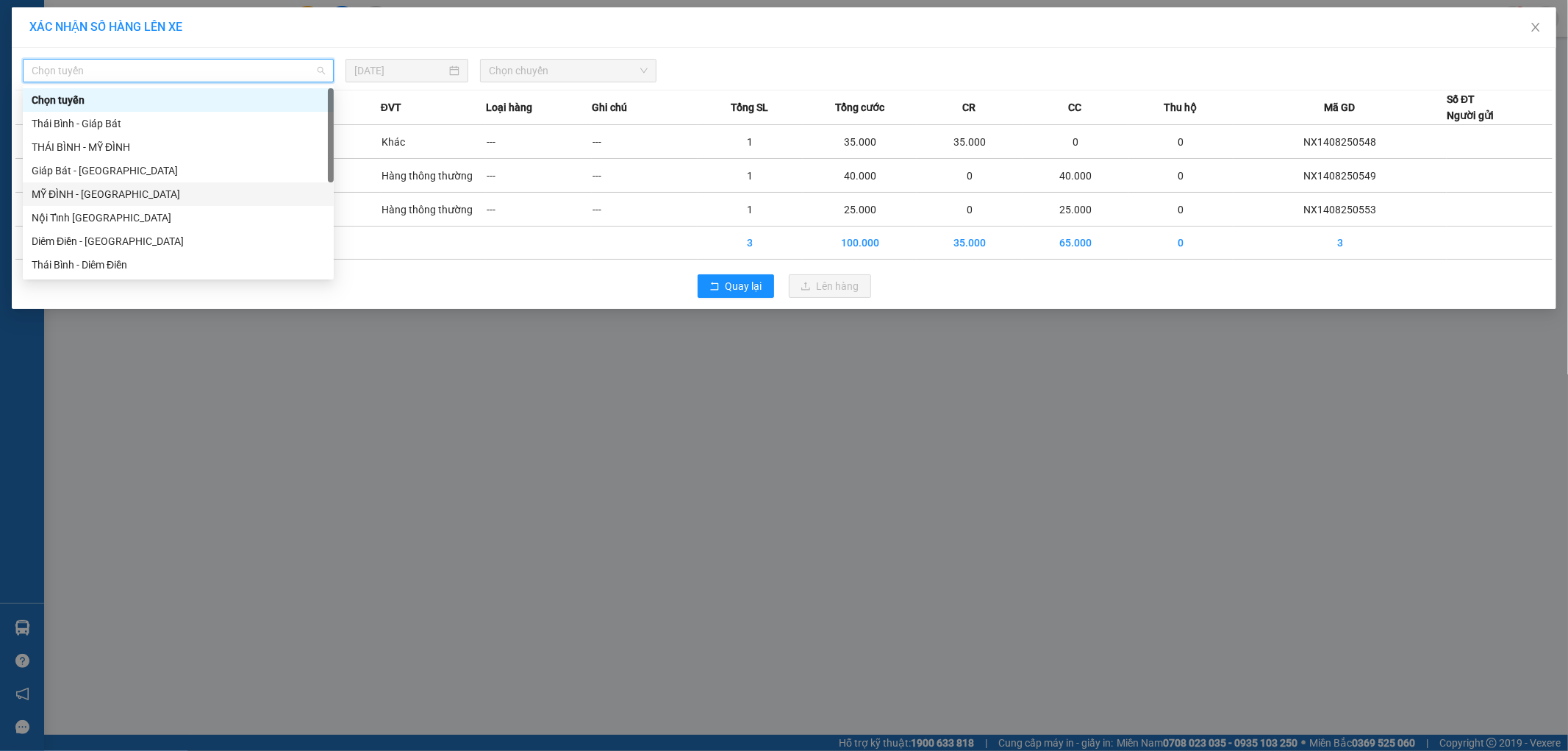
click at [59, 194] on div "MỸ ĐÌNH - THÁI BÌNH" at bounding box center [178, 194] width 294 height 16
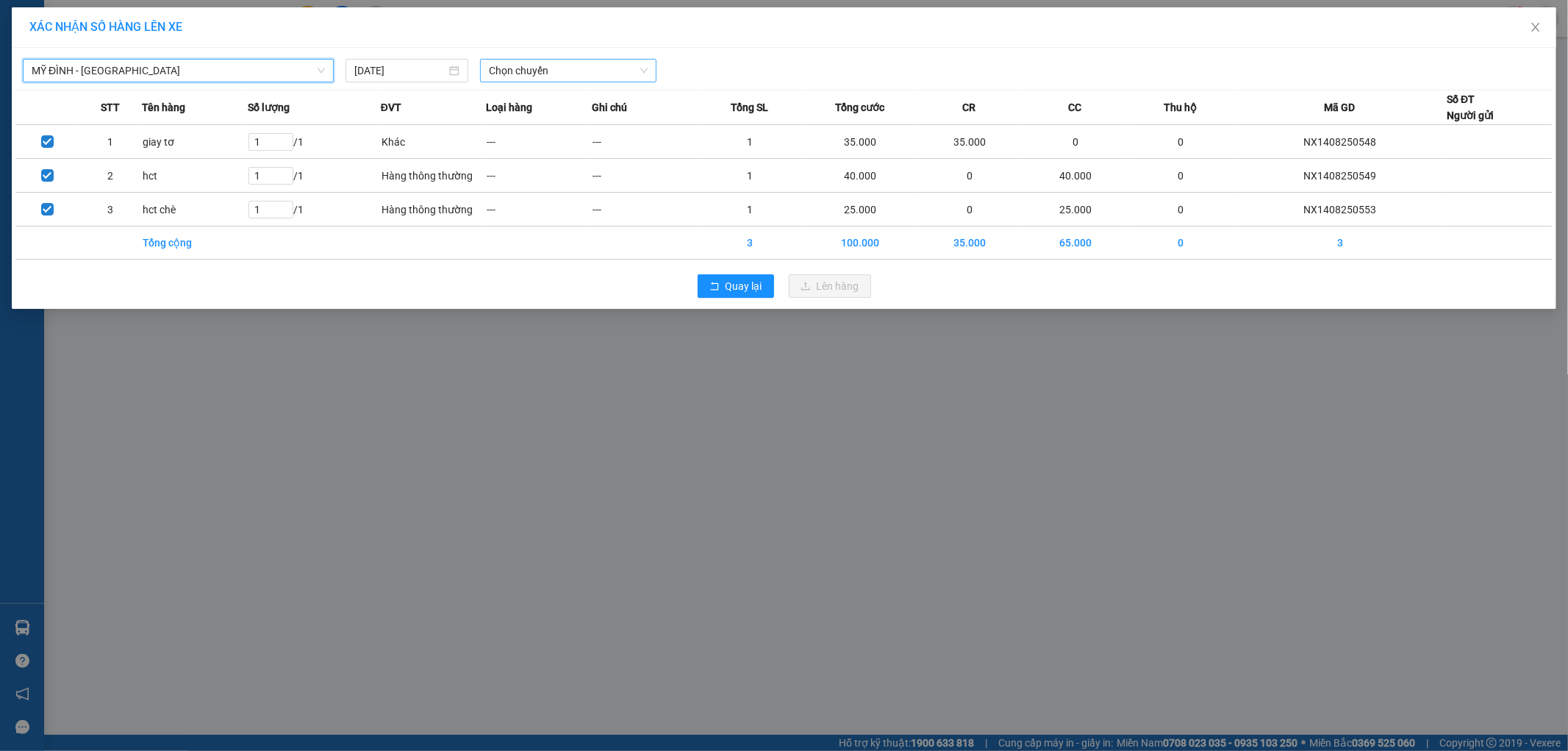
click at [550, 79] on span "Chọn chuyến" at bounding box center [567, 70] width 159 height 22
type input "2080"
click at [544, 102] on div "08:02 (TC) - 17B-020.80" at bounding box center [546, 100] width 114 height 16
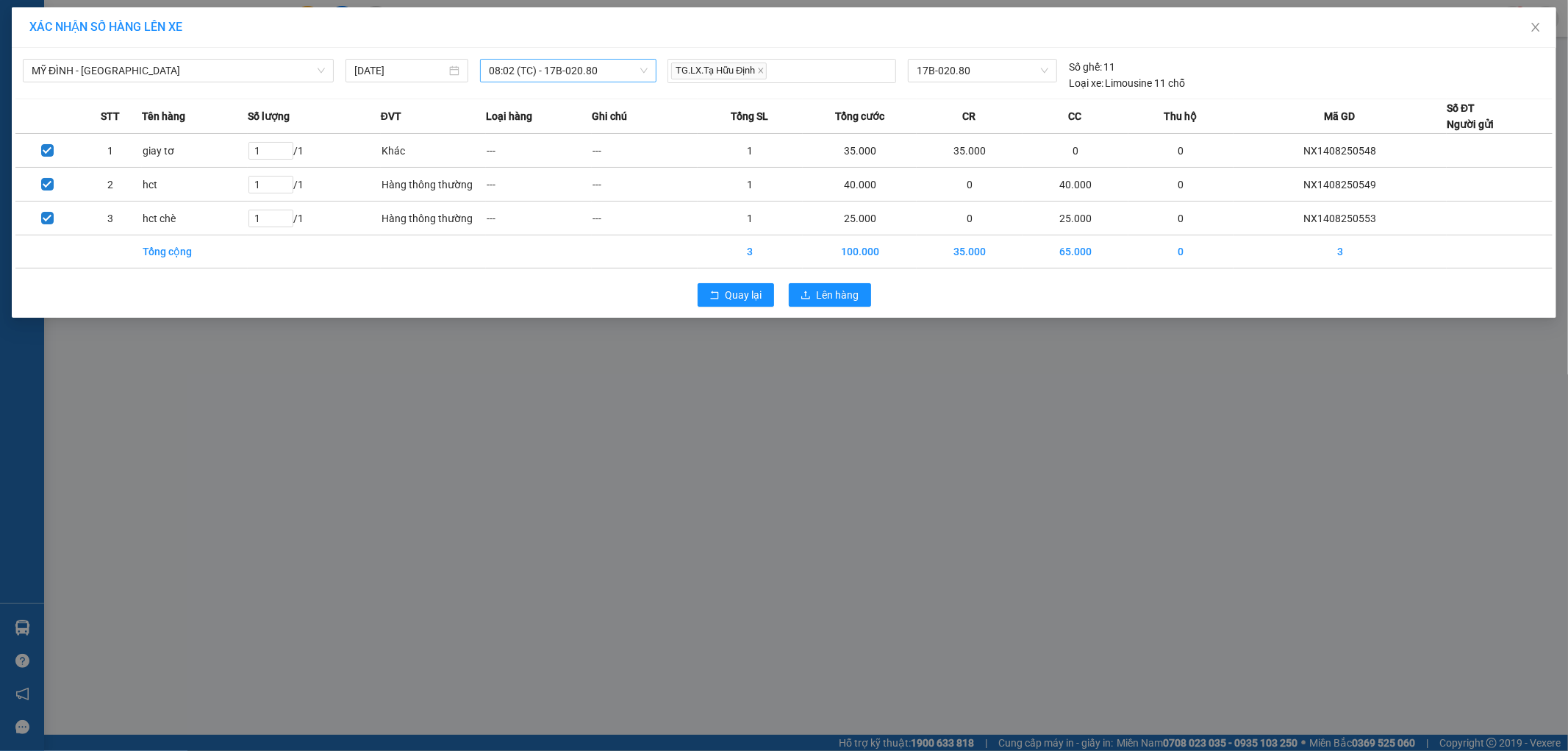
click at [839, 282] on div "Quay lại Lên hàng" at bounding box center [784, 295] width 1537 height 38
click at [839, 291] on span "Lên hàng" at bounding box center [837, 295] width 42 height 16
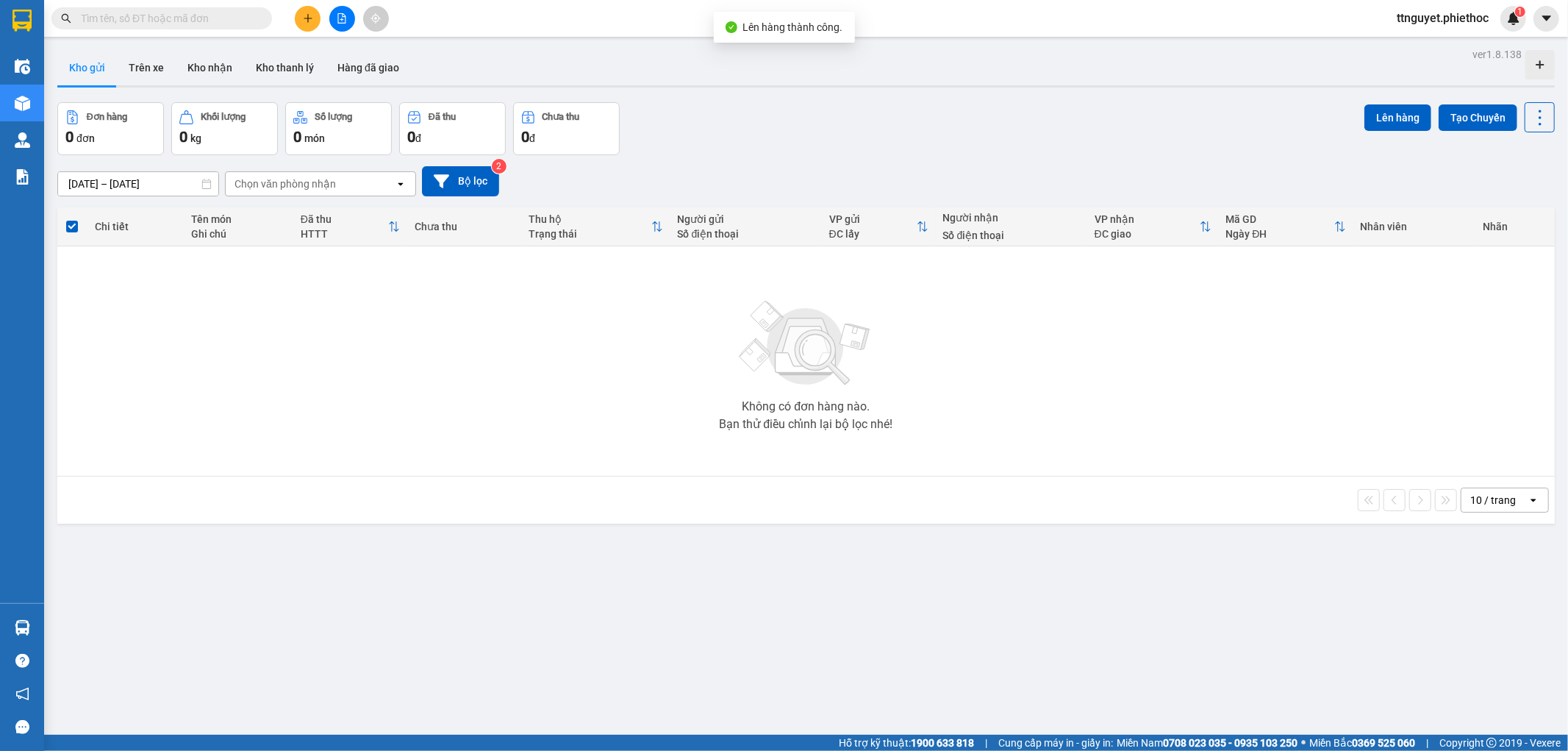
click at [99, 190] on div "ver 1.8.138 Kho gửi Trên xe Kho nhận Kho thanh lý Hàng đã giao Đơn hàng 0 đơn K…" at bounding box center [806, 420] width 1509 height 751
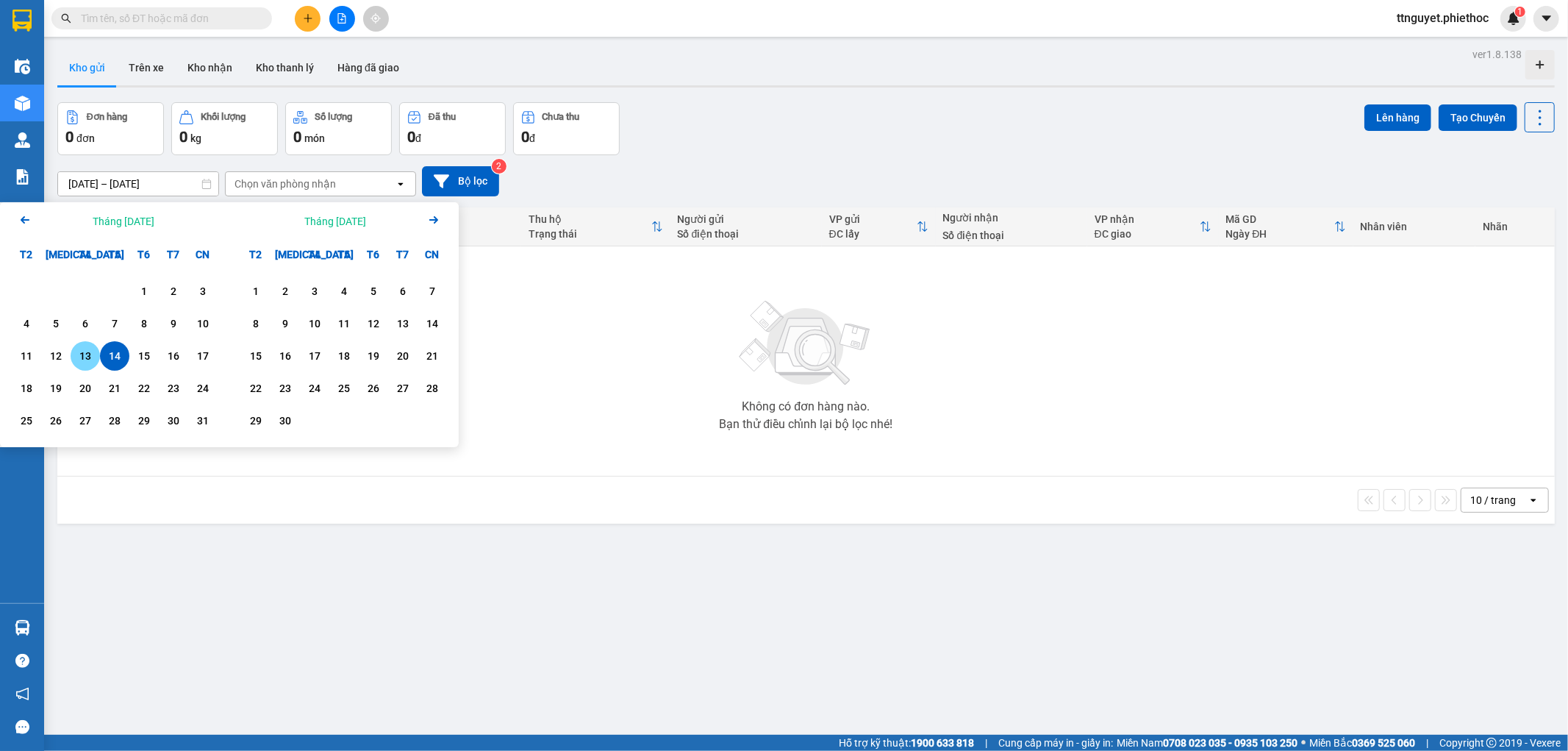
click at [81, 351] on div "13" at bounding box center [85, 356] width 21 height 18
click at [108, 357] on div "14" at bounding box center [114, 356] width 21 height 18
type input "13/08/2025 – 14/08/2025"
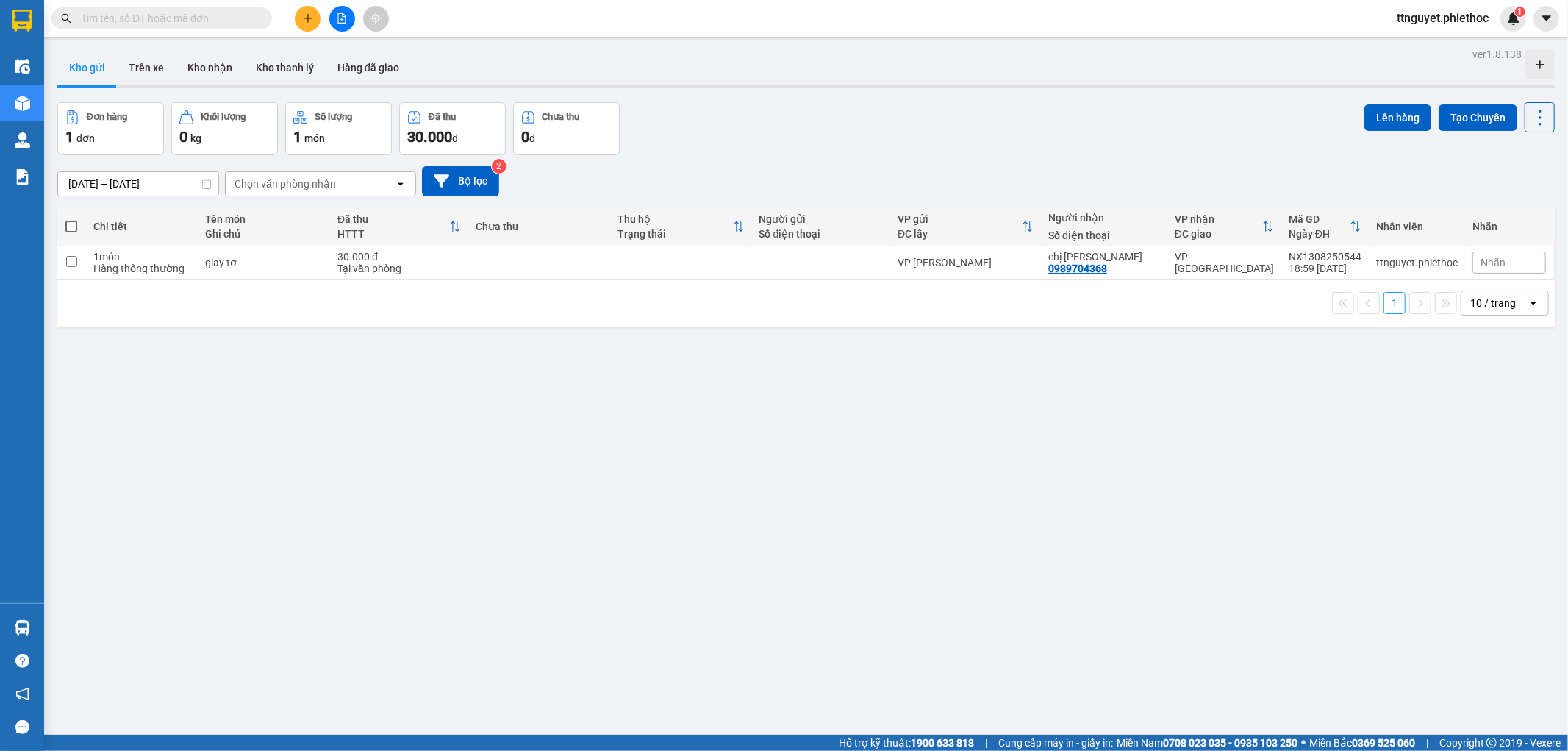
click at [74, 225] on span at bounding box center [71, 227] width 12 height 12
click at [71, 219] on input "checkbox" at bounding box center [71, 219] width 0 height 0
checkbox input "true"
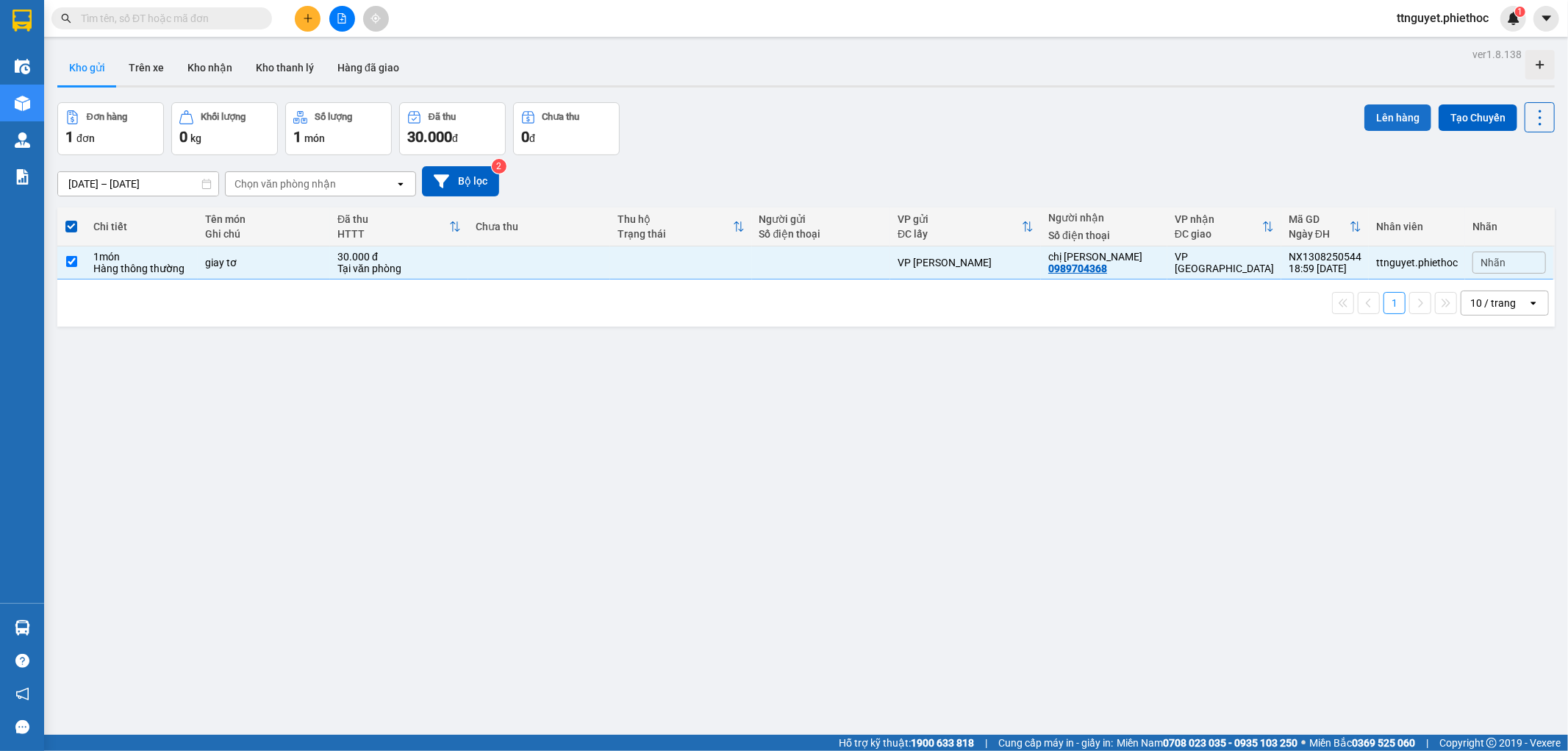
click at [1393, 119] on button "Lên hàng" at bounding box center [1398, 117] width 67 height 27
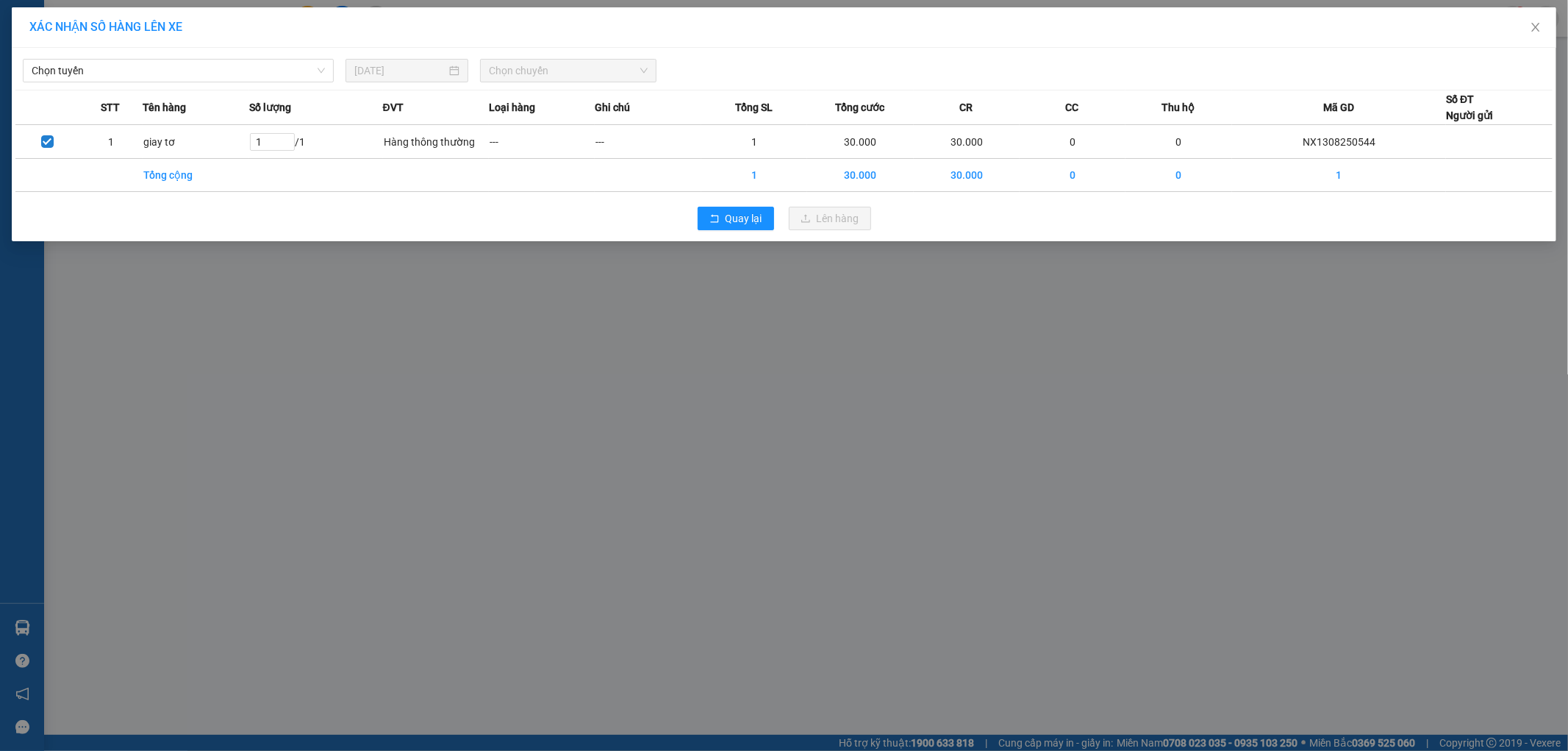
click at [86, 83] on div "Chọn tuyến" at bounding box center [178, 71] width 323 height 24
click at [91, 67] on span "Chọn tuyến" at bounding box center [178, 70] width 294 height 22
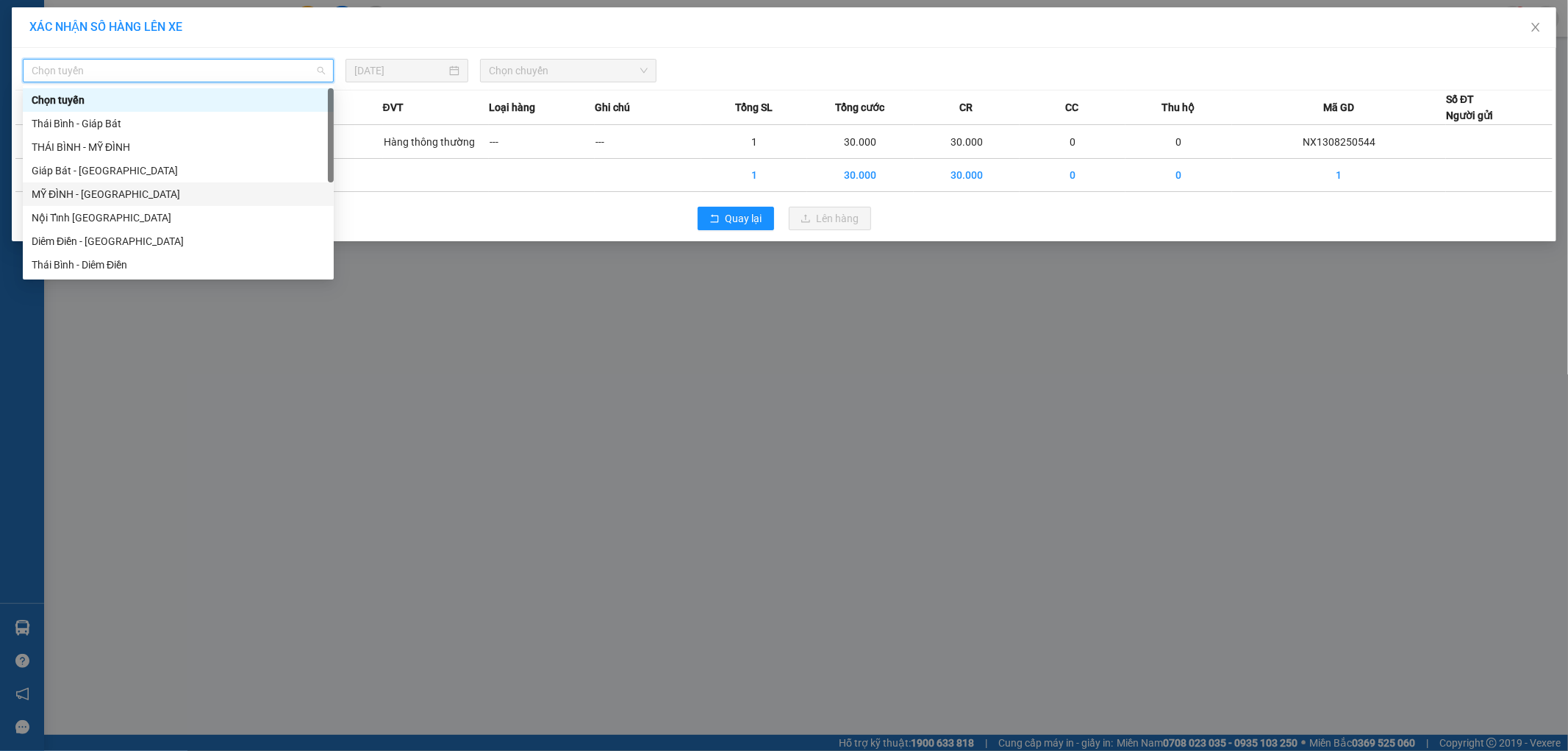
drag, startPoint x: 53, startPoint y: 194, endPoint x: 339, endPoint y: 108, distance: 298.7
click at [54, 195] on div "MỸ ĐÌNH - THÁI BÌNH" at bounding box center [178, 194] width 294 height 16
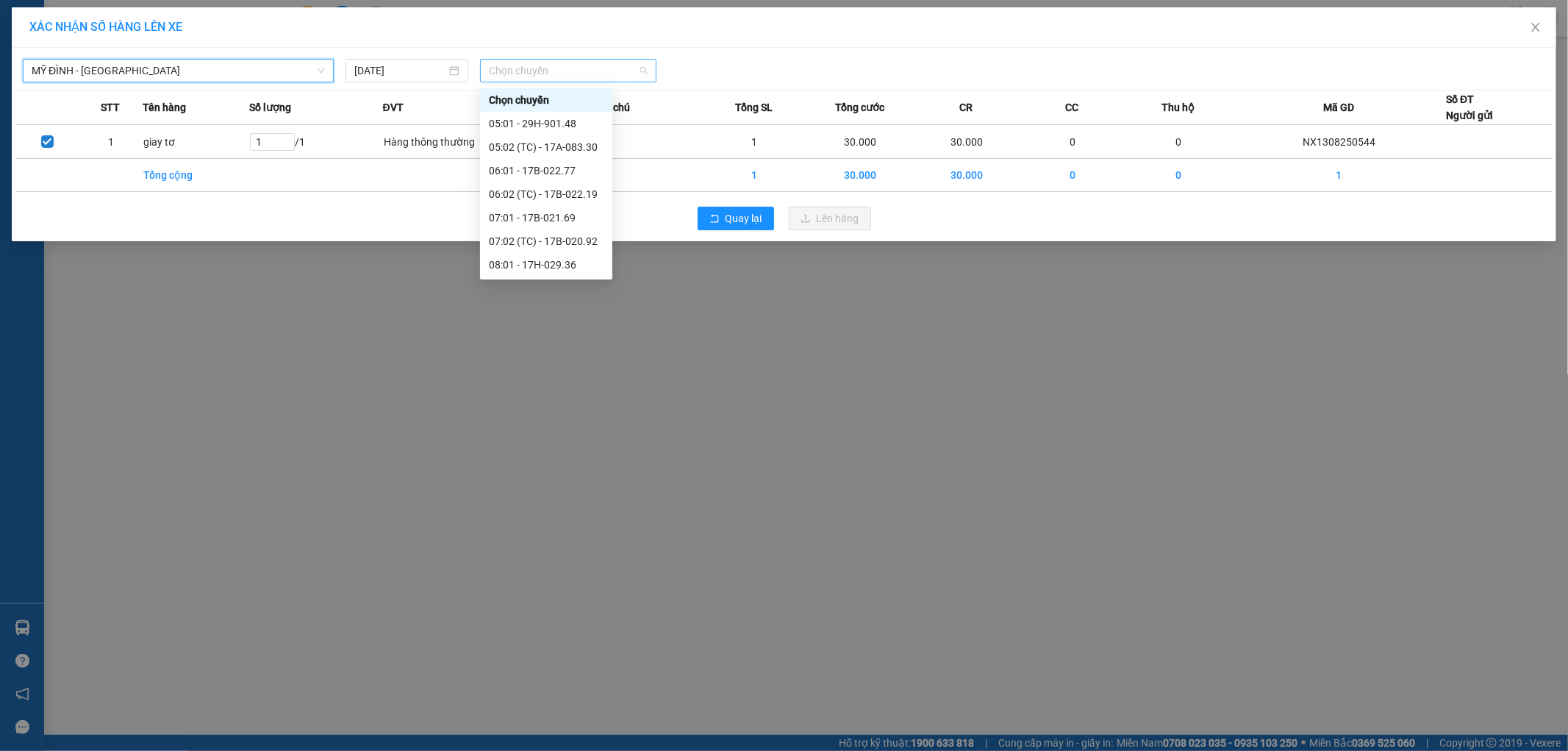
click at [532, 72] on span "Chọn chuyến" at bounding box center [567, 70] width 159 height 22
type input "2080"
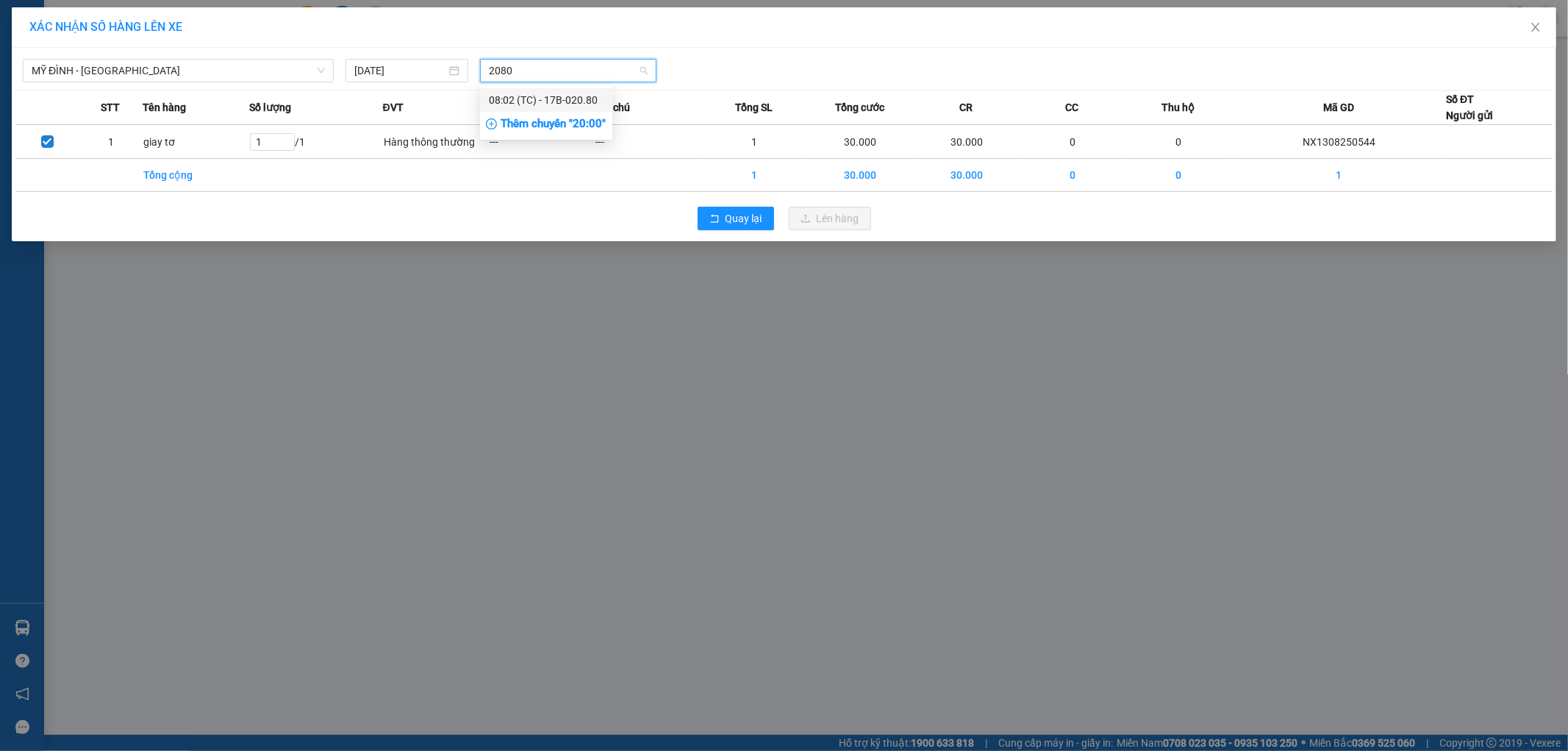
click at [544, 95] on div "08:02 (TC) - 17B-020.80" at bounding box center [546, 100] width 114 height 16
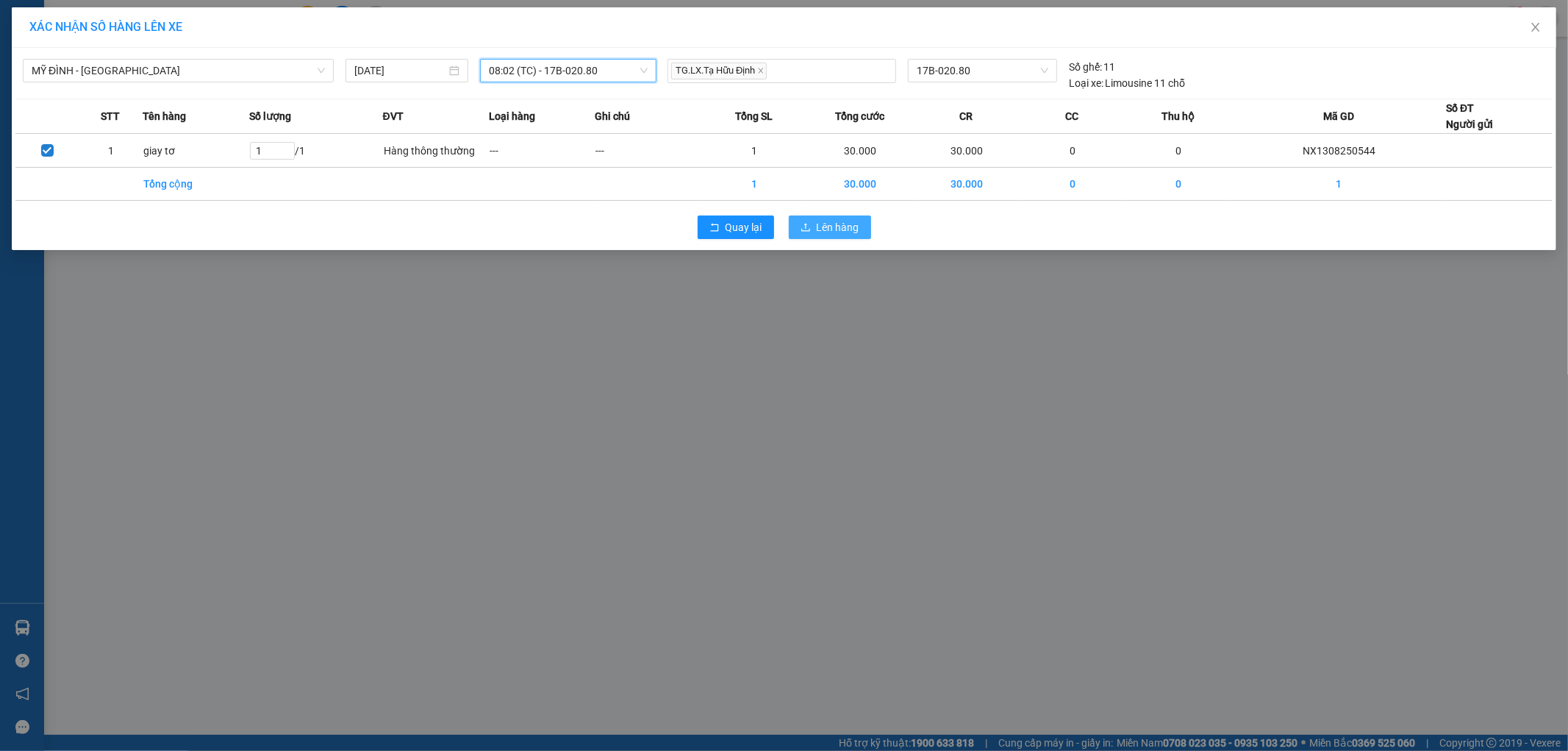
click at [831, 232] on span "Lên hàng" at bounding box center [837, 227] width 42 height 16
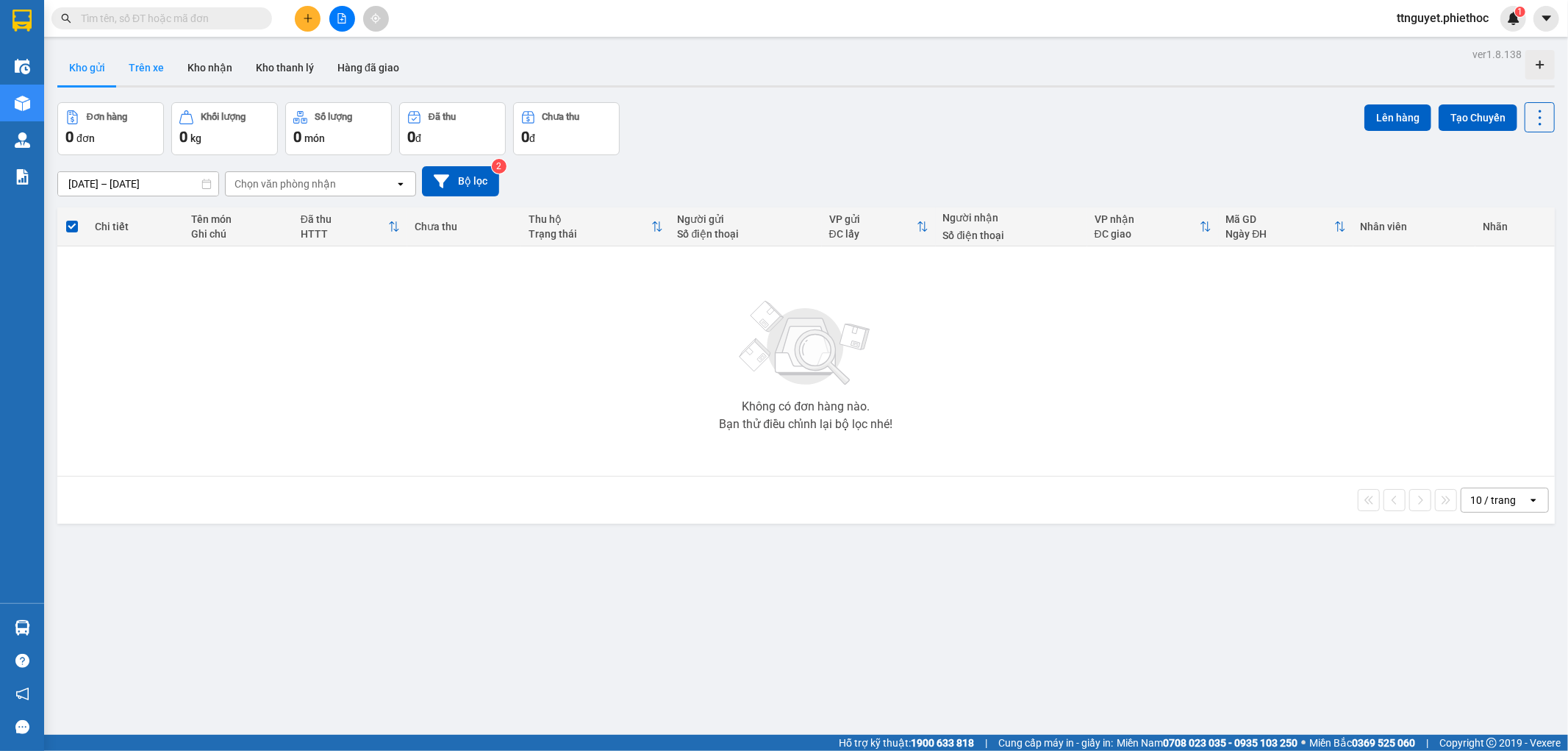
click at [152, 59] on button "Trên xe" at bounding box center [147, 68] width 59 height 35
